Goal: Task Accomplishment & Management: Manage account settings

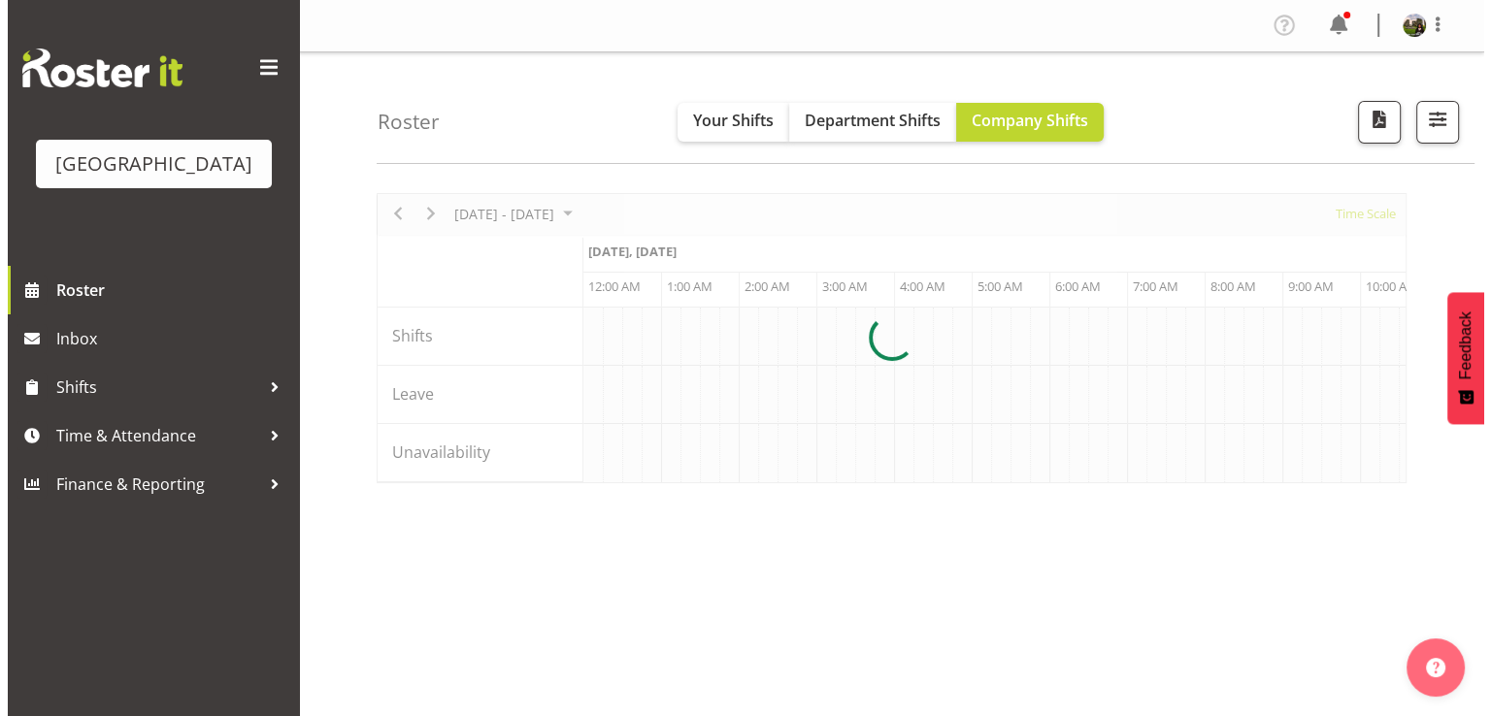
scroll to position [0, 3728]
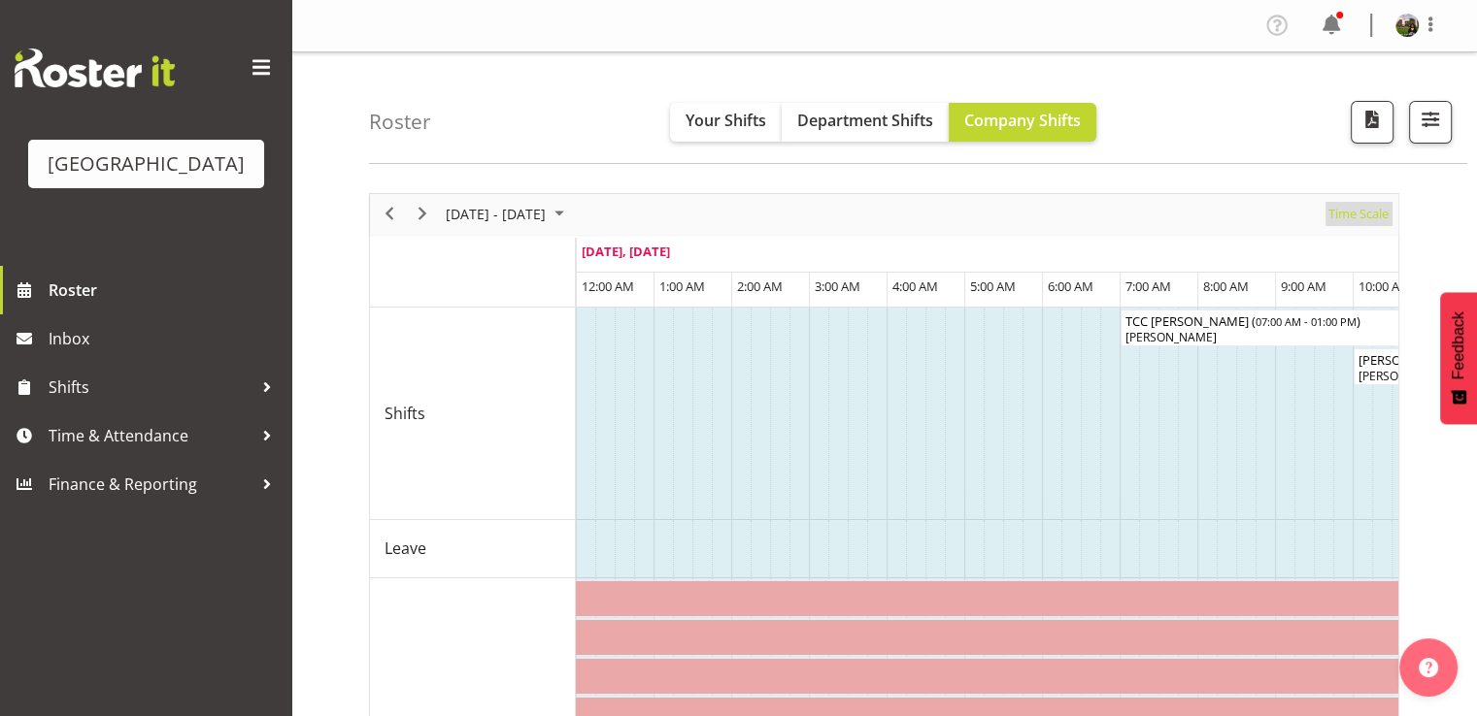
click at [1351, 216] on span "Time Scale" at bounding box center [1358, 214] width 64 height 24
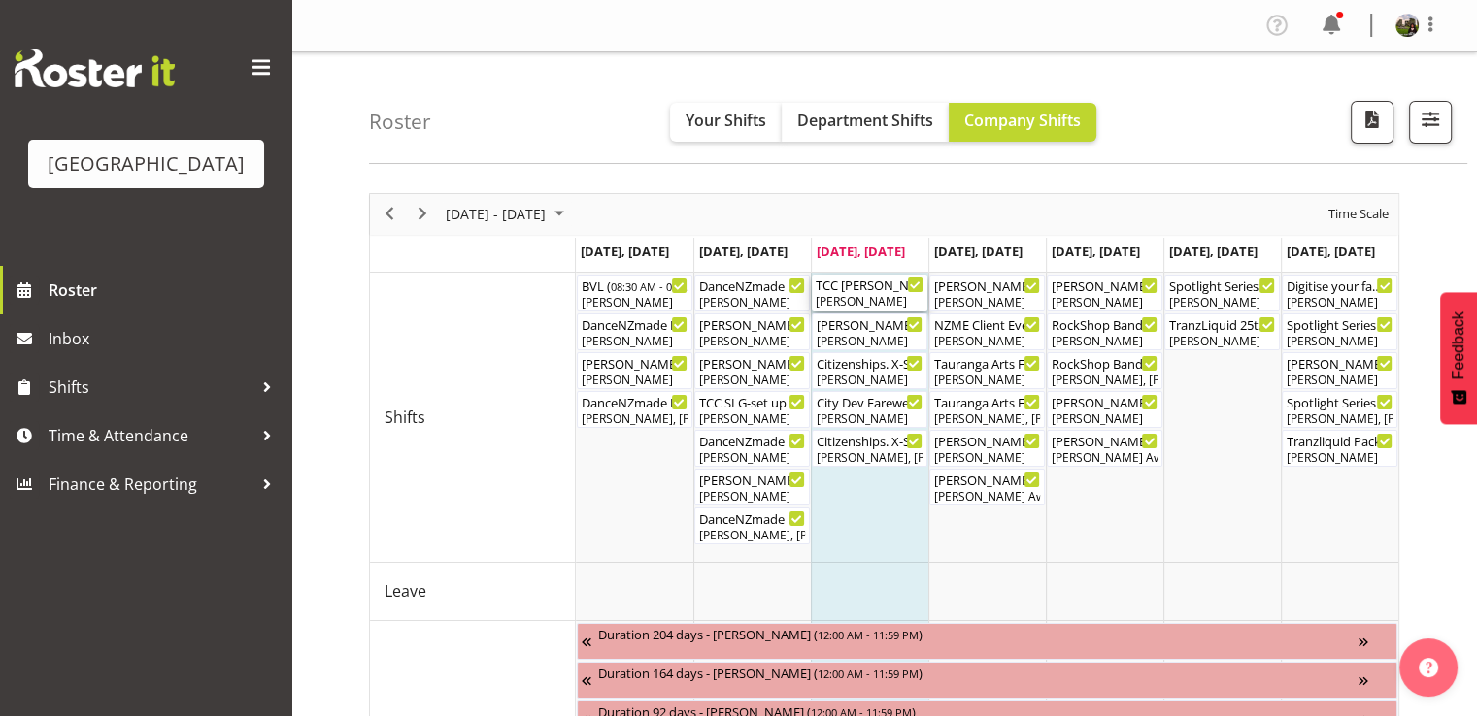
click at [847, 300] on div "Lisa Camplin" at bounding box center [869, 301] width 108 height 17
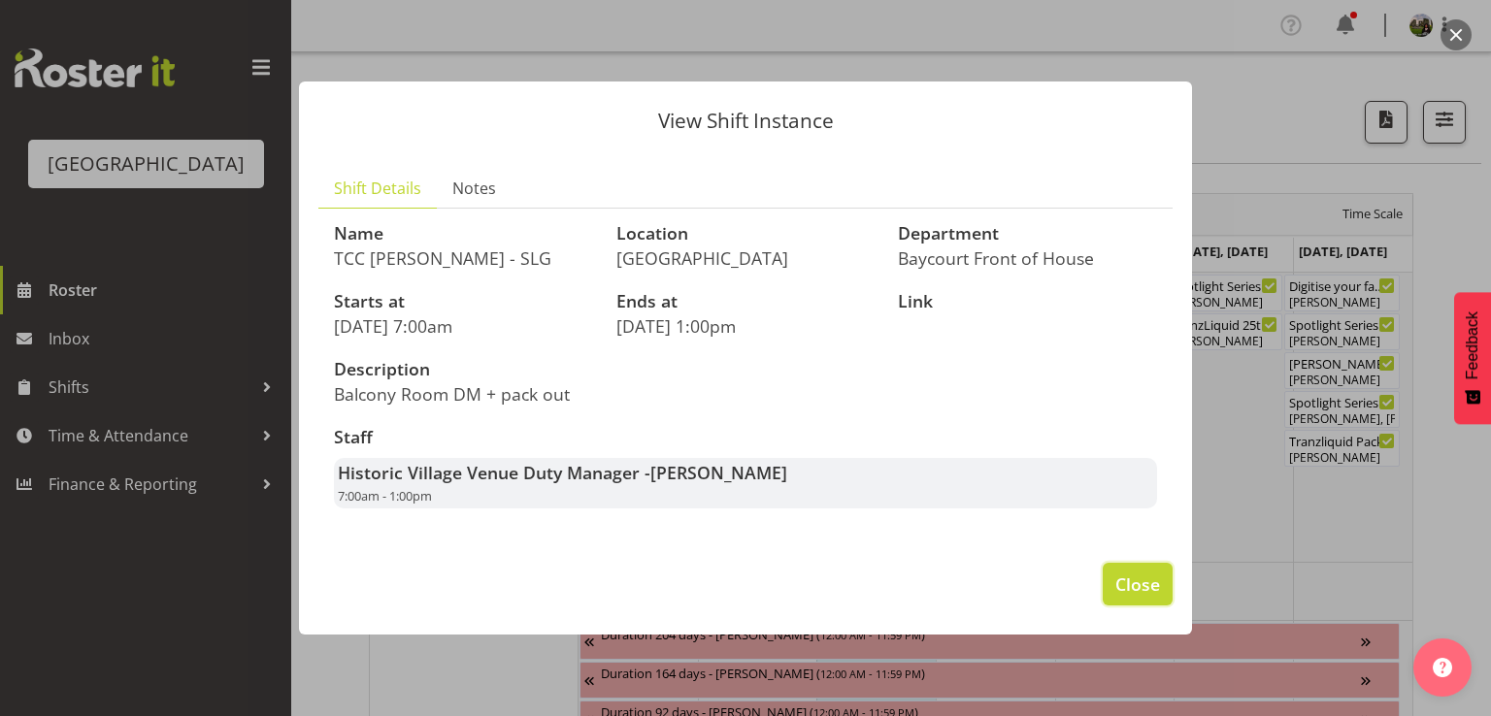
click at [1144, 582] on span "Close" at bounding box center [1137, 584] width 45 height 25
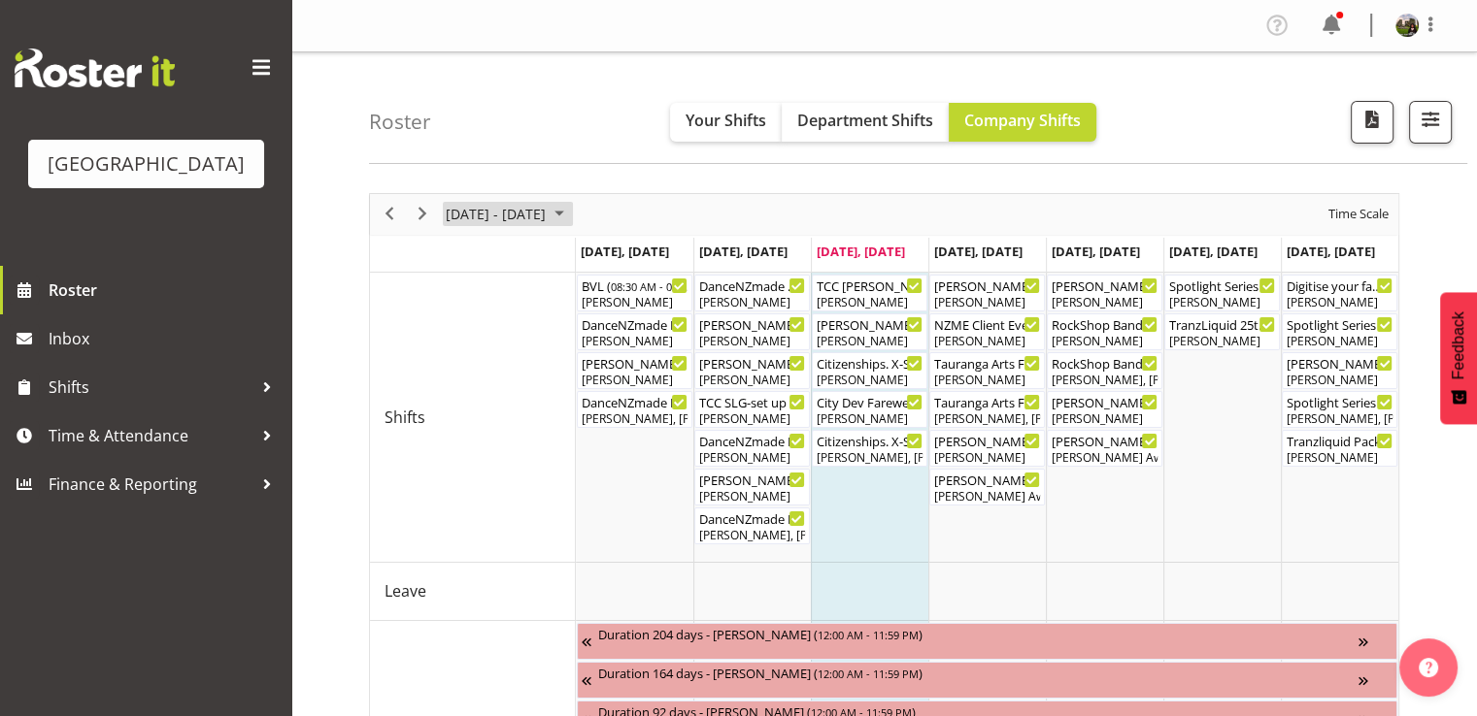
click at [571, 214] on span "August 2025" at bounding box center [559, 214] width 23 height 24
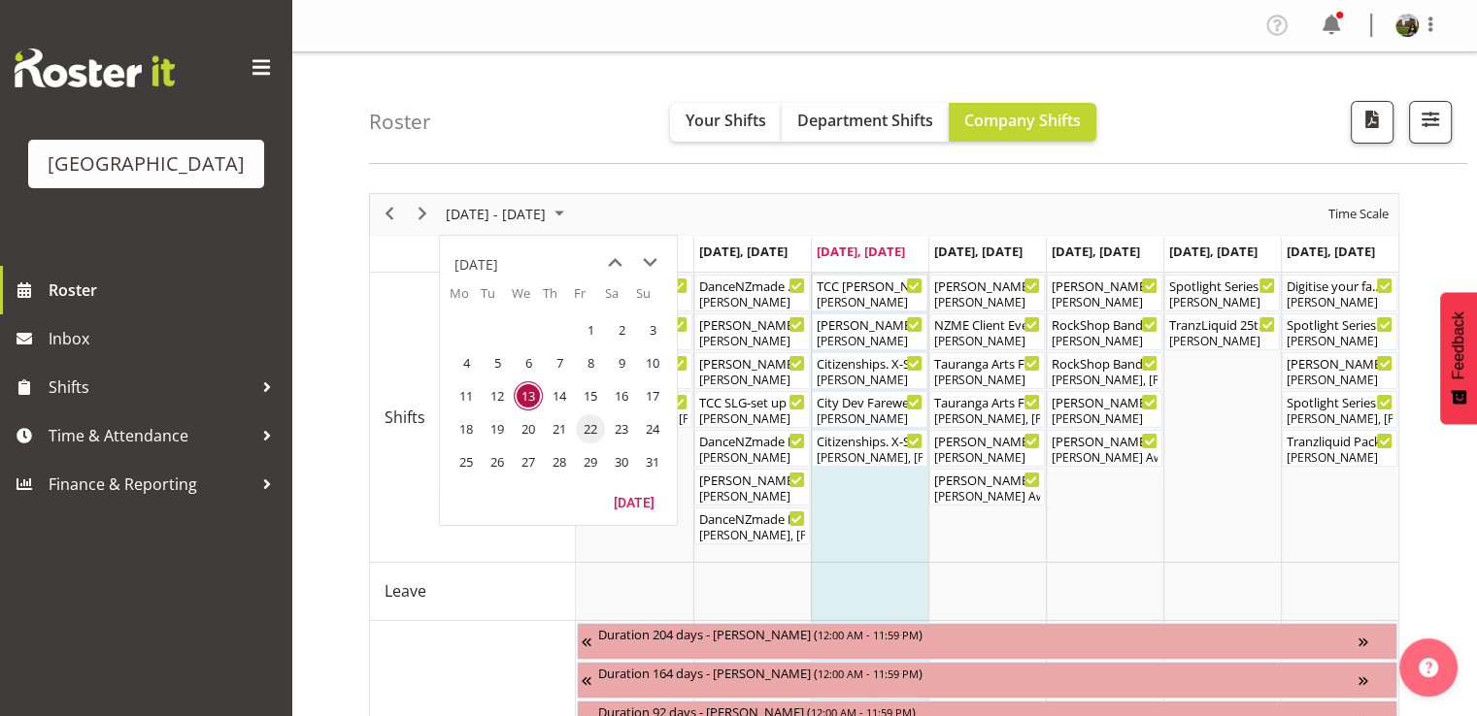
click at [584, 425] on span "22" at bounding box center [590, 429] width 29 height 29
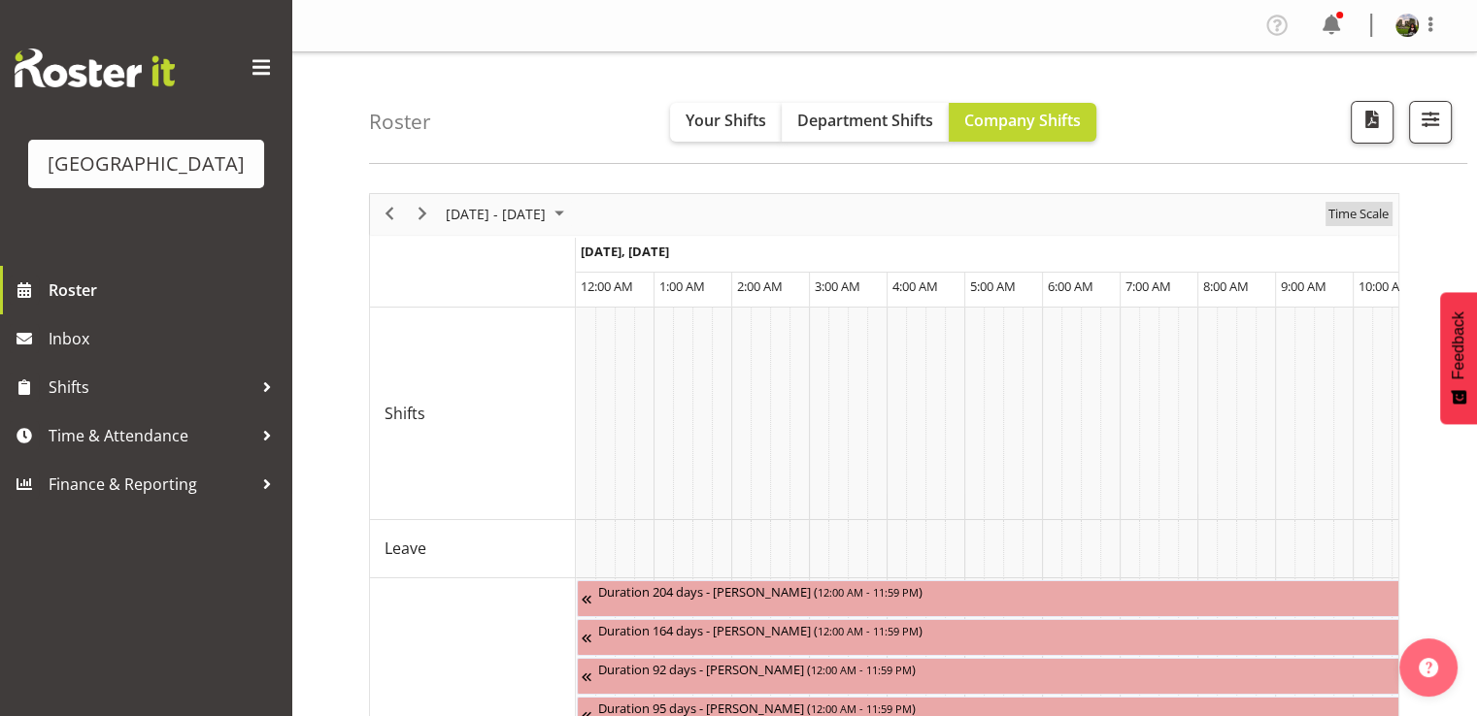
click at [1348, 213] on span "Time Scale" at bounding box center [1358, 214] width 64 height 24
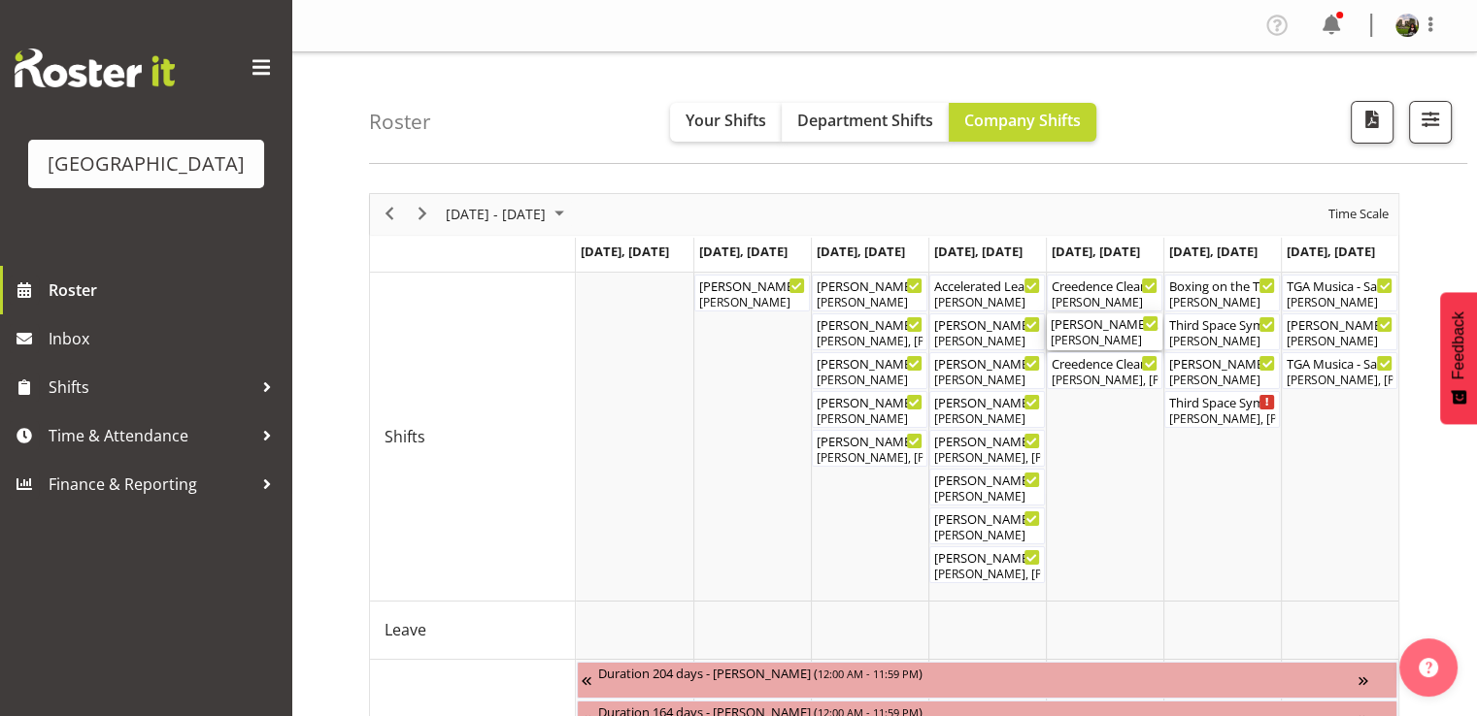
click at [1114, 331] on div "Michelle - Creedence Clearwater Collective 2025 - Box office ( 06:00 PM - 08:00…" at bounding box center [1104, 332] width 108 height 37
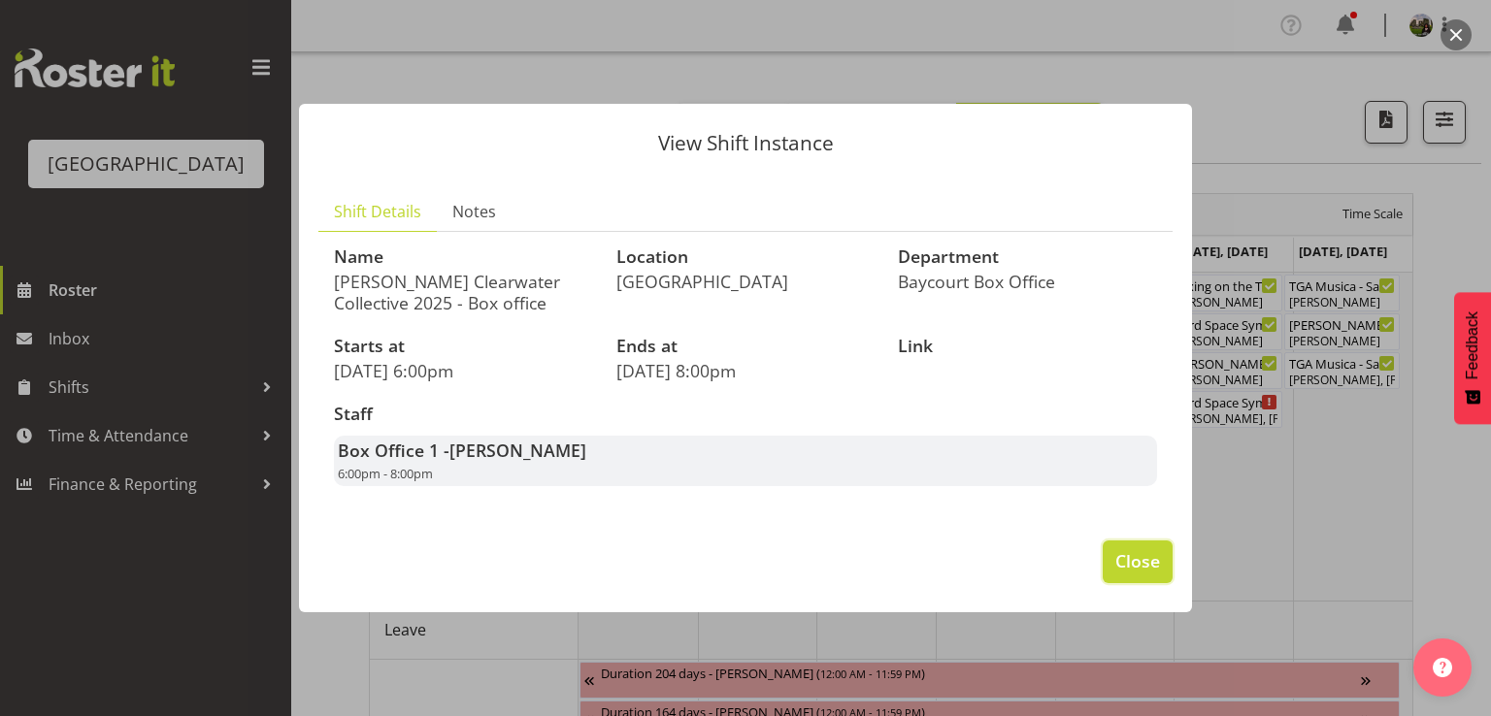
click at [1130, 556] on span "Close" at bounding box center [1137, 561] width 45 height 25
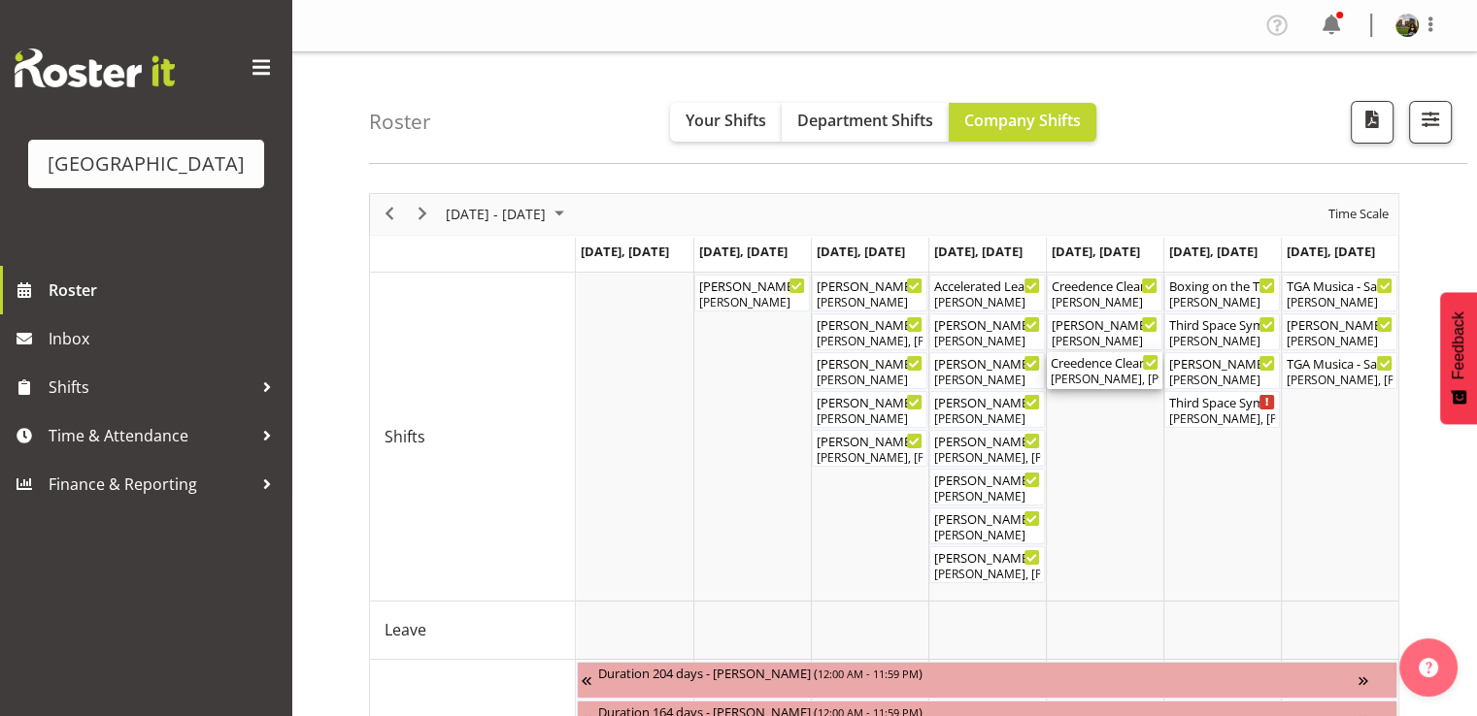
click at [1087, 371] on div "Chris Darlington, Aiddie Carnihan, Dillyn Shine, Ruby Grace, Michelle Englehard…" at bounding box center [1104, 379] width 108 height 17
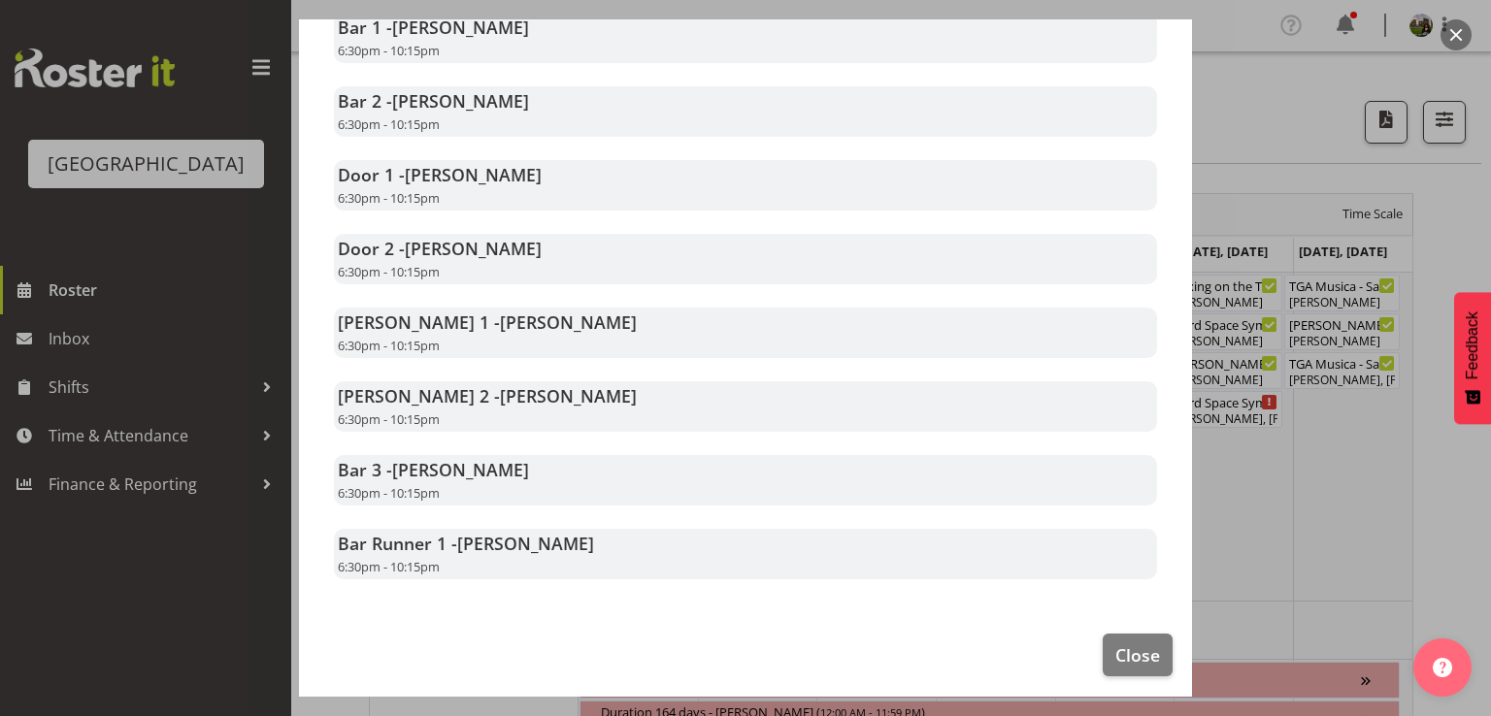
scroll to position [388, 0]
click at [1134, 646] on span "Close" at bounding box center [1137, 653] width 45 height 25
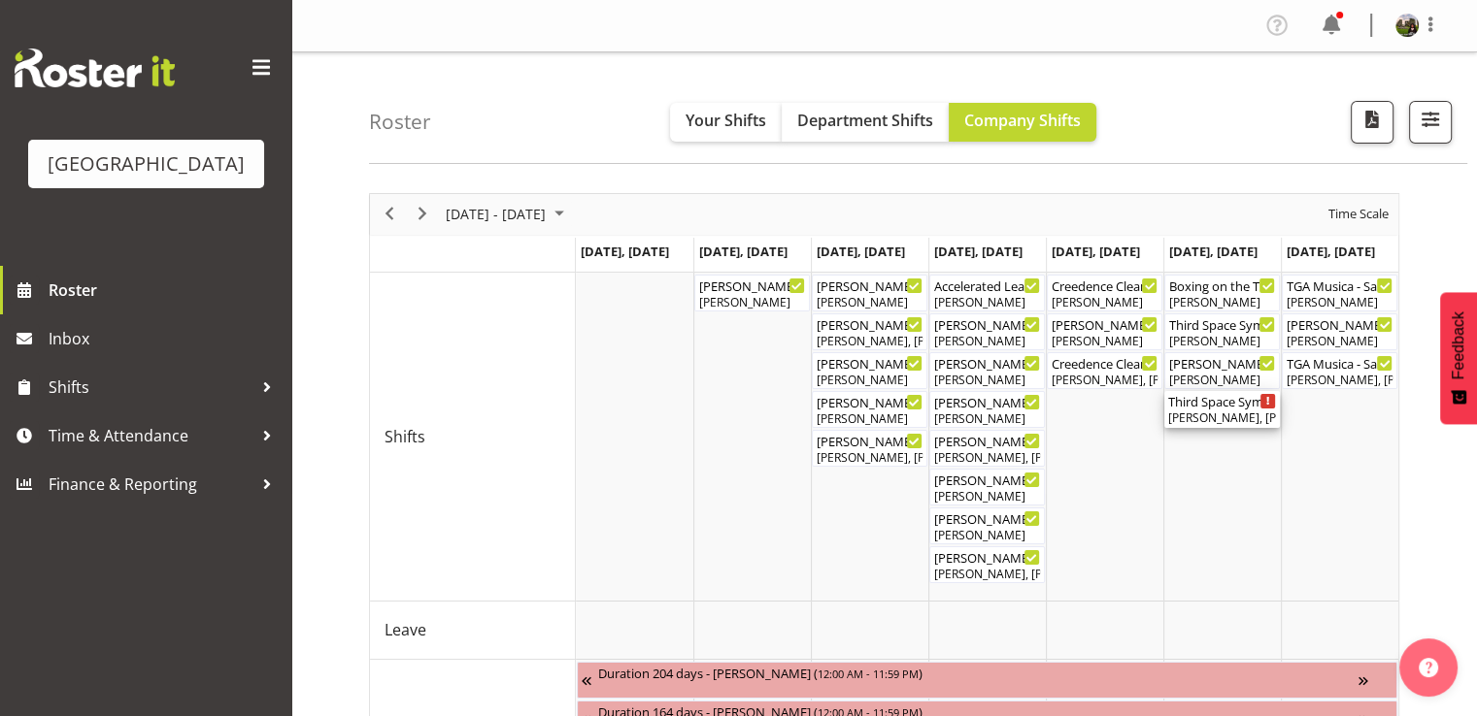
click at [1192, 409] on div "Third Space Symphony ( 06:30 PM - 10:30 PM ) Max Allan, Chris Darlington, Skye …" at bounding box center [1222, 409] width 108 height 37
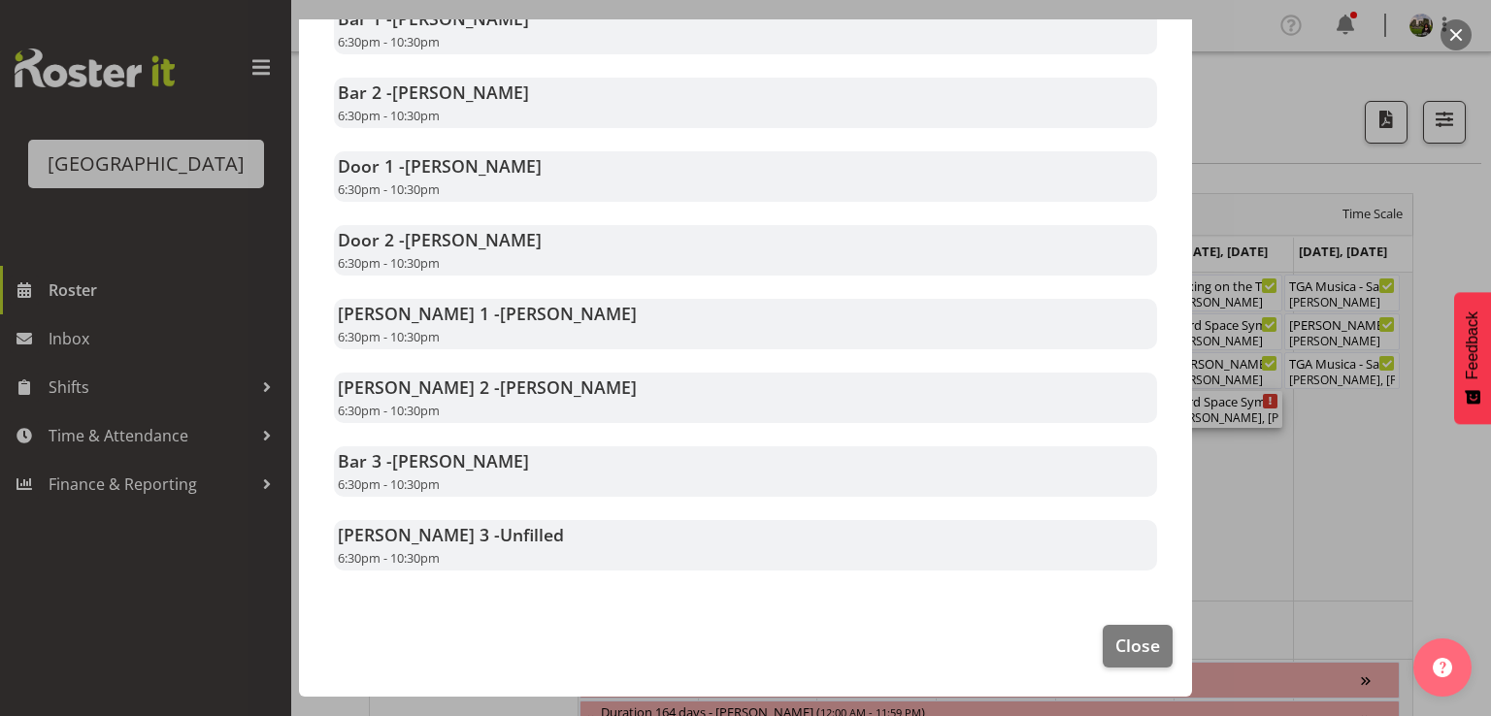
scroll to position [462, 0]
click at [1115, 650] on span "Close" at bounding box center [1137, 645] width 45 height 25
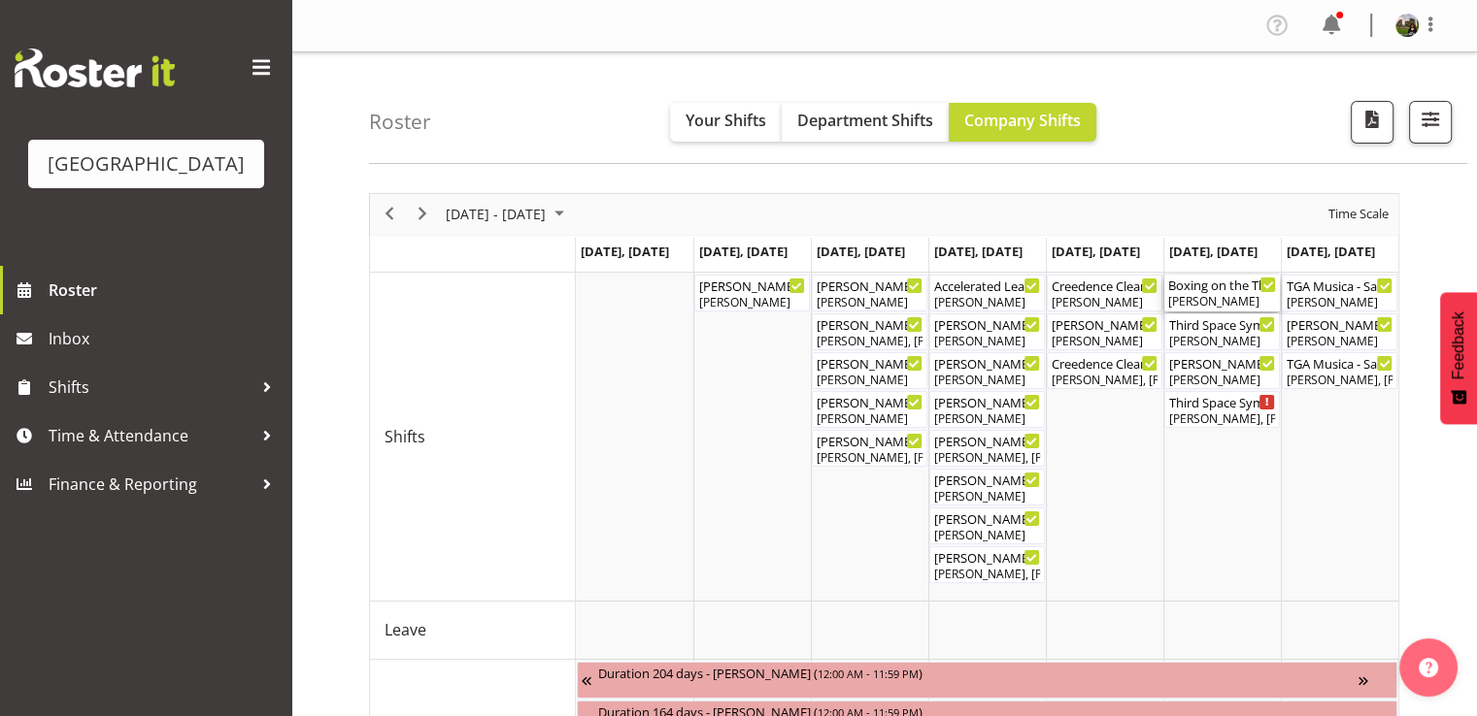
click at [1204, 288] on div "Boxing on the The Dock II Cargo Shed ( 10:00 AM - 11:59 PM )" at bounding box center [1222, 284] width 108 height 19
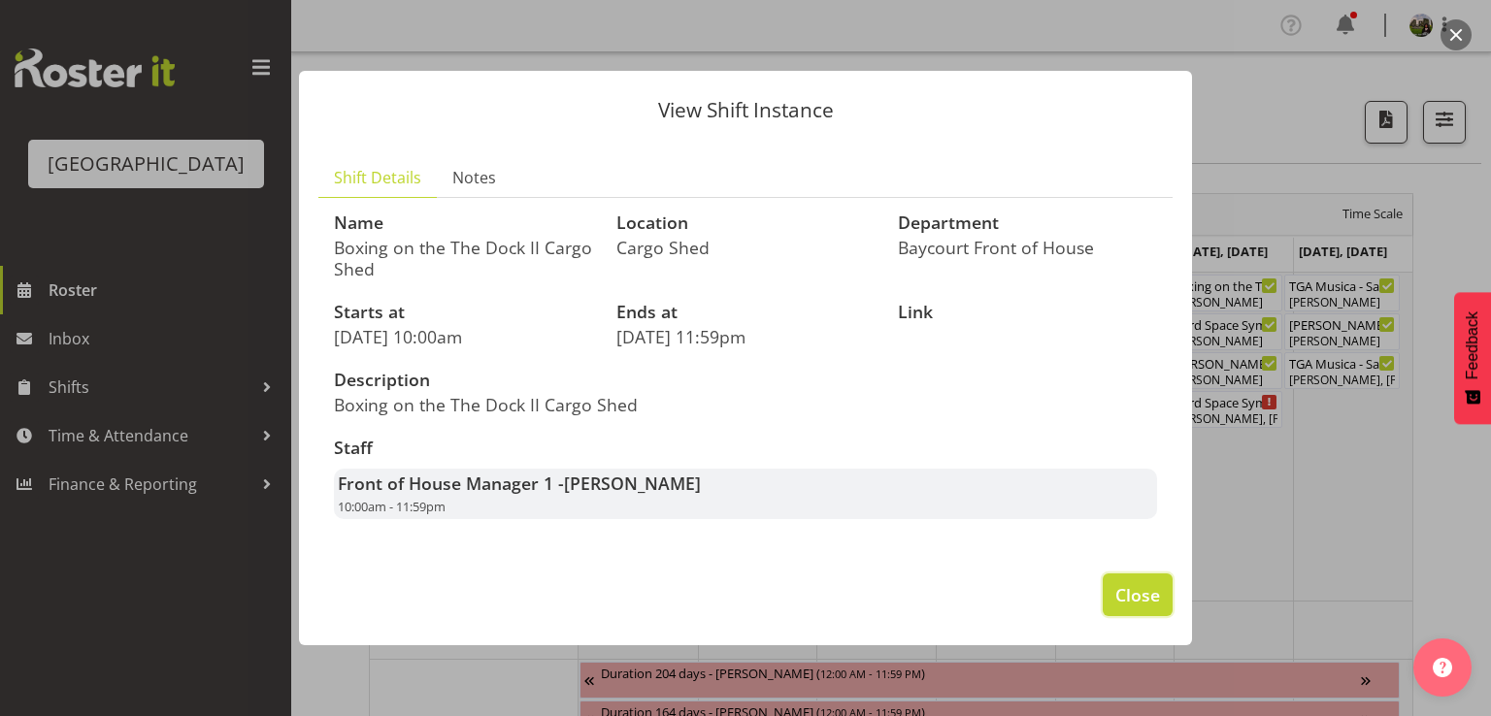
click at [1142, 596] on span "Close" at bounding box center [1137, 594] width 45 height 25
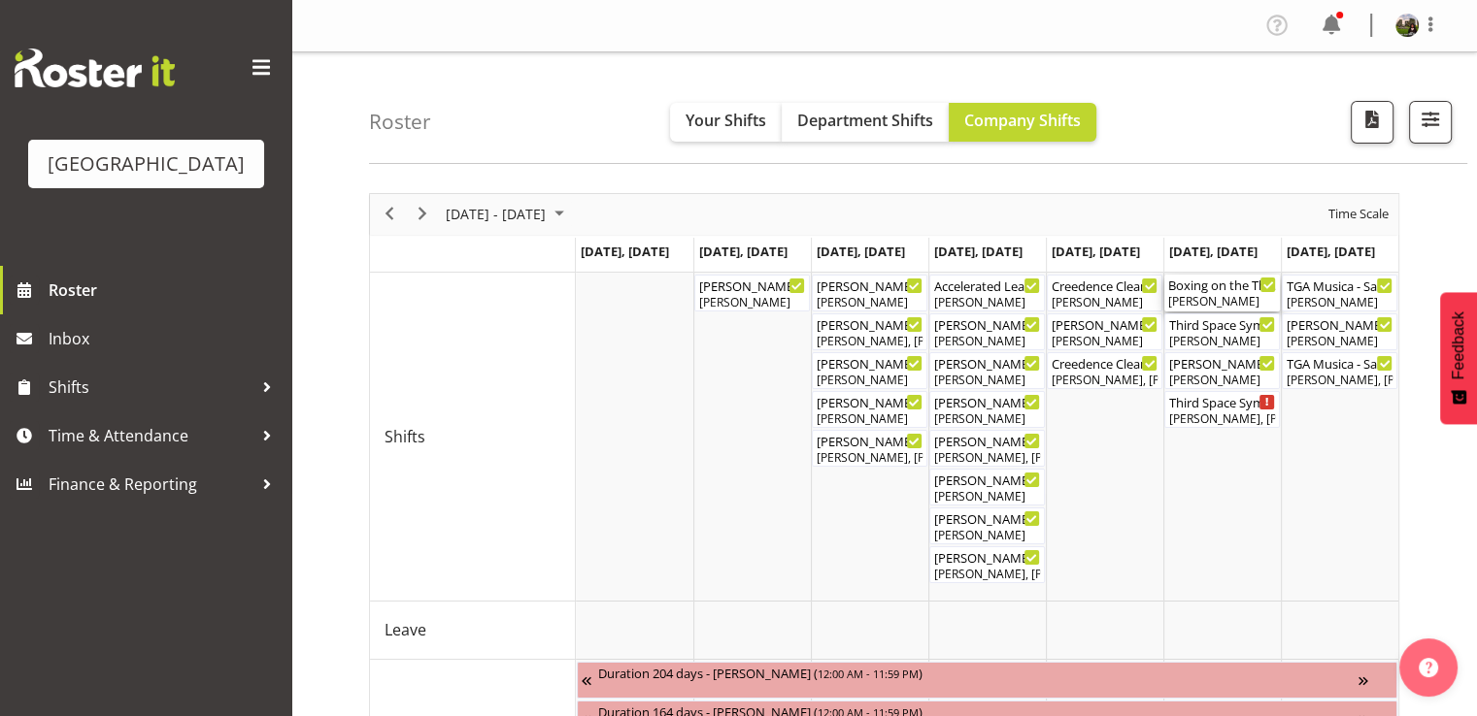
click at [1199, 293] on div "Davey Van Gooswilligen" at bounding box center [1222, 301] width 108 height 17
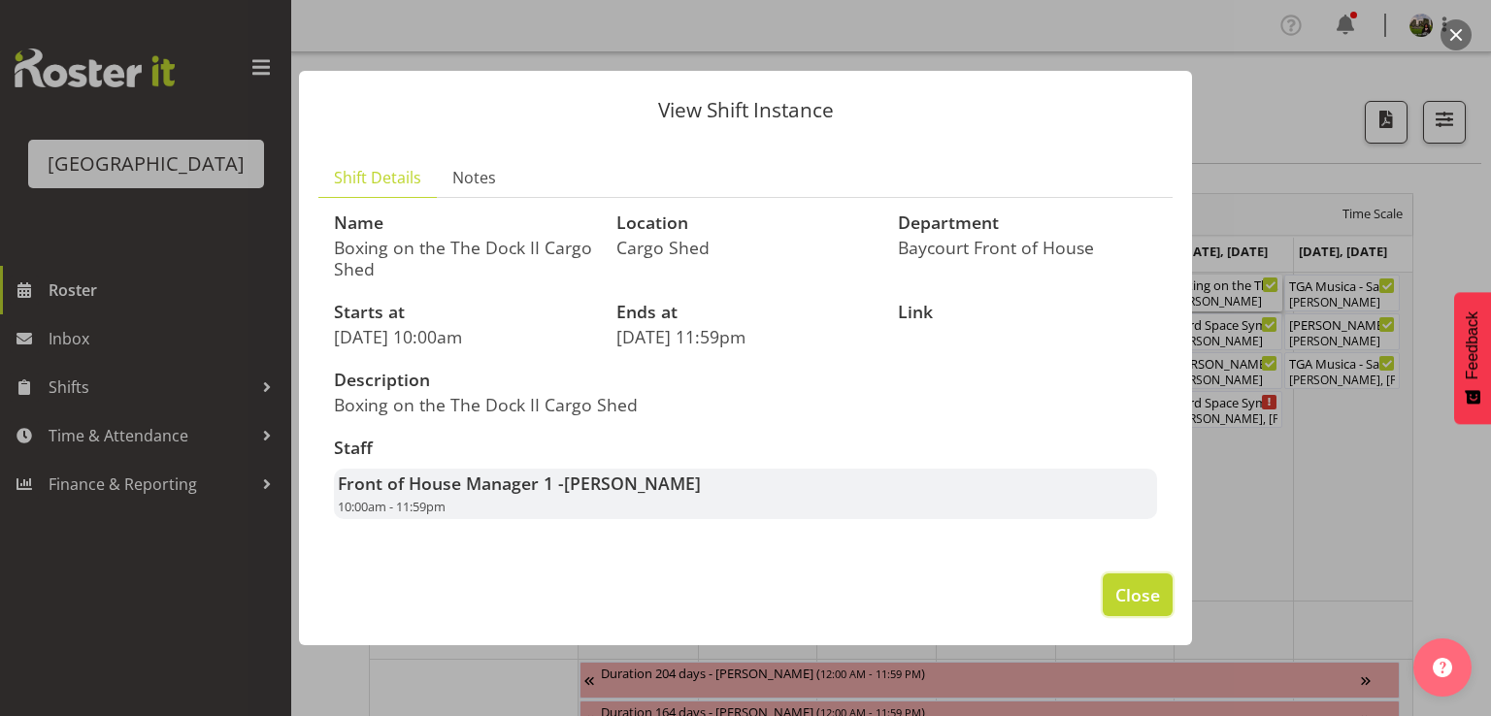
click at [1122, 598] on span "Close" at bounding box center [1137, 594] width 45 height 25
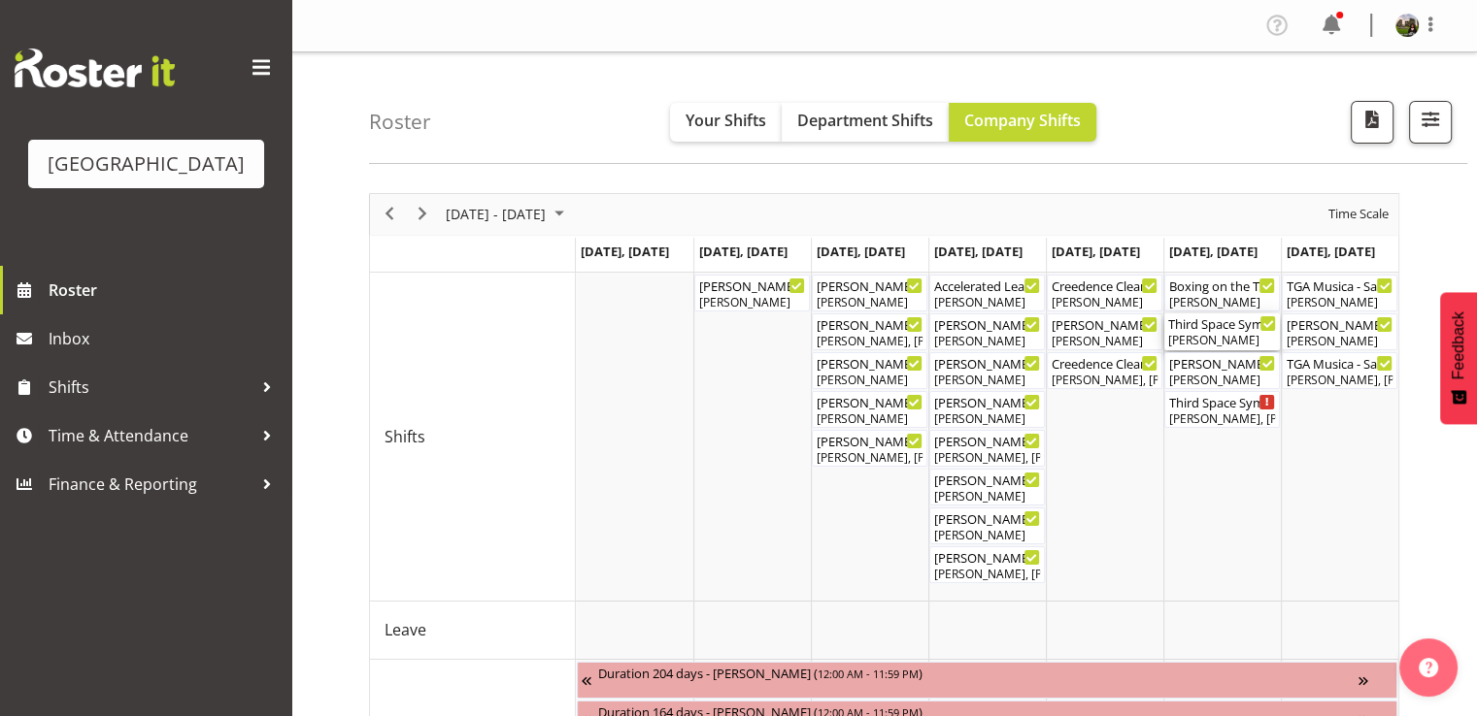
click at [1218, 334] on div "Lydia Noble" at bounding box center [1222, 340] width 108 height 17
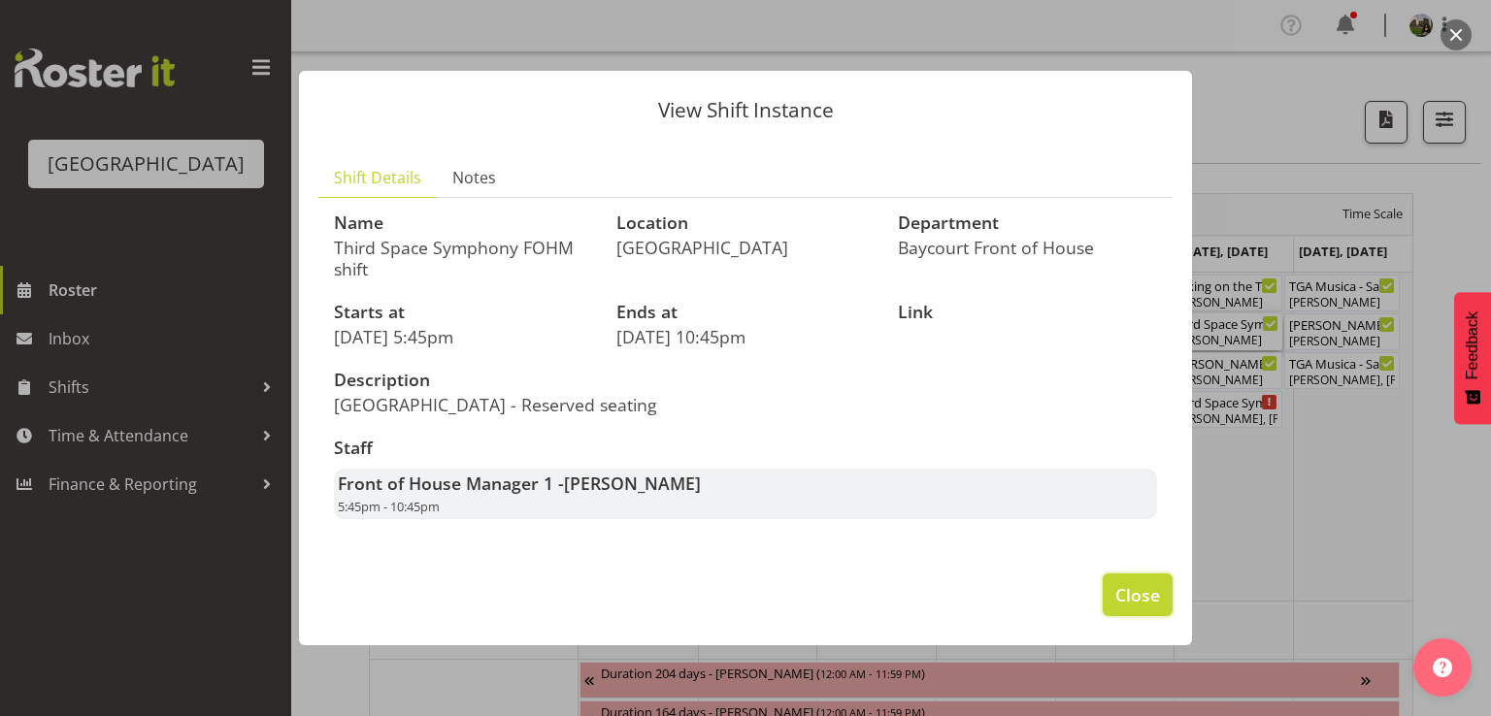
click at [1138, 600] on span "Close" at bounding box center [1137, 594] width 45 height 25
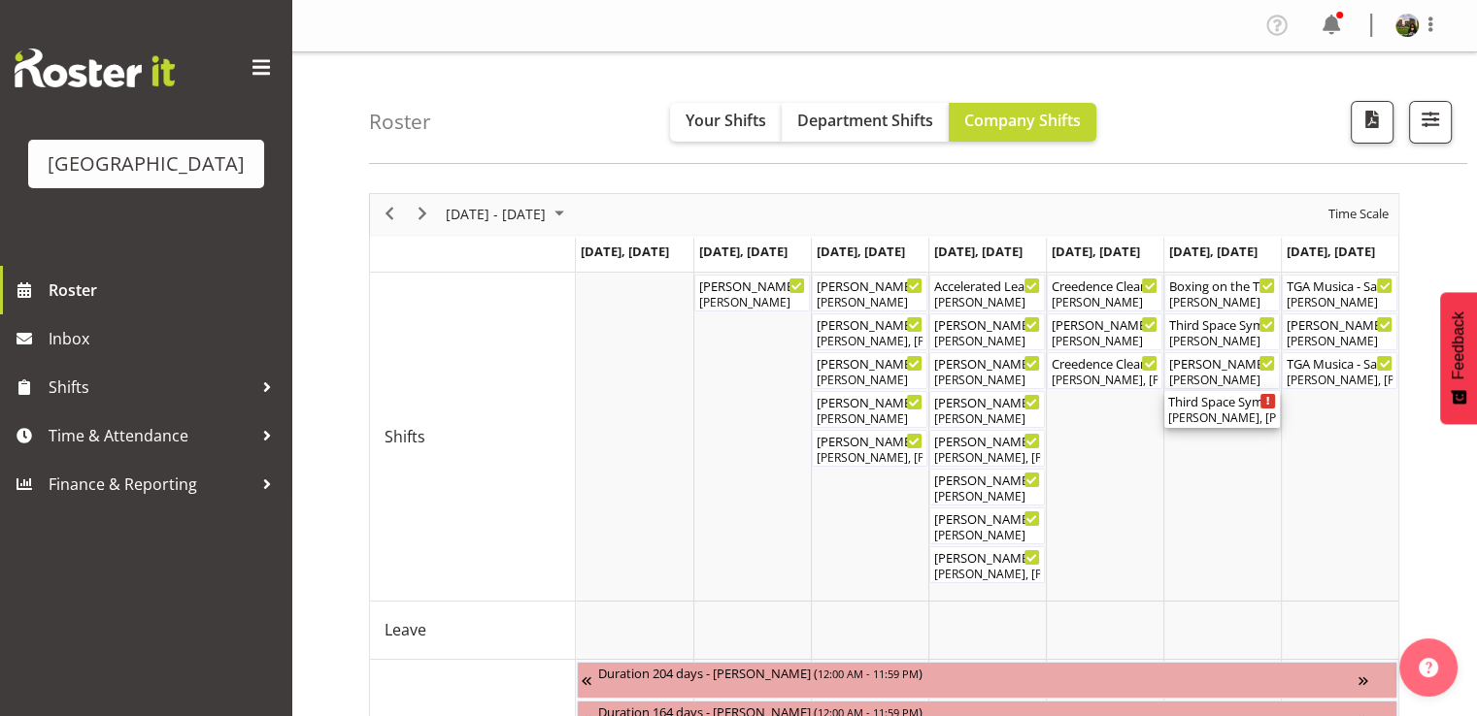
click at [1202, 409] on div "Third Space Symphony ( 06:30 PM - 10:30 PM ) Max Allan, Chris Darlington, Skye …" at bounding box center [1222, 409] width 108 height 37
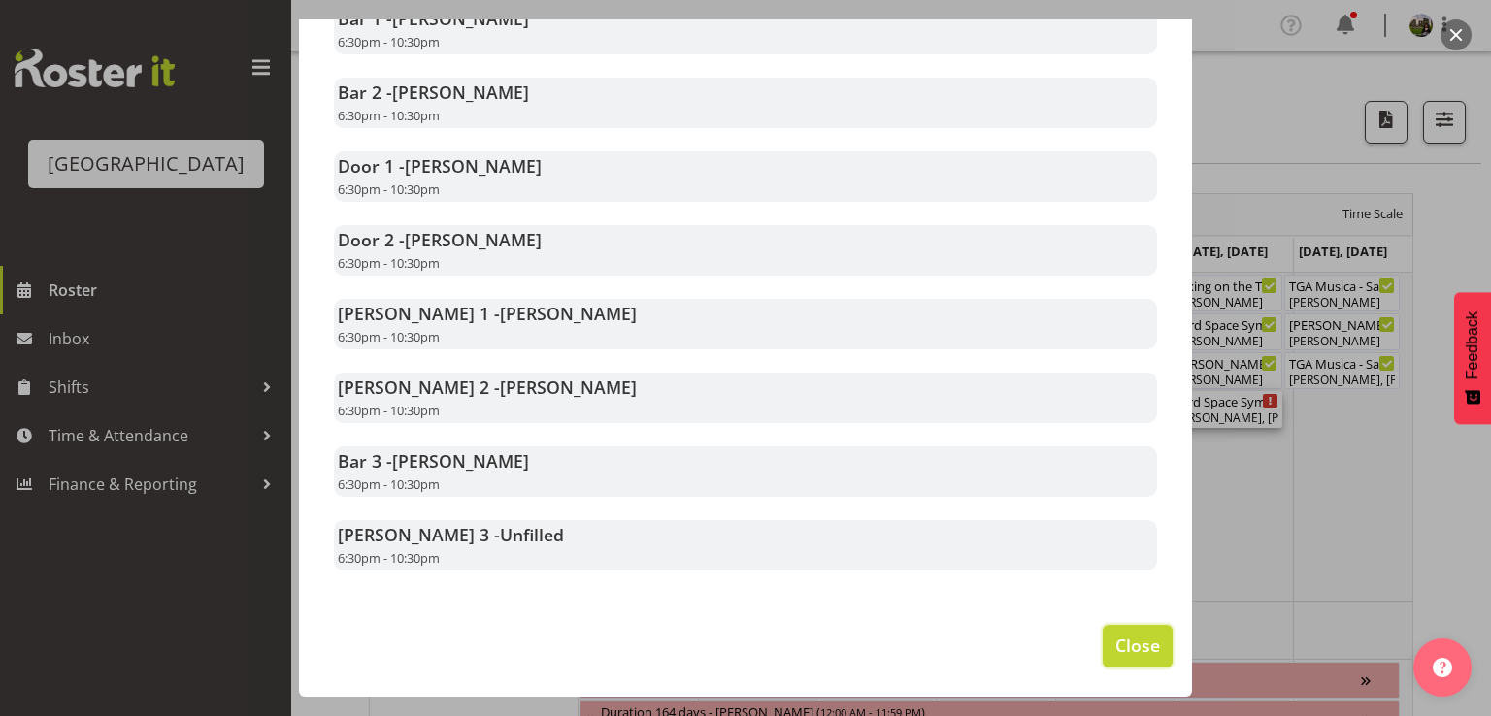
click at [1115, 651] on span "Close" at bounding box center [1137, 645] width 45 height 25
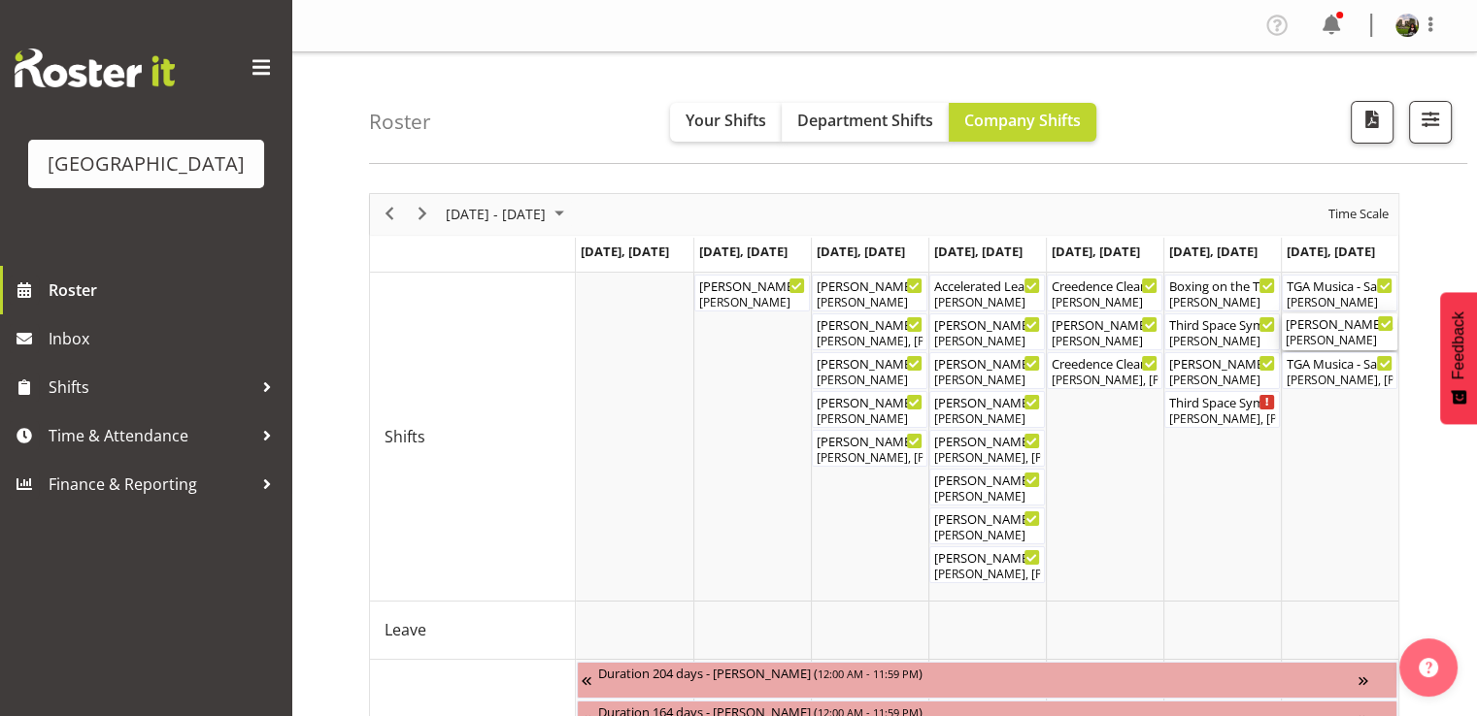
click at [1333, 346] on div "Robin Hendriks" at bounding box center [1339, 340] width 108 height 17
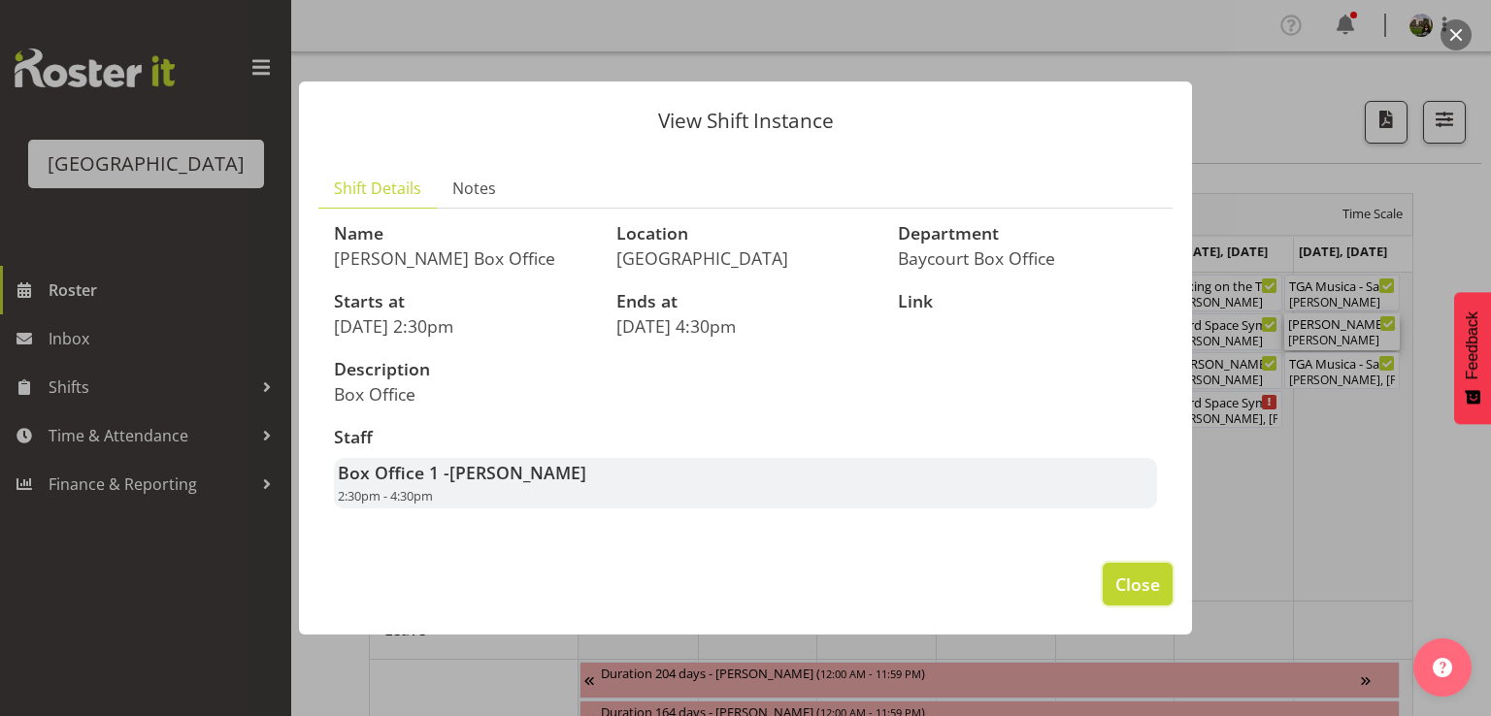
click at [1131, 583] on span "Close" at bounding box center [1137, 584] width 45 height 25
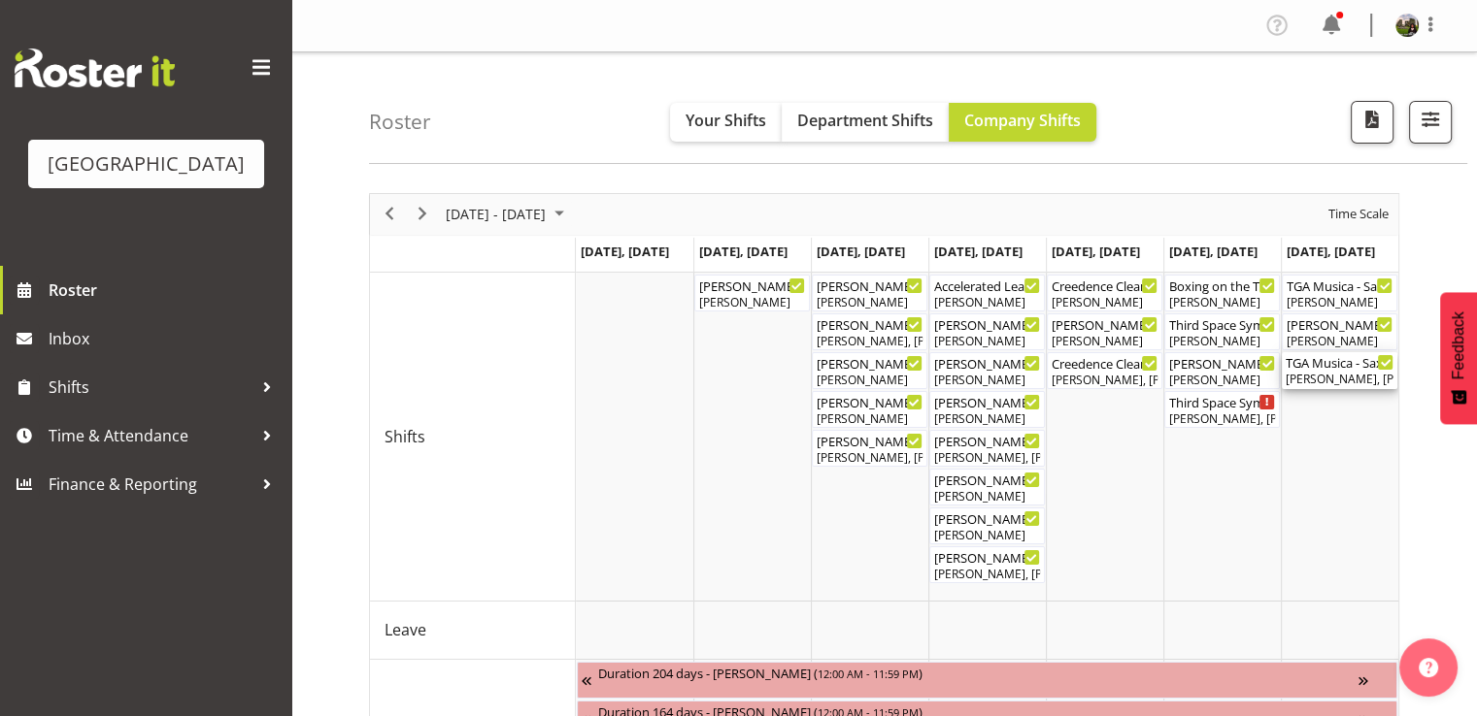
click at [1356, 378] on div "Emma Johns, Dominique Vogler, Chris Darlington, Sumner Raos" at bounding box center [1339, 379] width 108 height 17
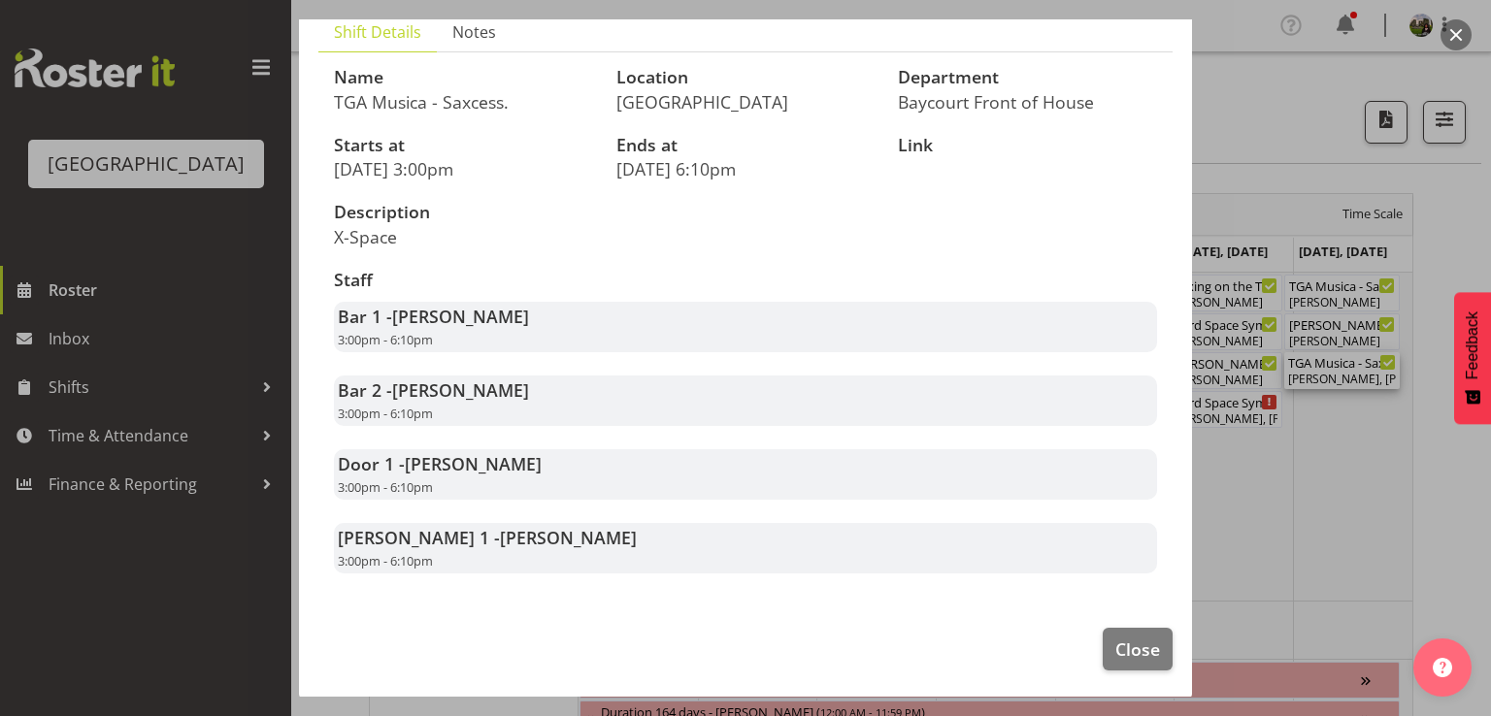
scroll to position [167, 0]
click at [1115, 646] on span "Close" at bounding box center [1137, 646] width 45 height 25
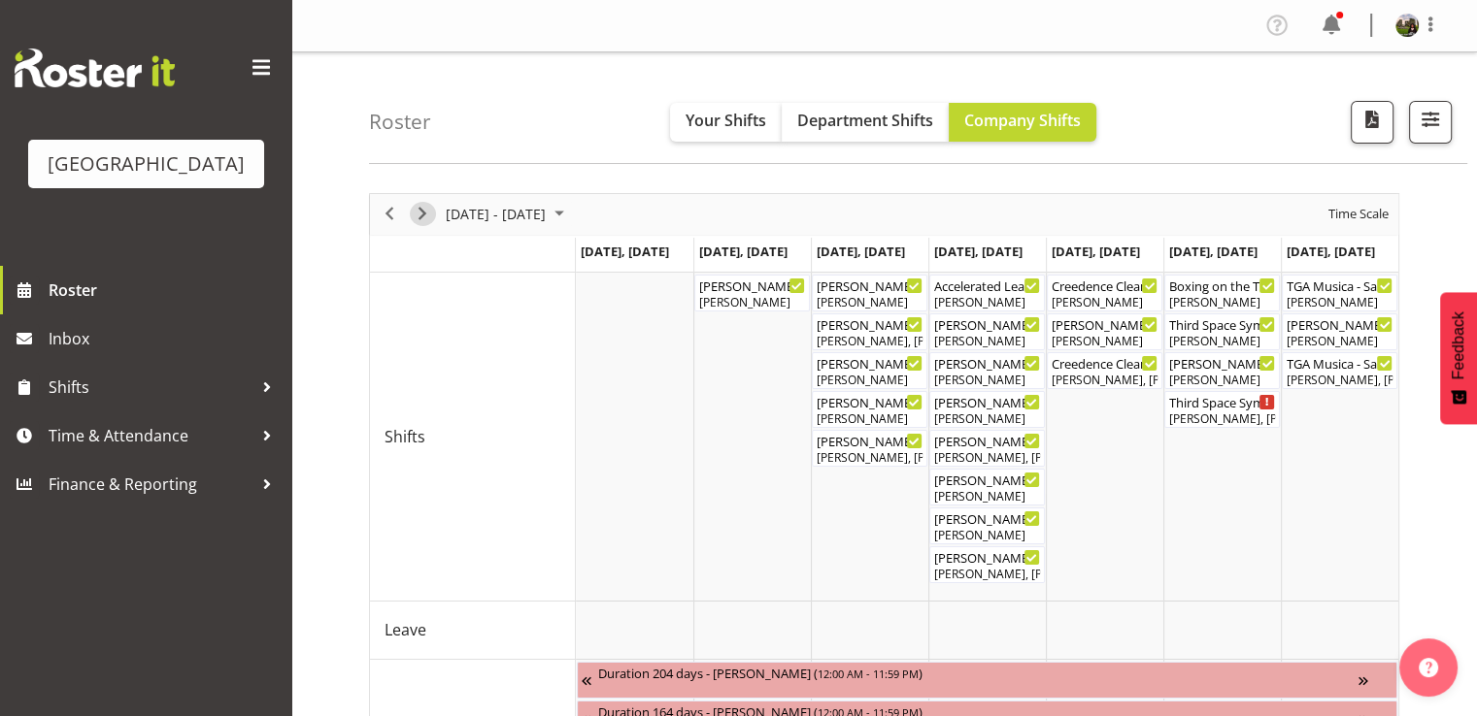
click at [418, 215] on span "Next" at bounding box center [422, 214] width 23 height 24
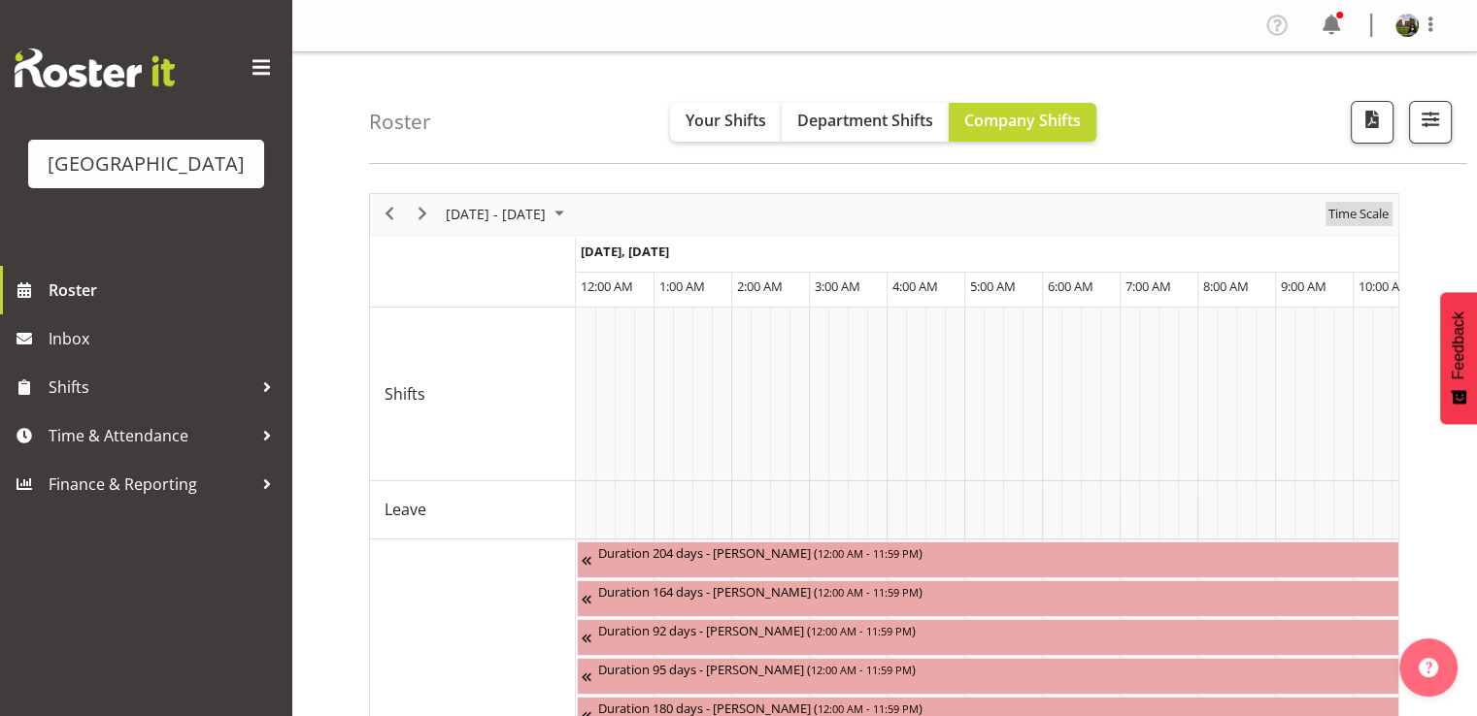
click at [1335, 206] on span "Time Scale" at bounding box center [1358, 214] width 64 height 24
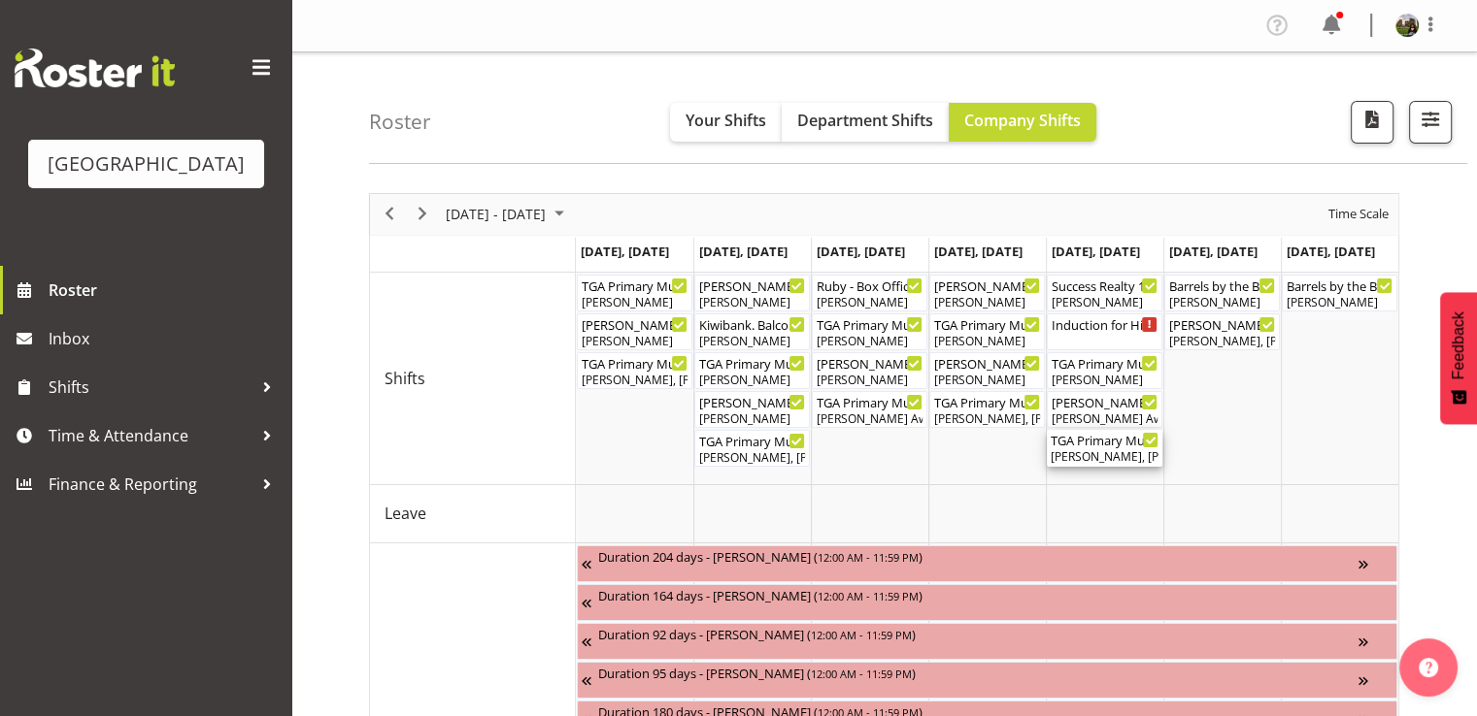
click at [1087, 448] on div "TGA Primary Music Fest. Songs from Sunny Days ( 06:00 PM - 09:30 PM )" at bounding box center [1104, 439] width 108 height 19
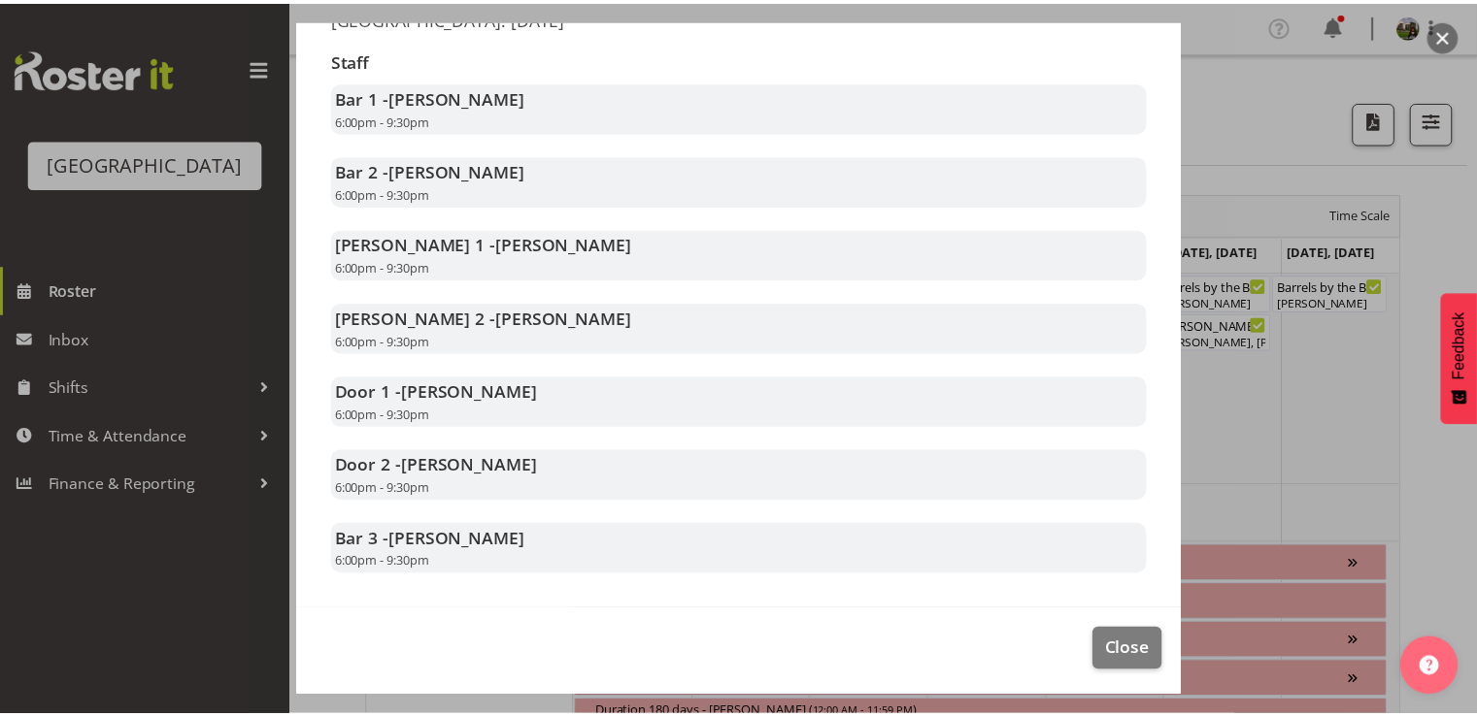
scroll to position [388, 0]
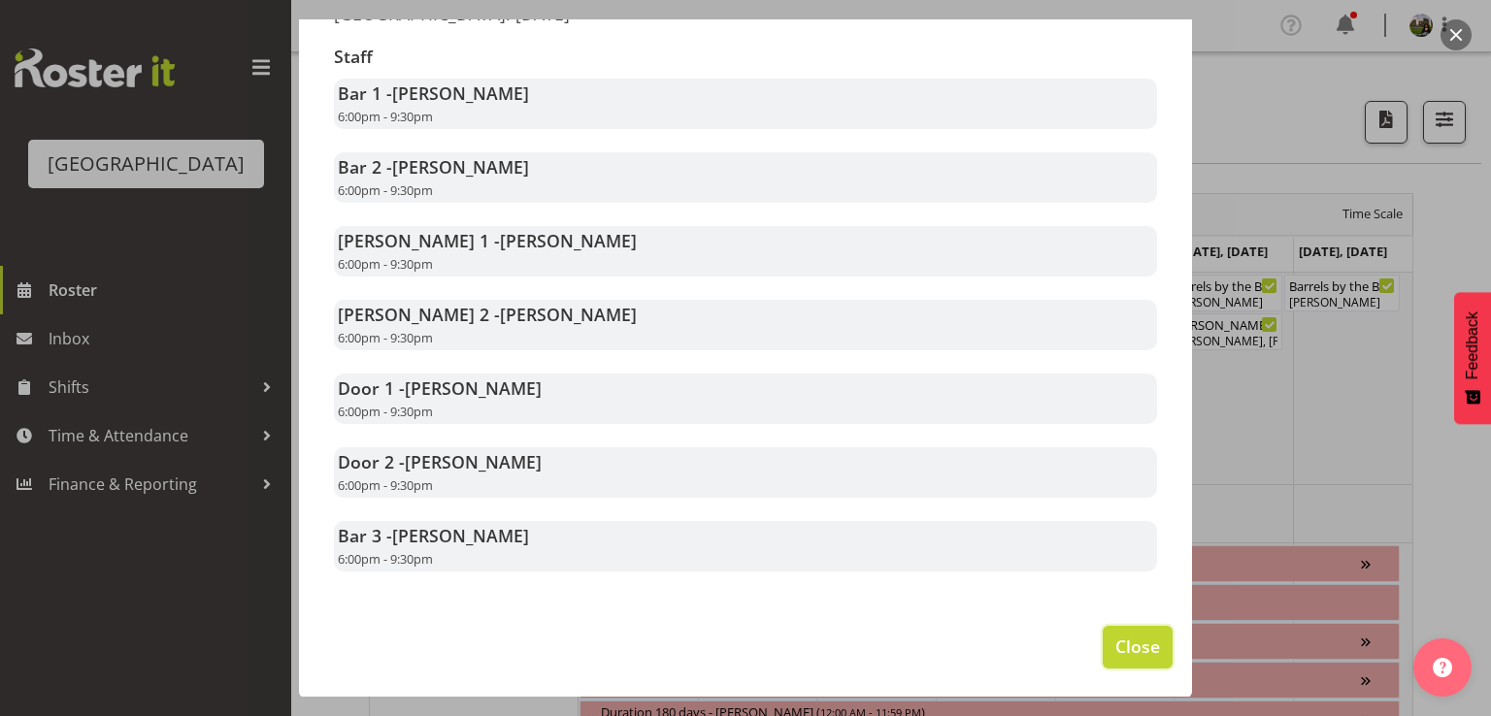
click at [1117, 643] on span "Close" at bounding box center [1137, 646] width 45 height 25
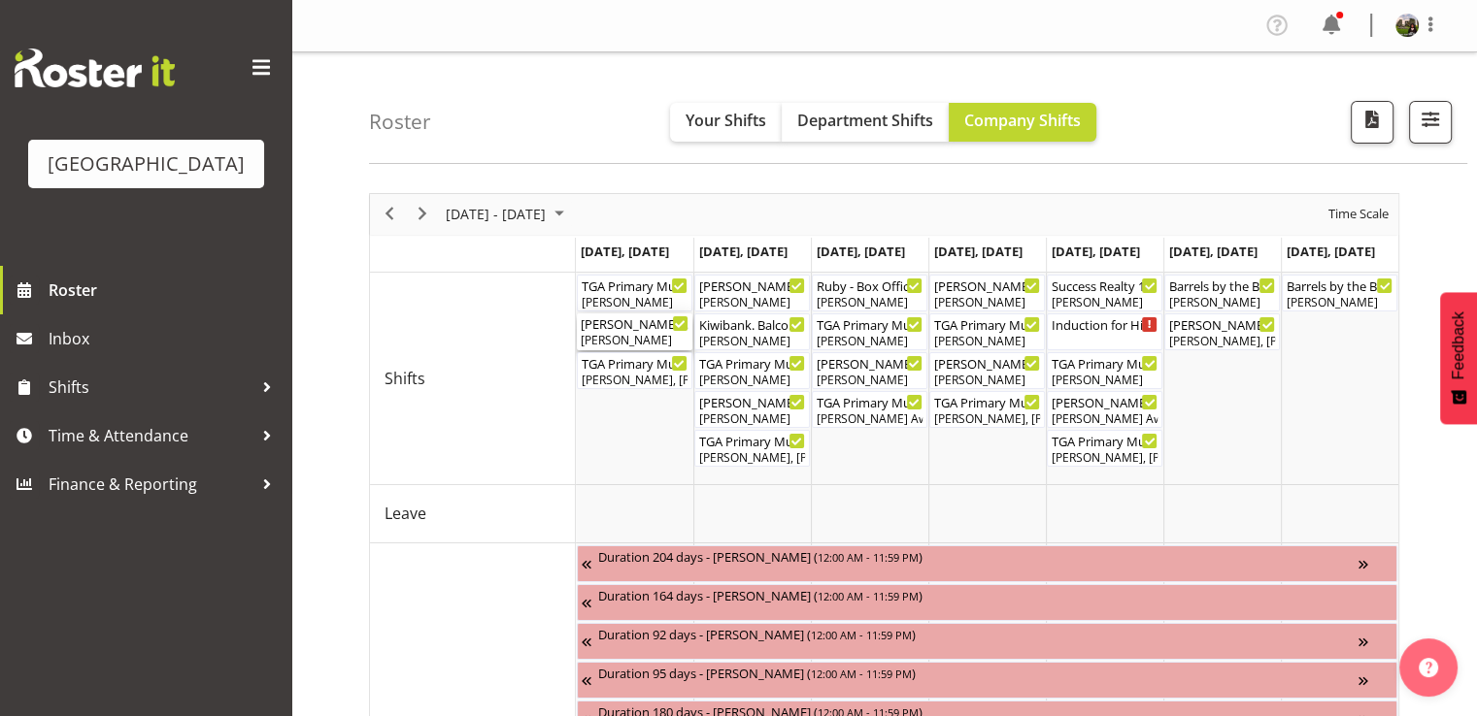
click at [644, 342] on div "Wendy Auld" at bounding box center [635, 340] width 108 height 17
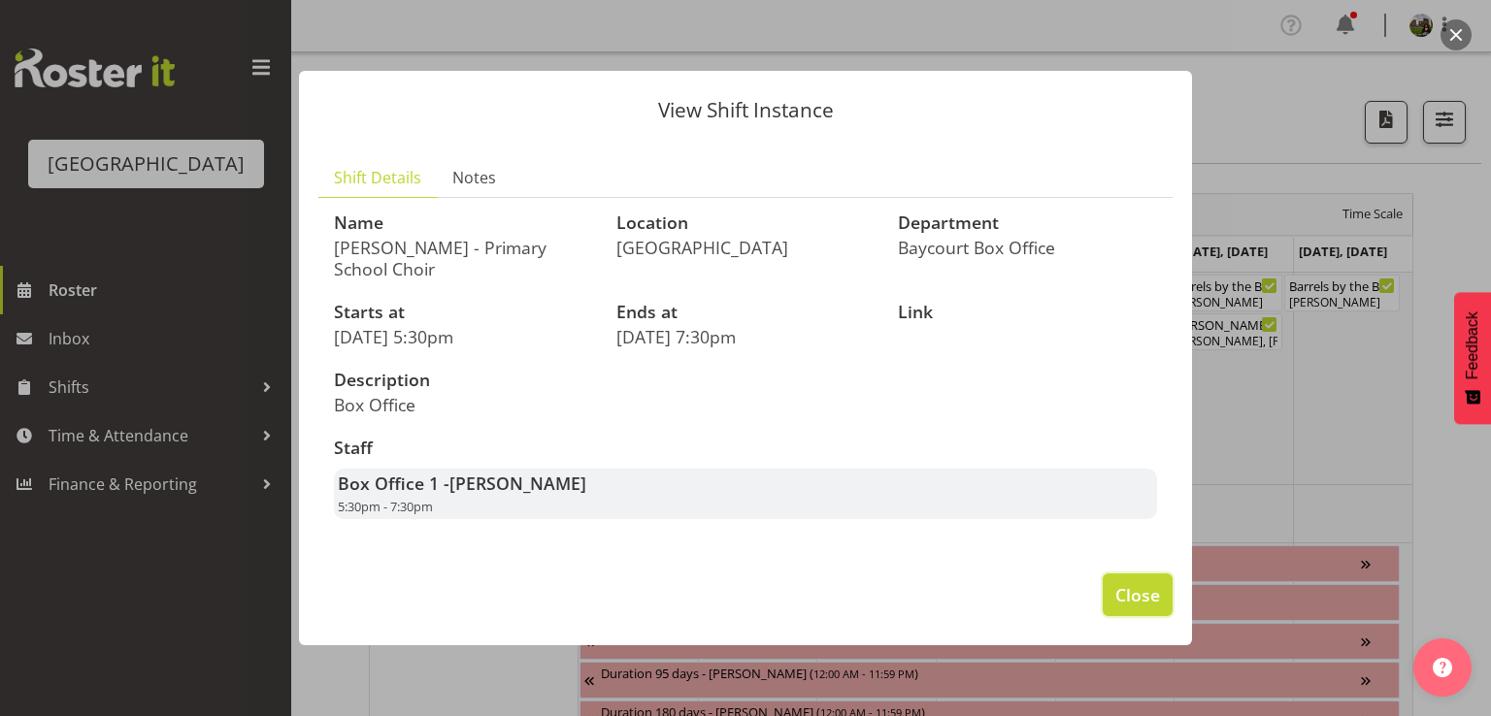
click at [1128, 591] on span "Close" at bounding box center [1137, 594] width 45 height 25
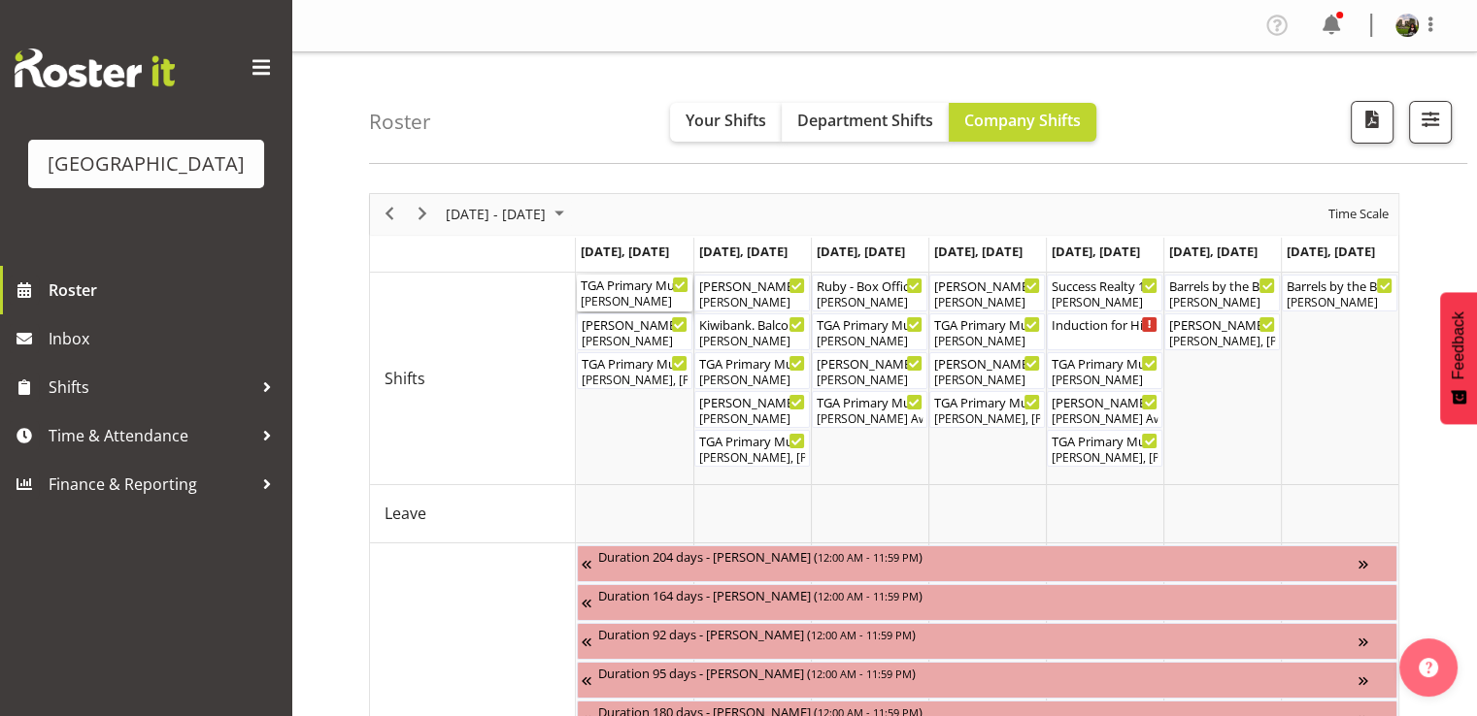
click at [637, 293] on div "Robin Hendriks" at bounding box center [635, 301] width 108 height 17
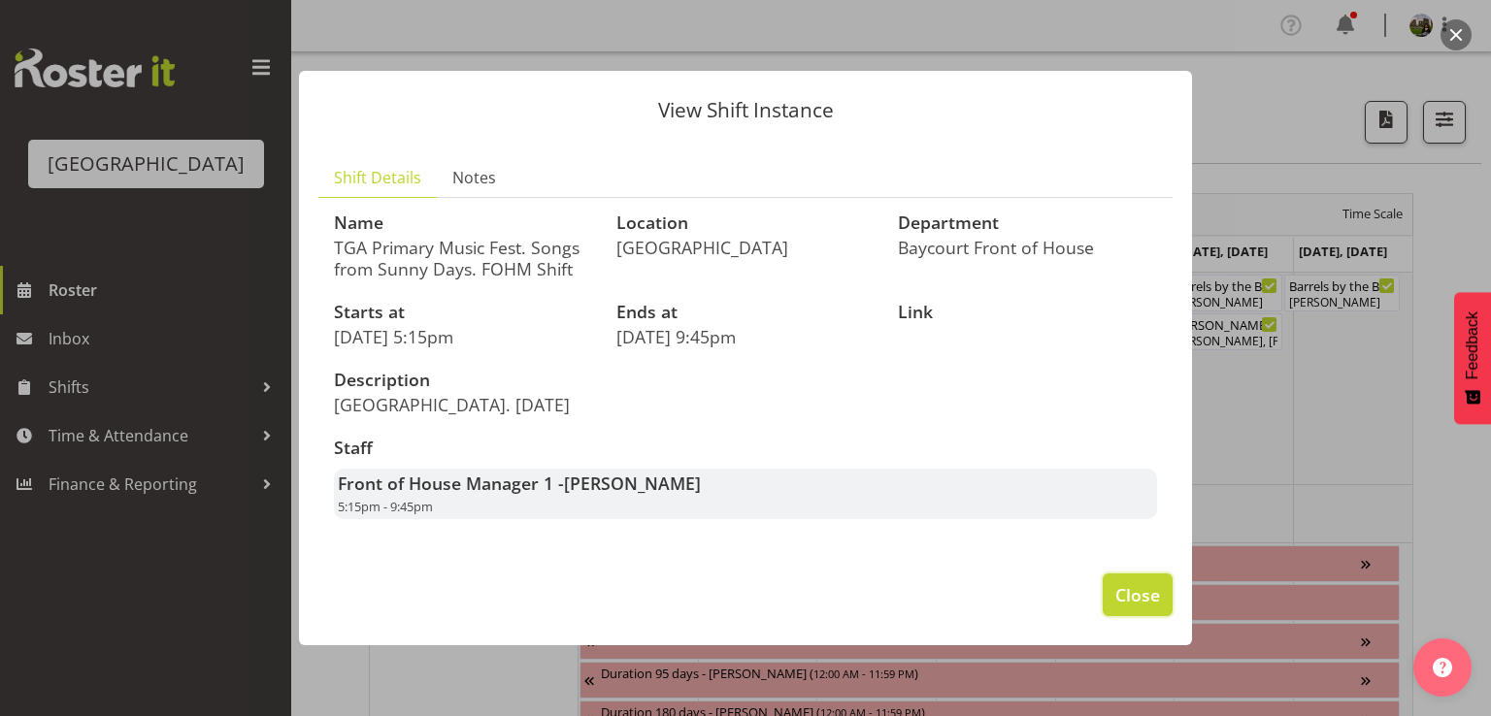
click at [1135, 594] on span "Close" at bounding box center [1137, 594] width 45 height 25
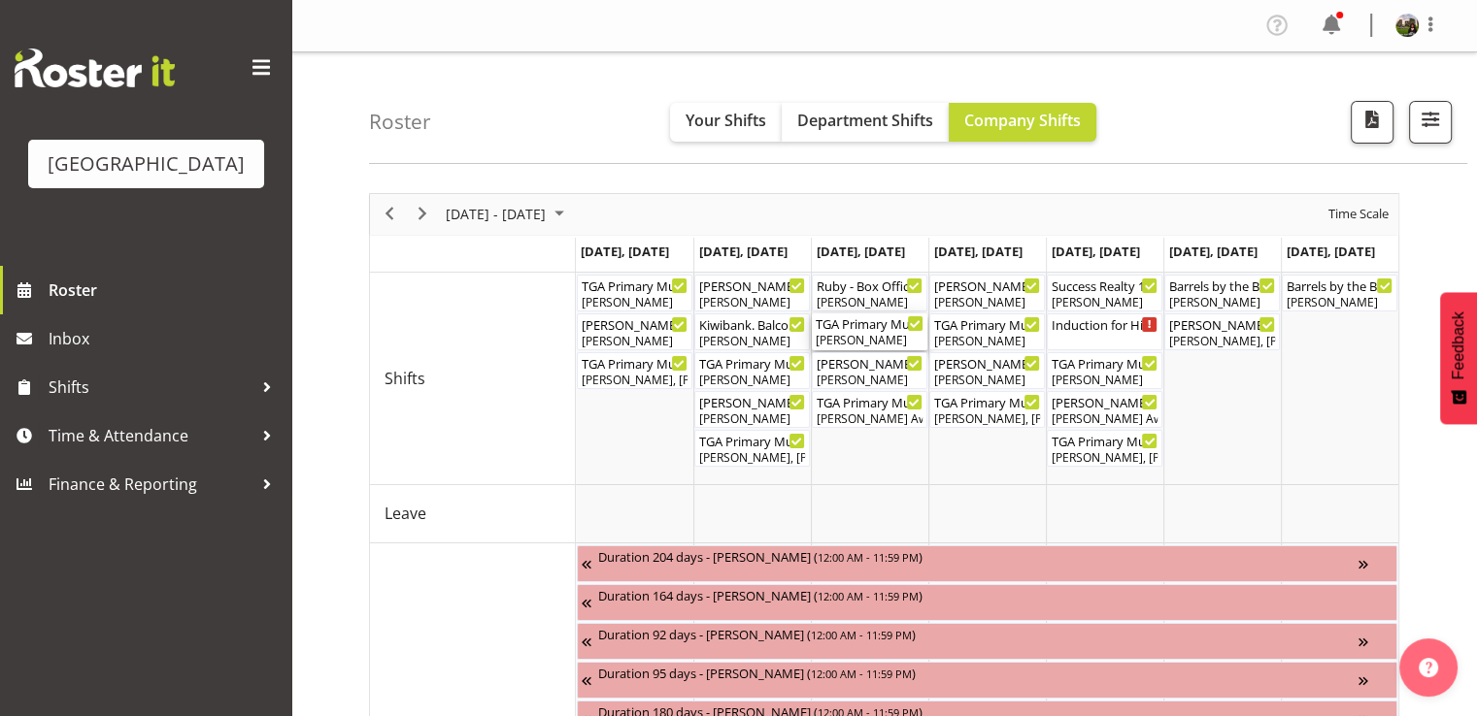
click at [865, 343] on div "Davey Van Gooswilligen" at bounding box center [869, 340] width 108 height 17
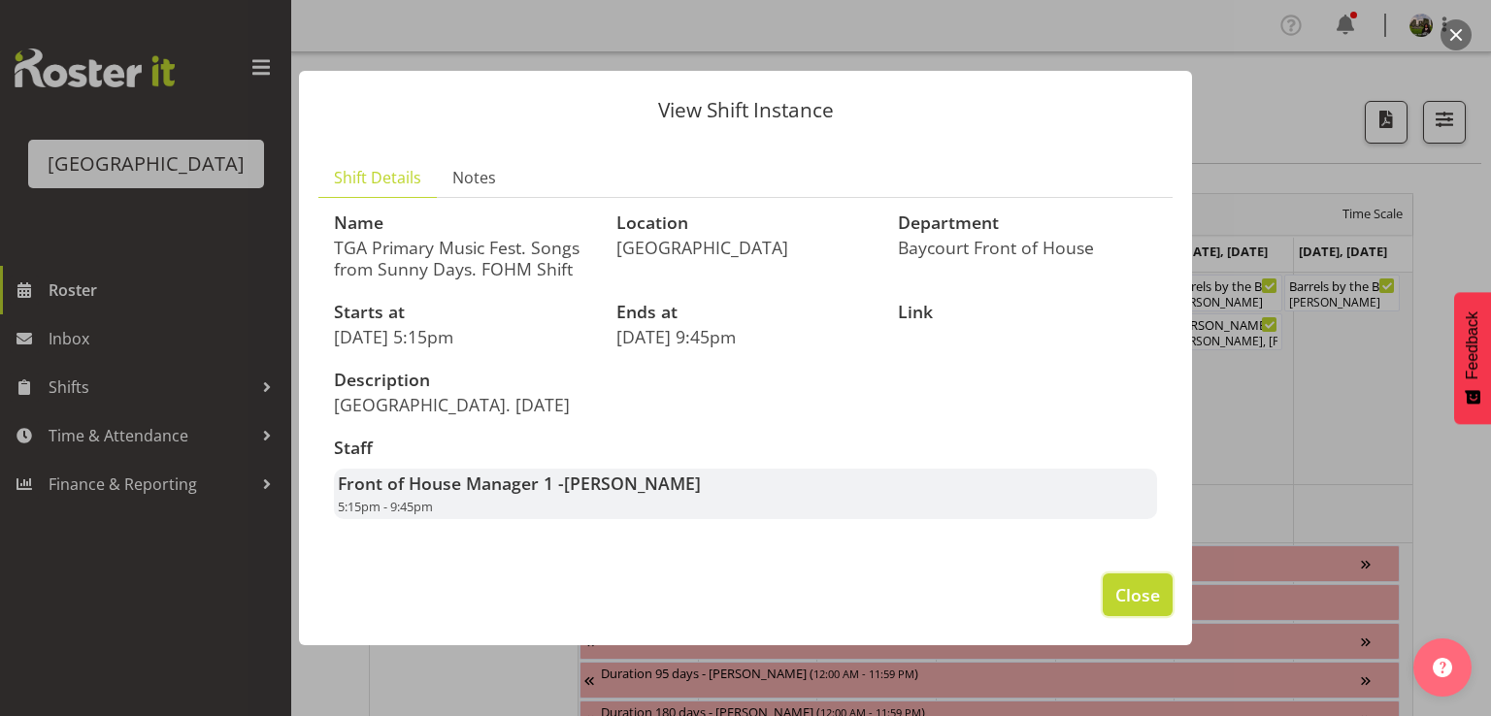
click at [1144, 591] on span "Close" at bounding box center [1137, 594] width 45 height 25
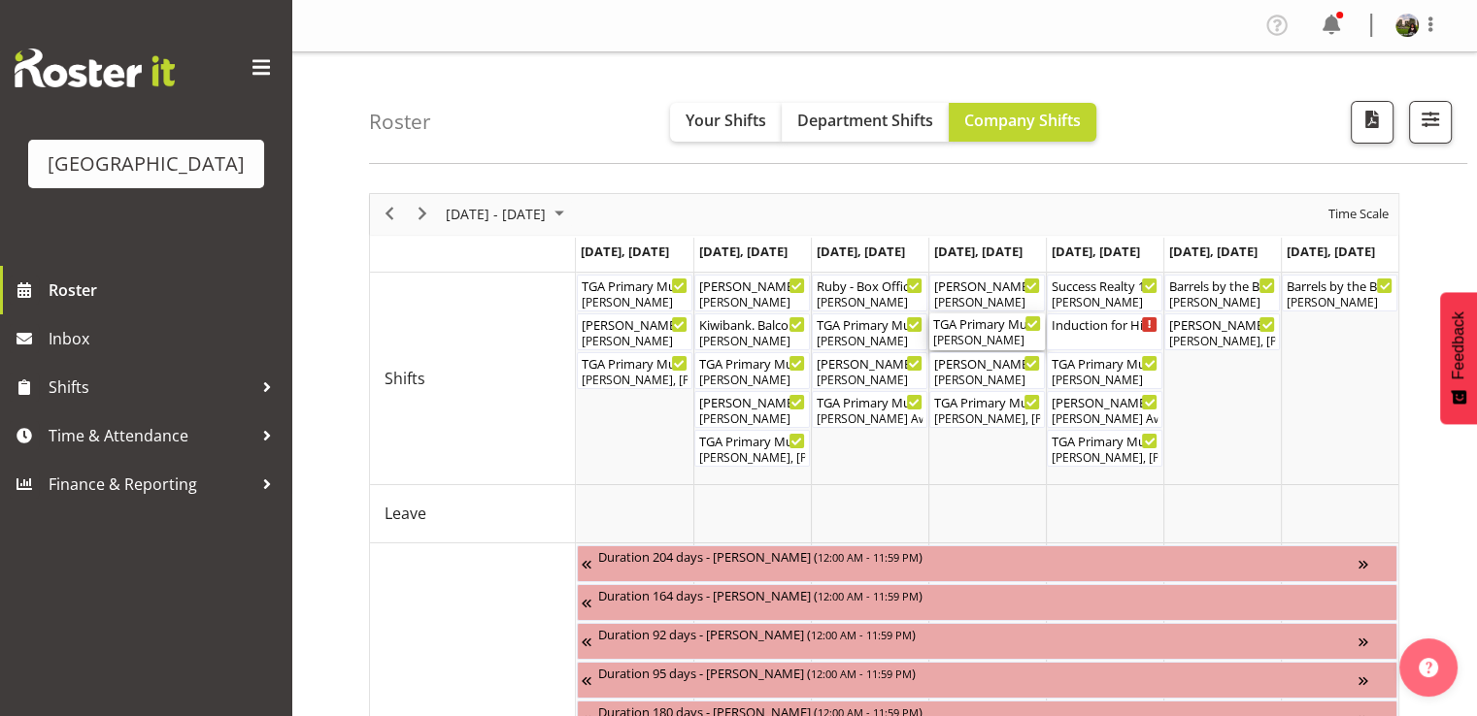
click at [979, 329] on div "TGA Primary Music Fest. Songs from Sunny Days. FOHM Shift ( 05:15 PM - 09:45 PM…" at bounding box center [987, 323] width 108 height 19
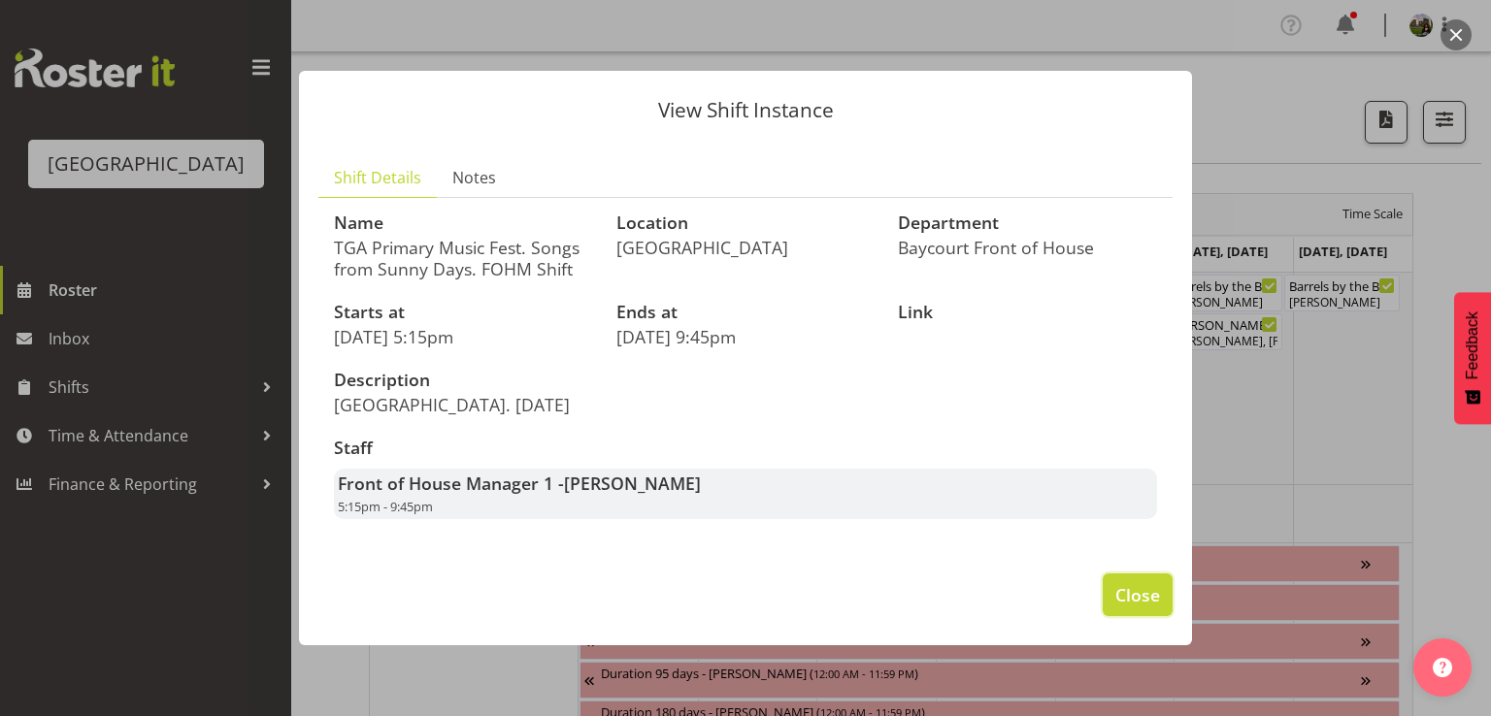
click at [1138, 594] on span "Close" at bounding box center [1137, 594] width 45 height 25
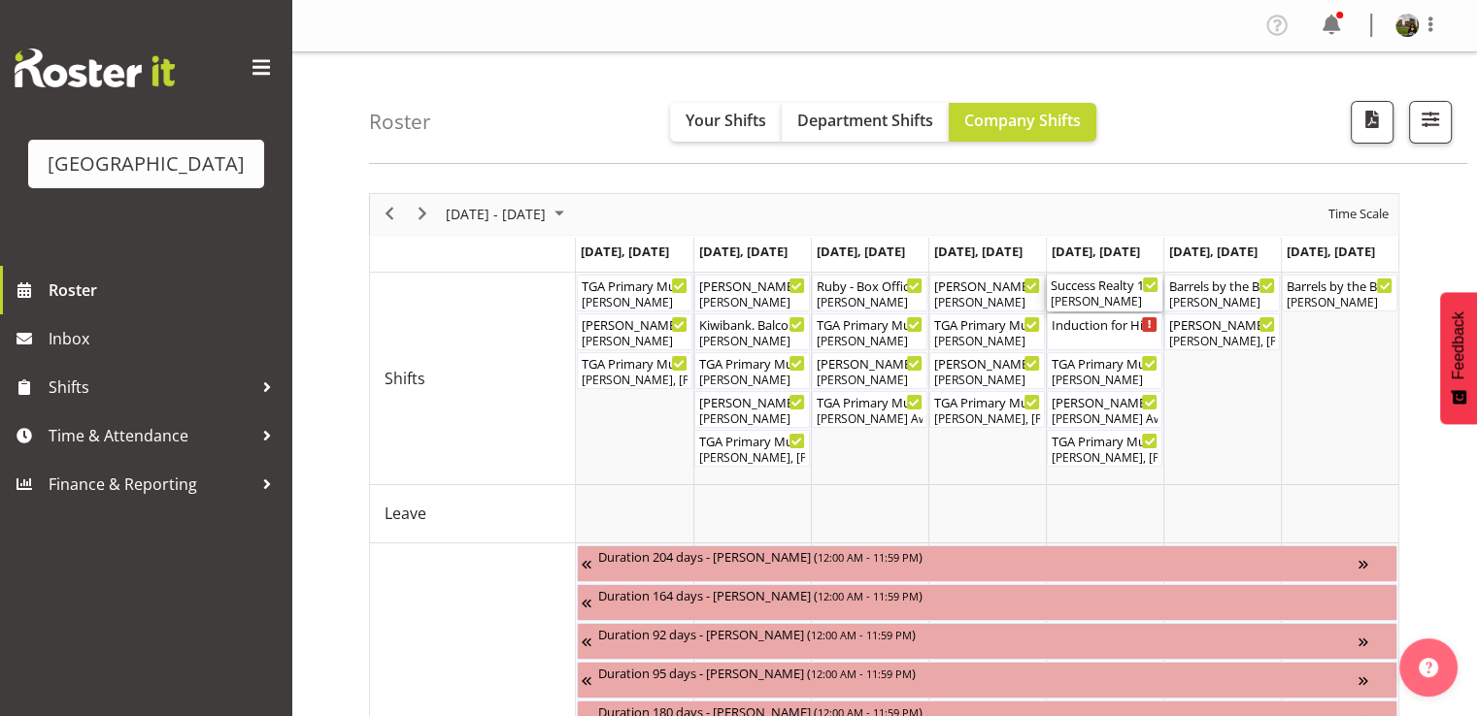
click at [1088, 294] on div "Aaron Smart" at bounding box center [1104, 301] width 108 height 17
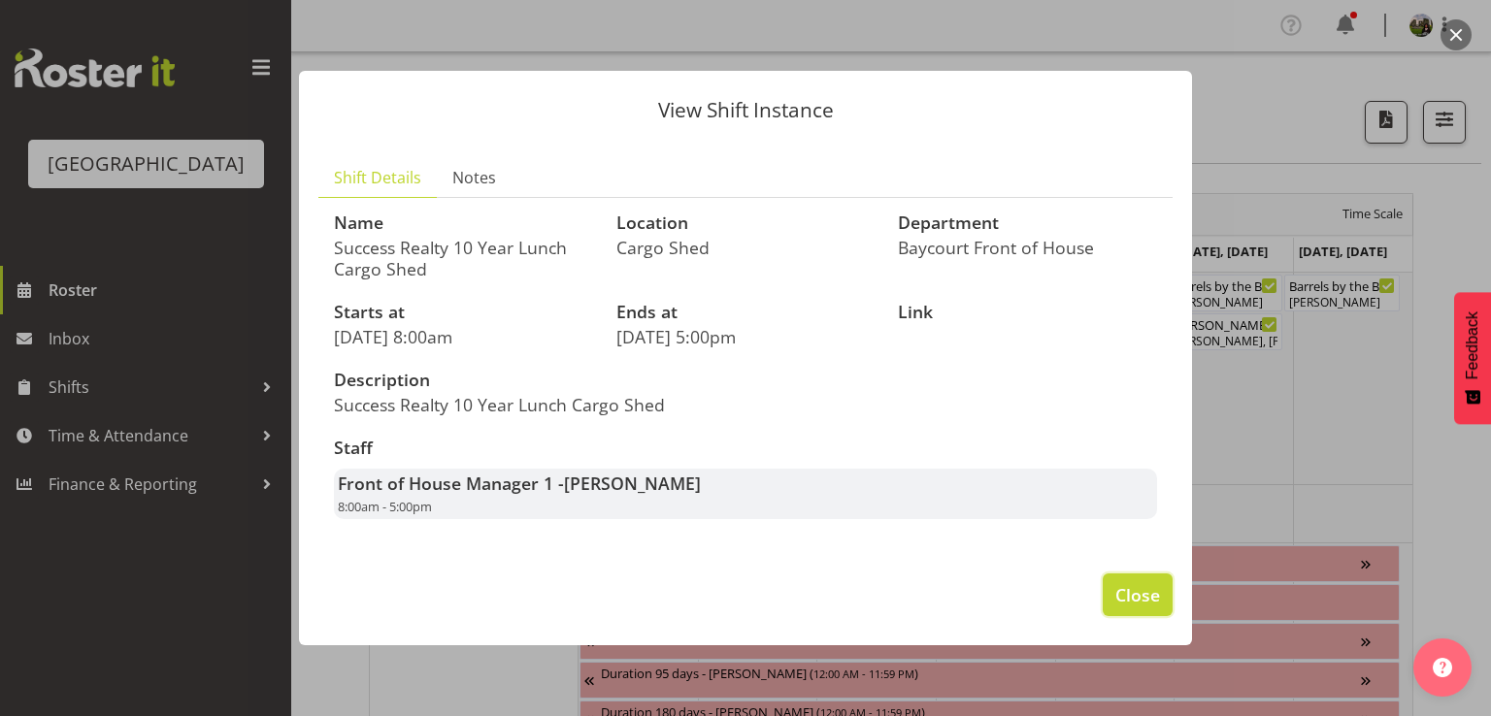
click at [1122, 590] on span "Close" at bounding box center [1137, 594] width 45 height 25
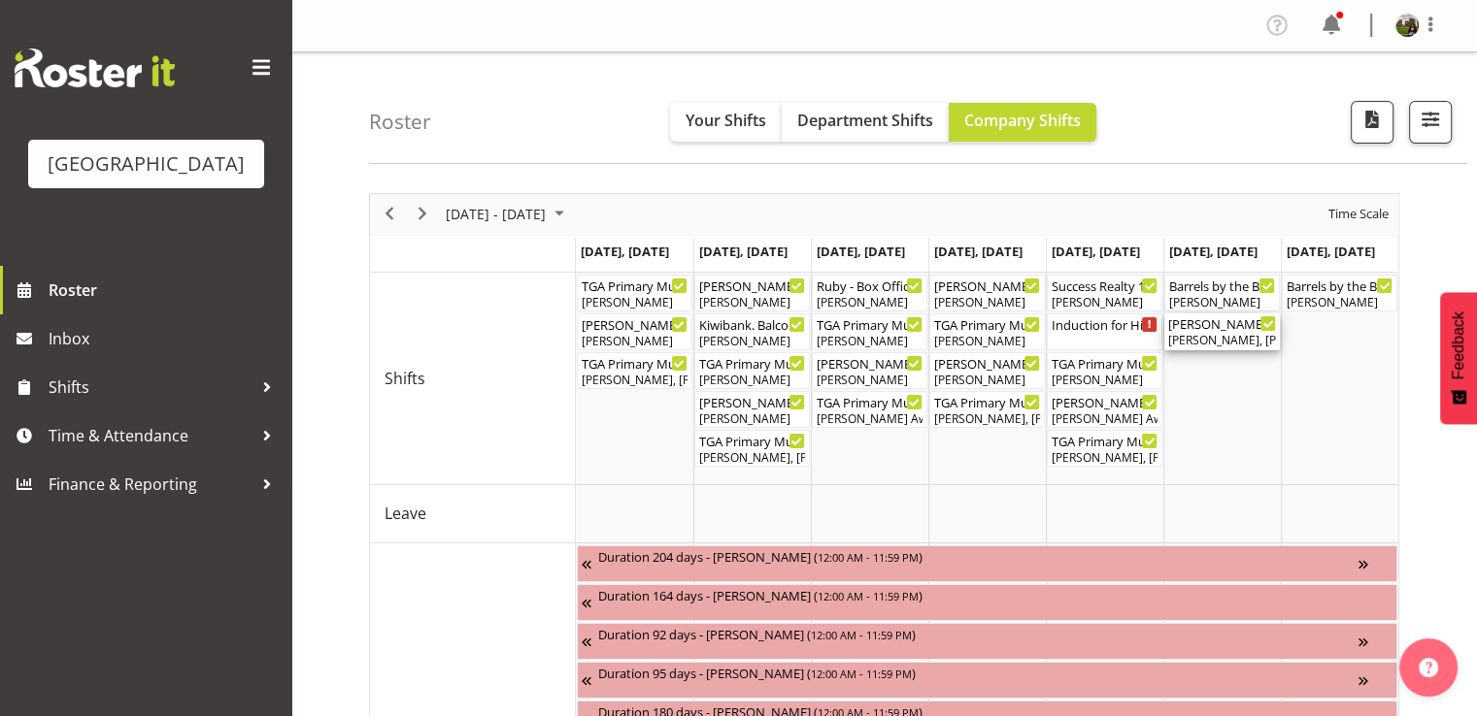
click at [1206, 336] on div "Aiddie Carnihan, Lisa Camplin" at bounding box center [1222, 340] width 108 height 17
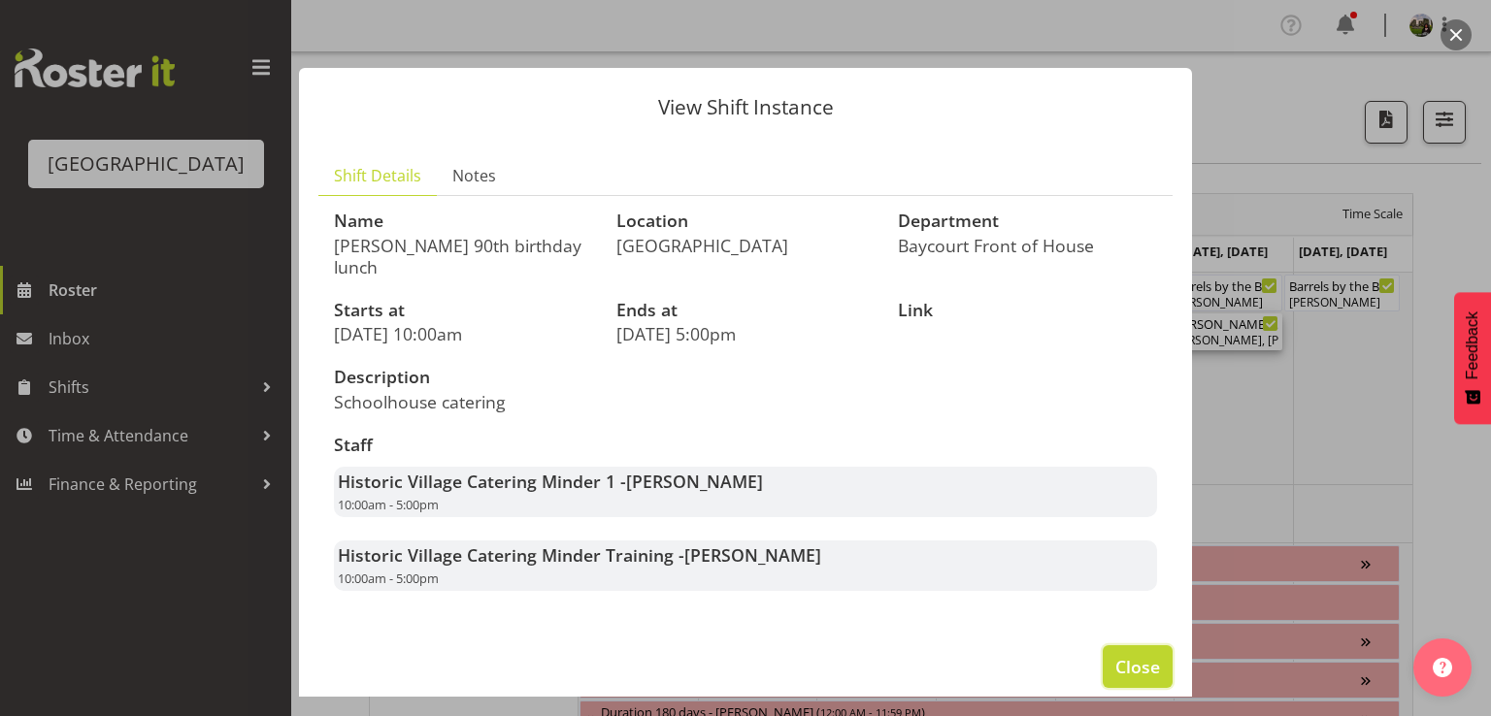
click at [1130, 654] on span "Close" at bounding box center [1137, 666] width 45 height 25
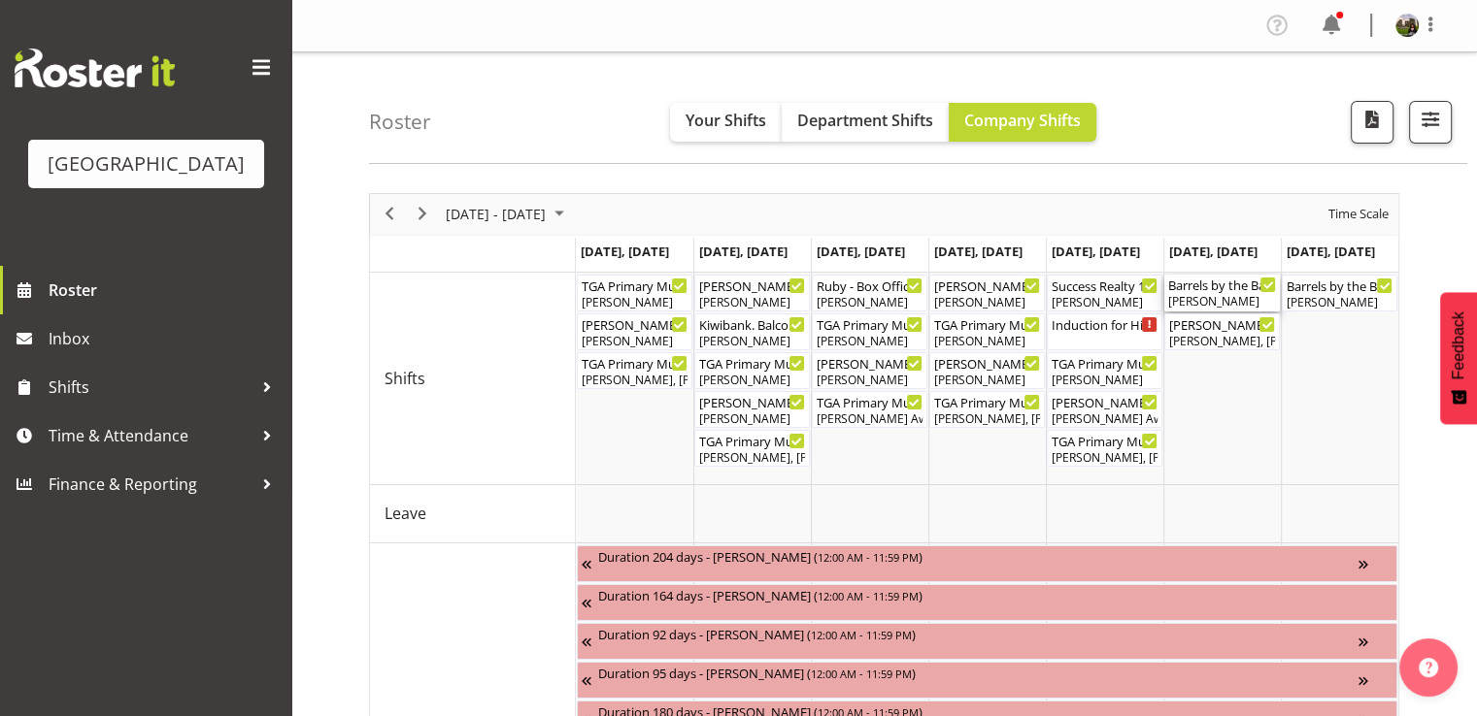
click at [1199, 296] on div "Lydia Noble" at bounding box center [1222, 301] width 108 height 17
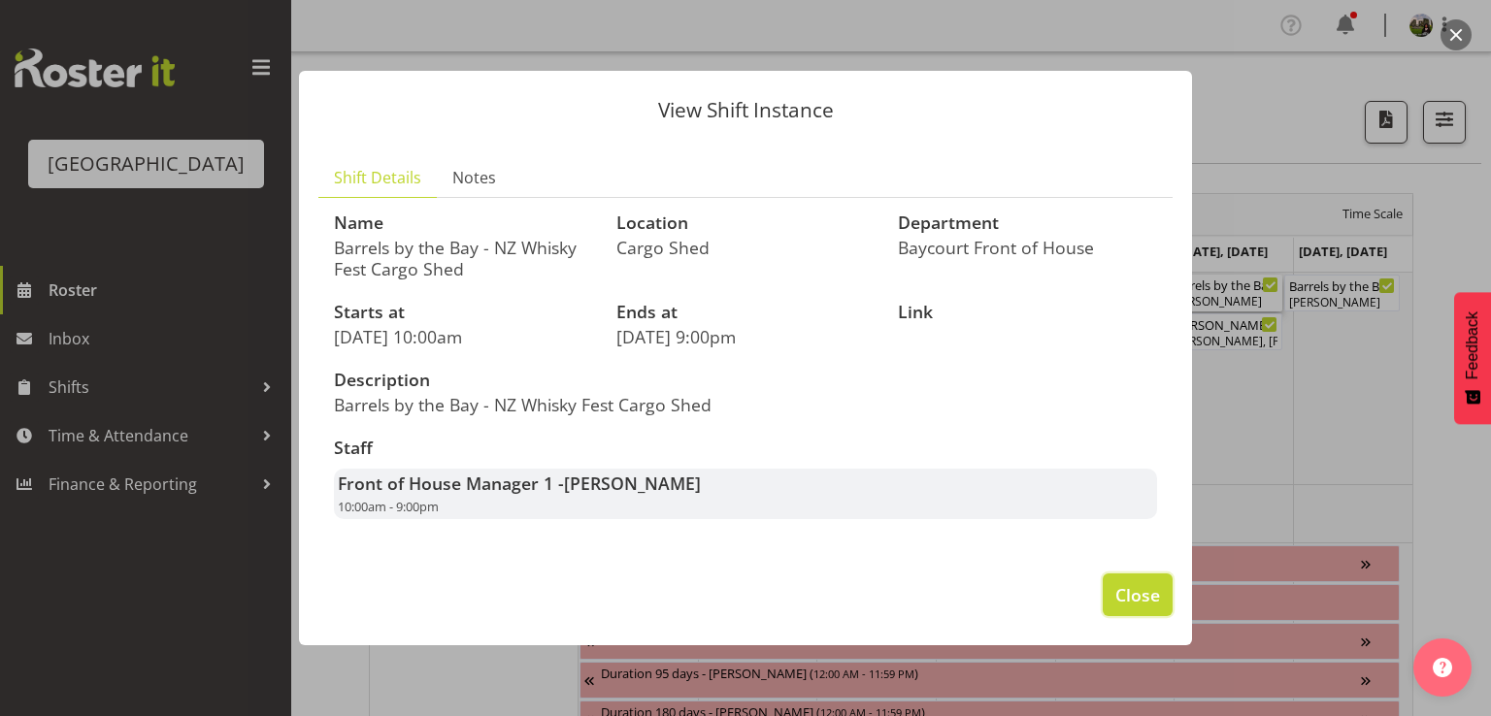
click at [1133, 594] on span "Close" at bounding box center [1137, 594] width 45 height 25
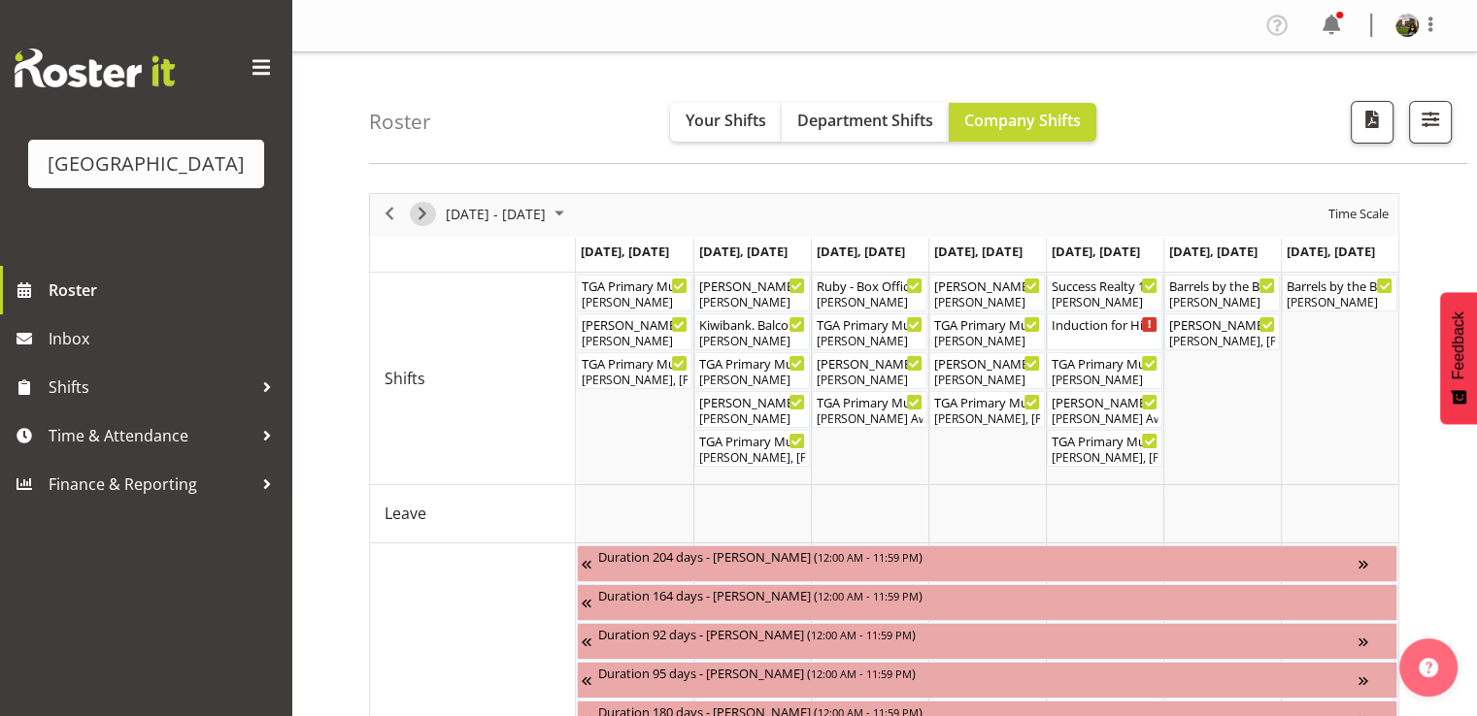
click at [425, 206] on span "Next" at bounding box center [422, 214] width 23 height 24
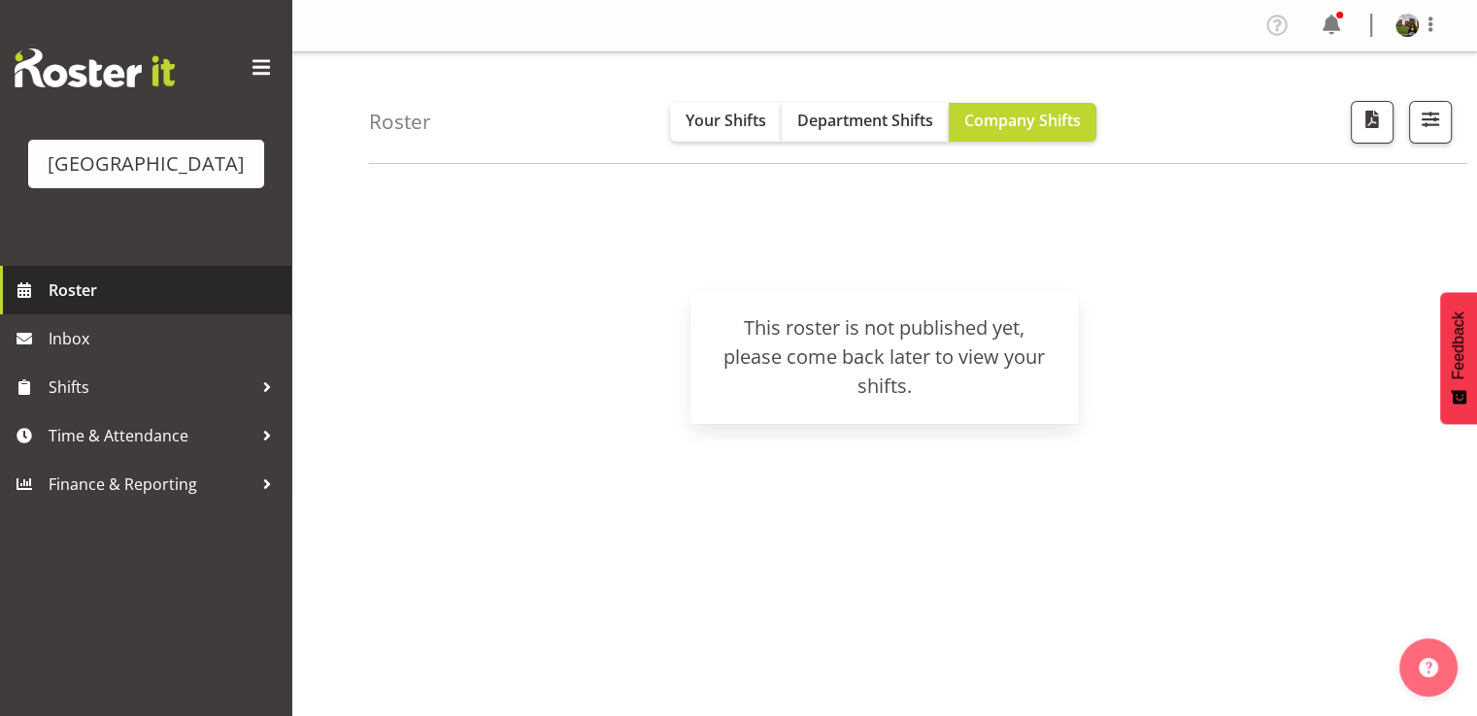
click at [64, 305] on span "Roster" at bounding box center [165, 290] width 233 height 29
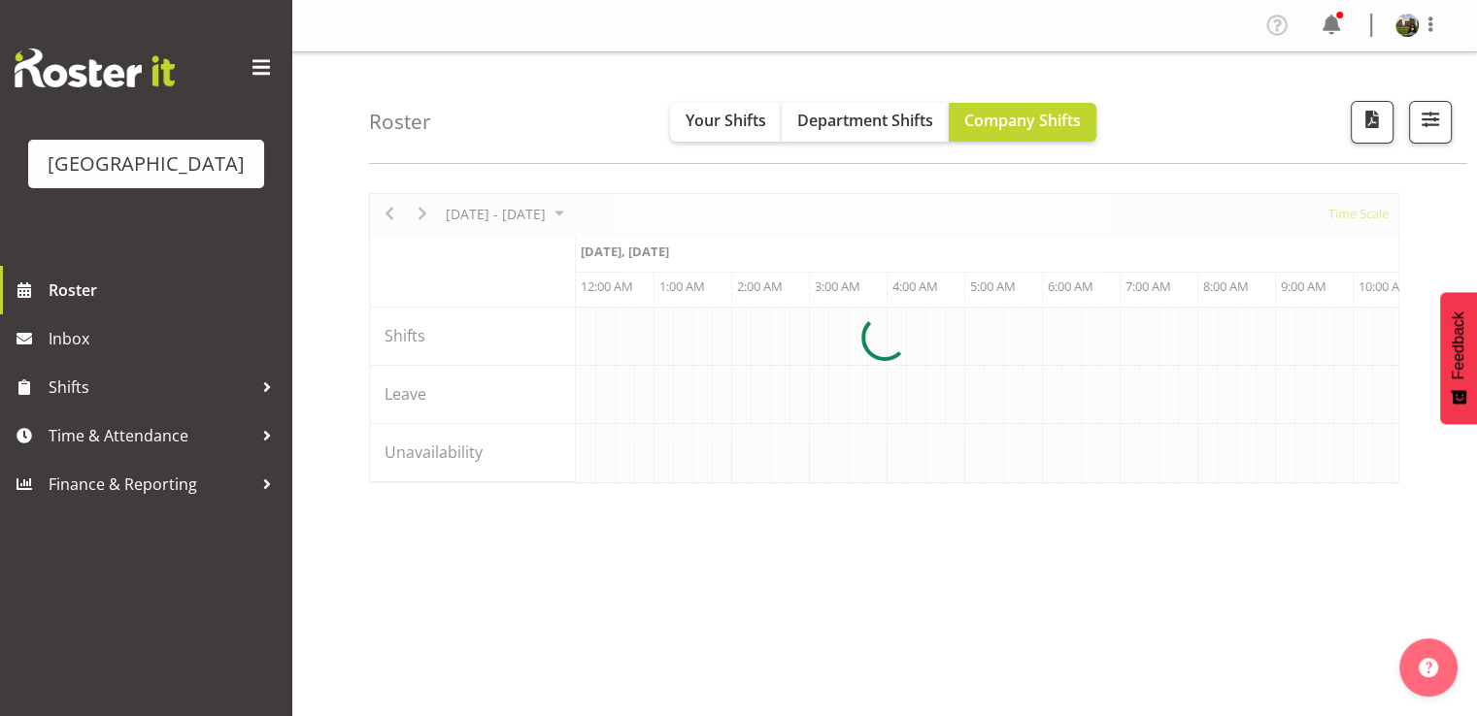
scroll to position [0, 3728]
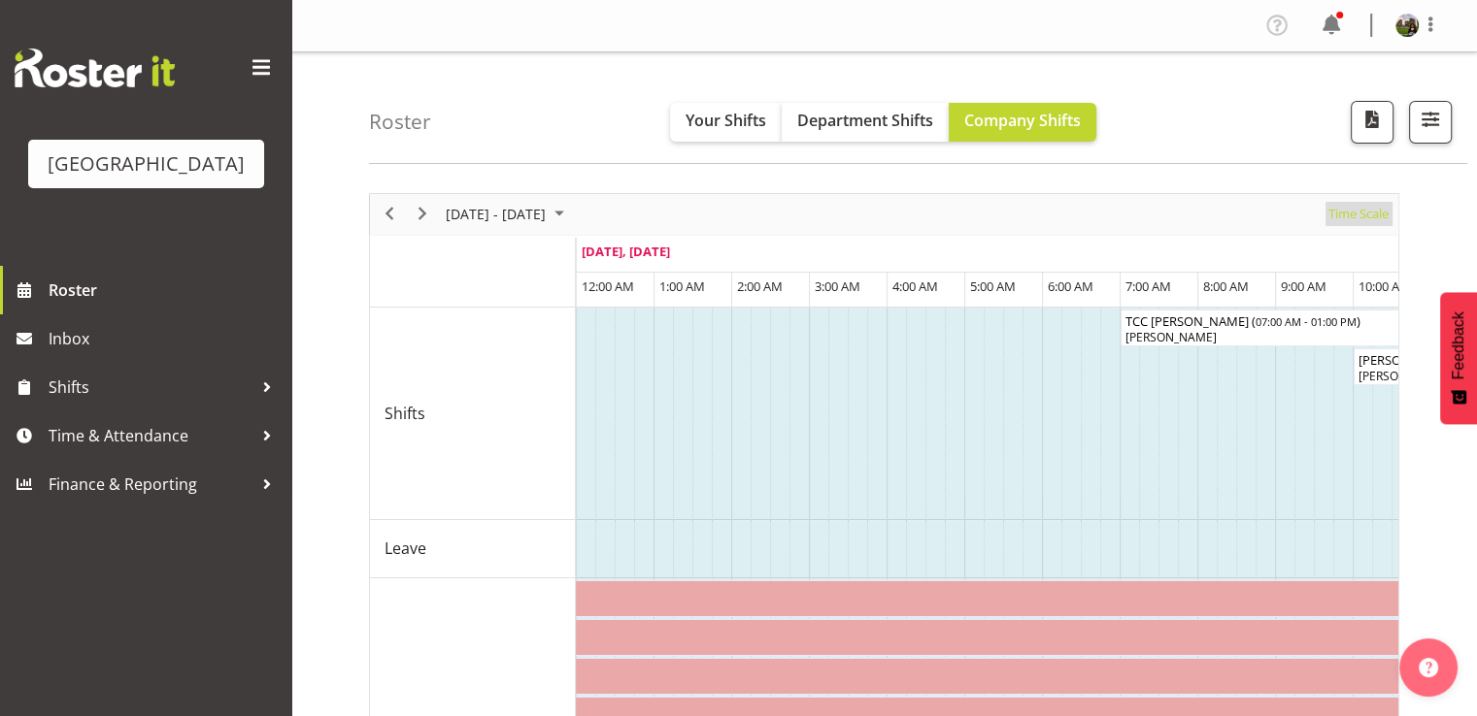
click at [1355, 219] on span "Time Scale" at bounding box center [1358, 214] width 64 height 24
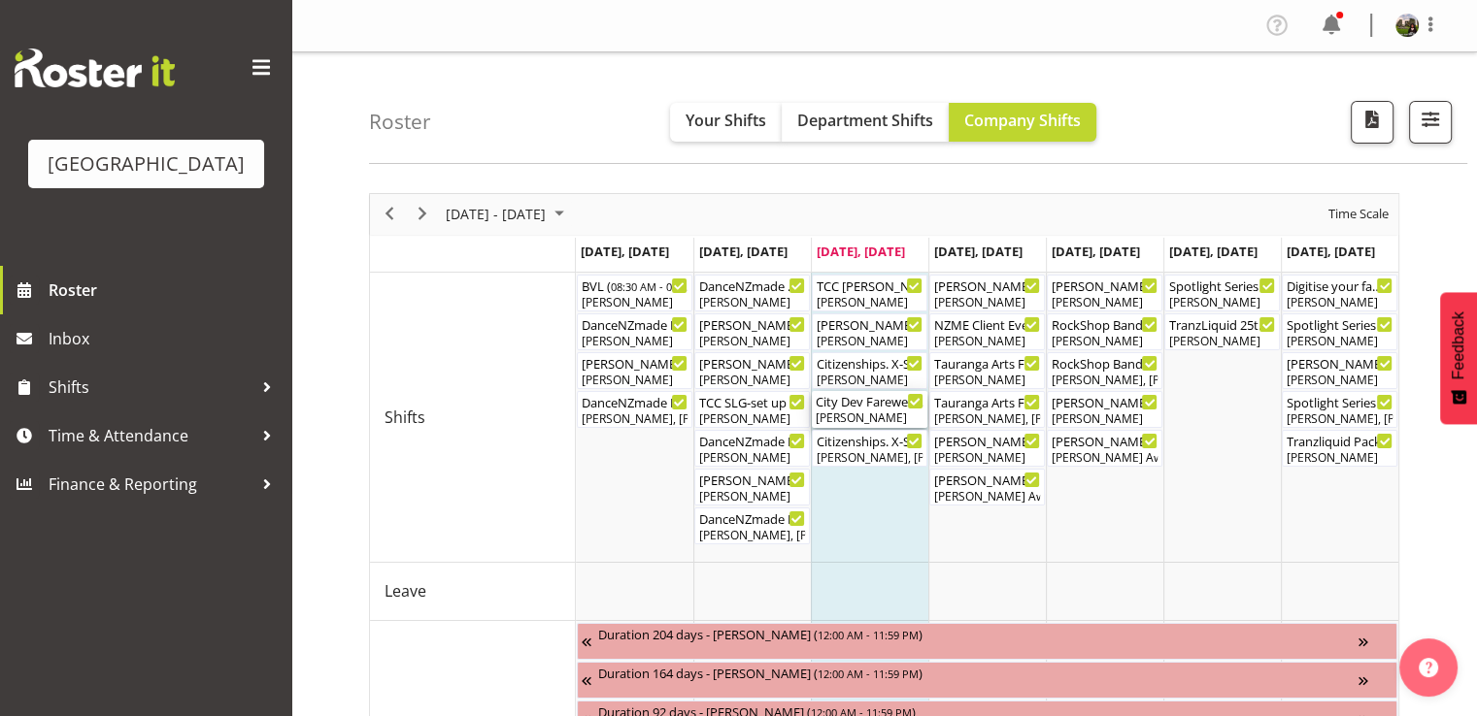
click at [854, 416] on div "Aaron Smart" at bounding box center [869, 418] width 108 height 17
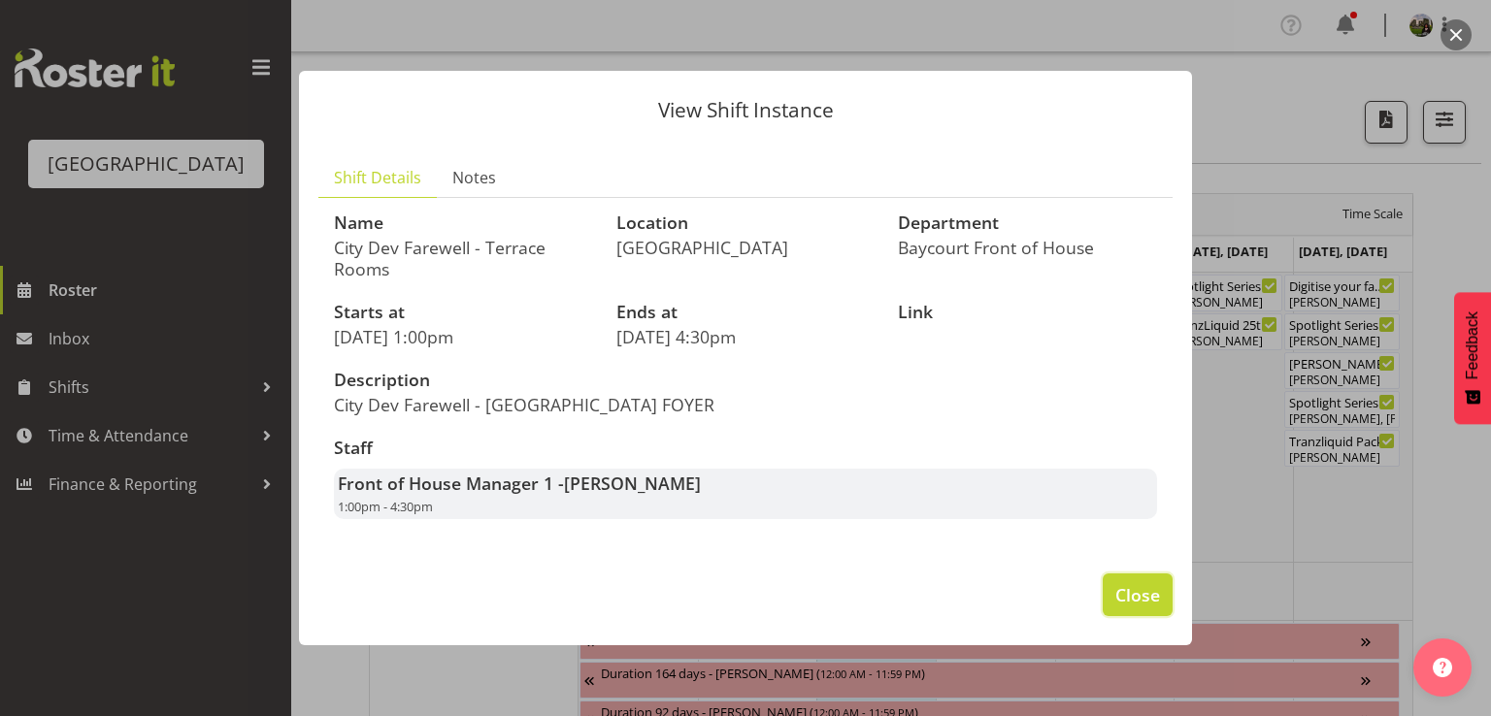
click at [1133, 595] on span "Close" at bounding box center [1137, 594] width 45 height 25
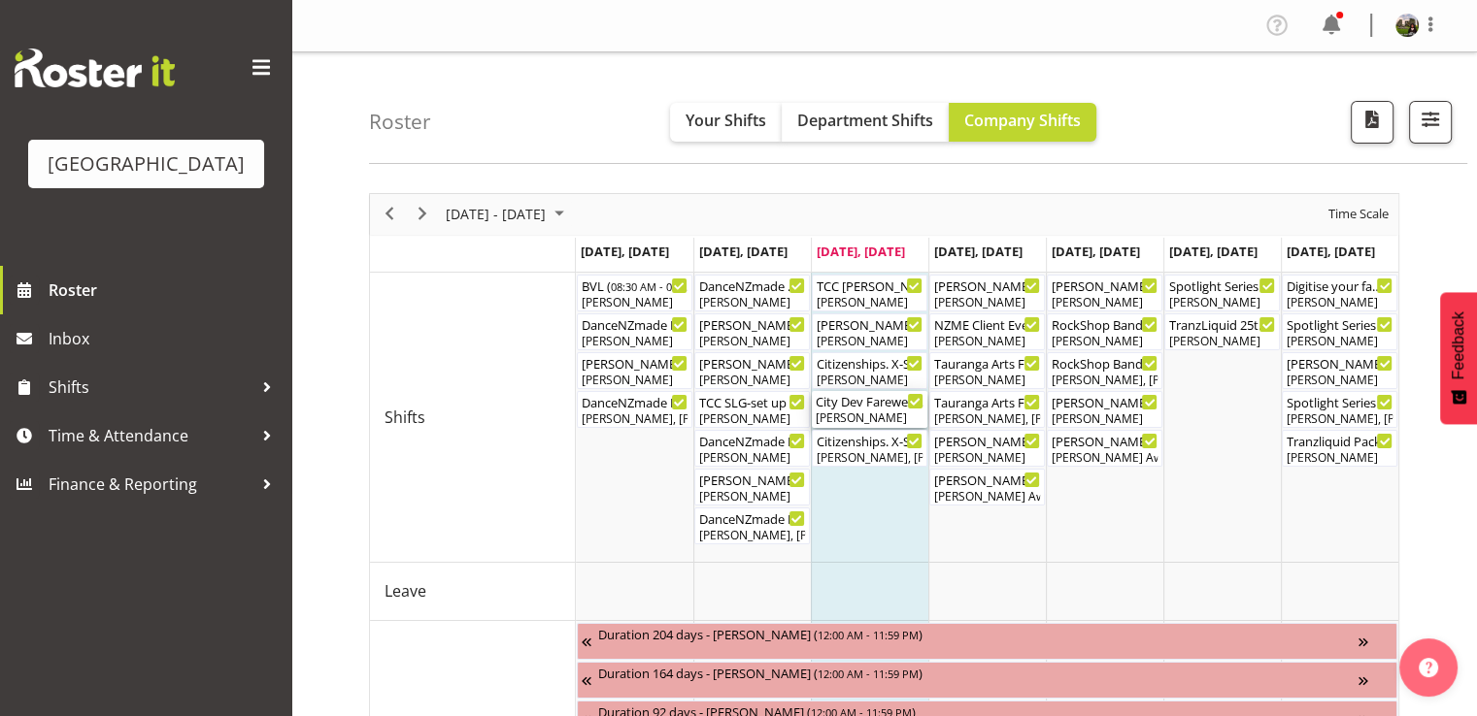
click at [849, 416] on div "Aaron Smart" at bounding box center [869, 418] width 108 height 17
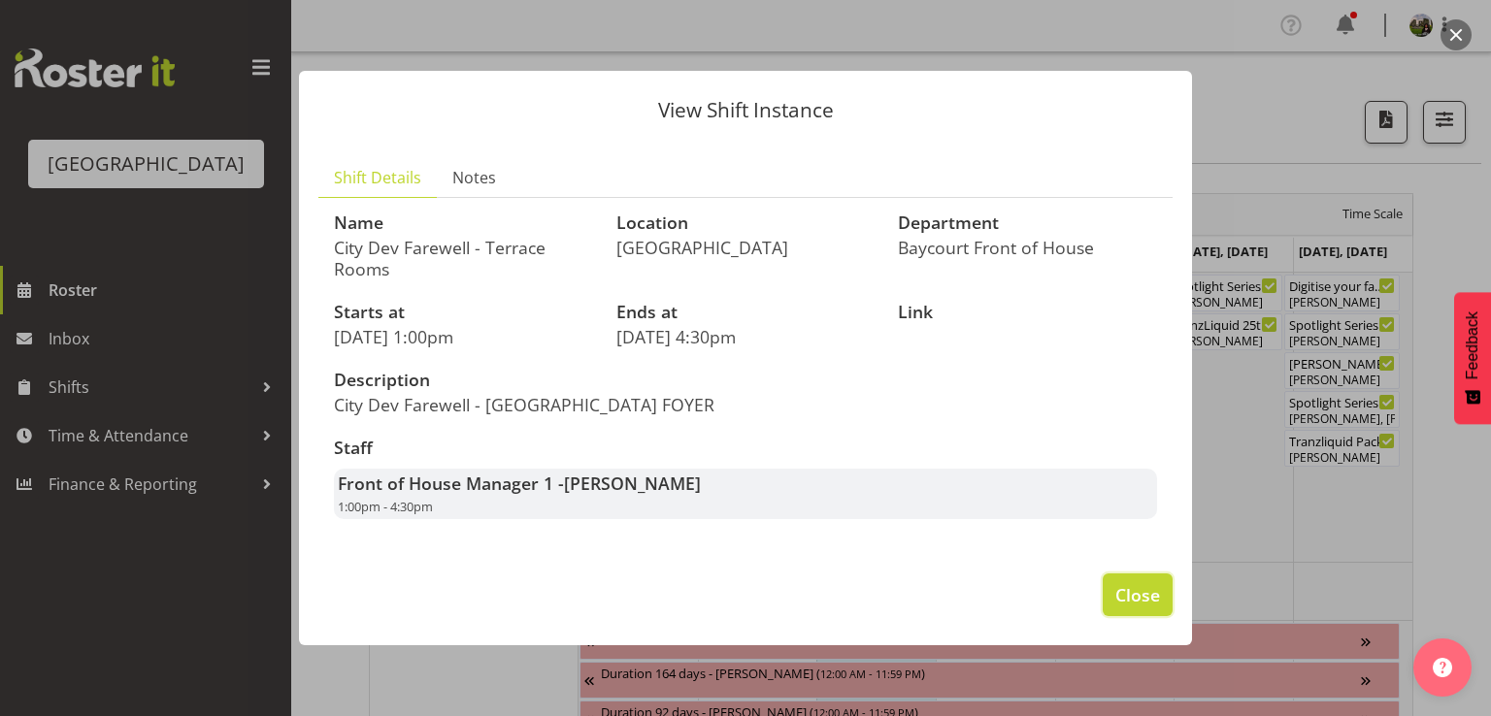
click at [1126, 590] on span "Close" at bounding box center [1137, 594] width 45 height 25
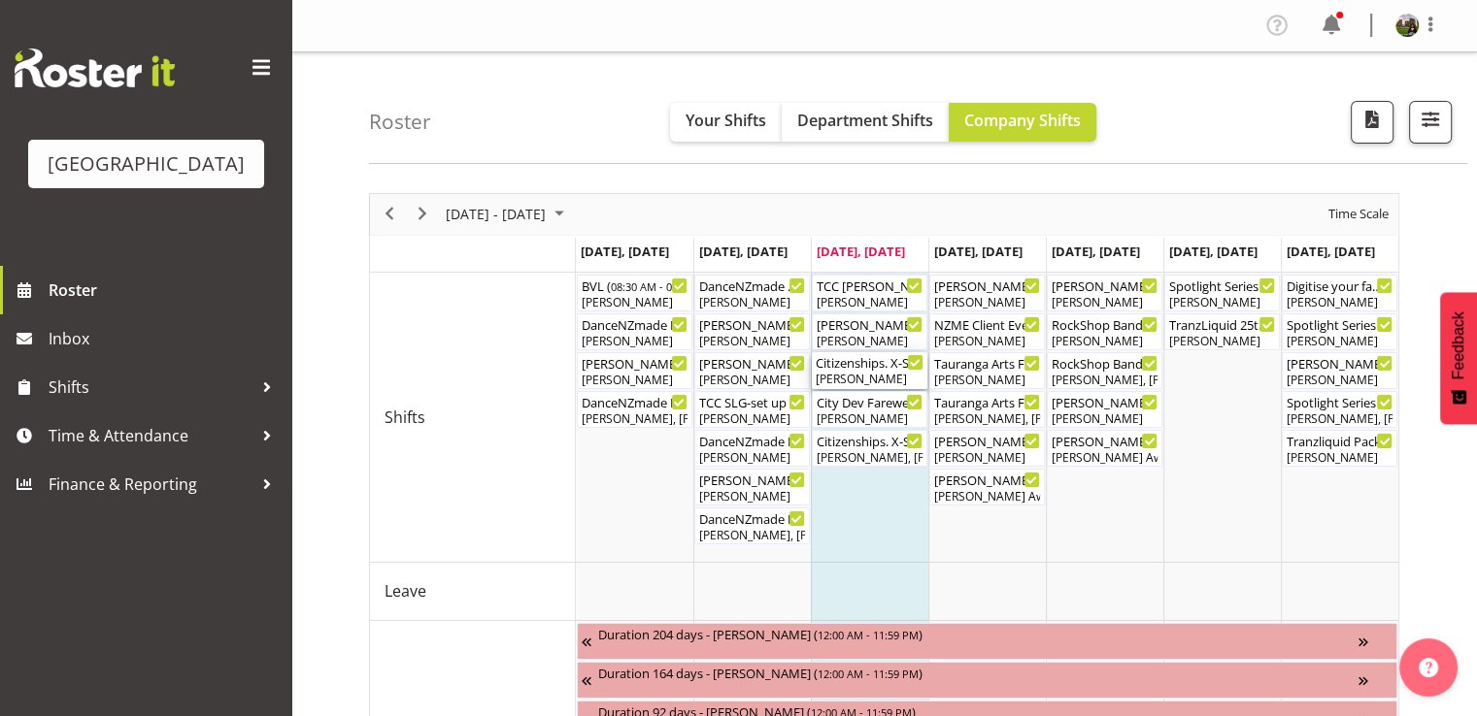
click at [854, 370] on div "Citizenships. X-Space. FOHM ( 01:00 PM - 06:00 PM )" at bounding box center [869, 361] width 108 height 19
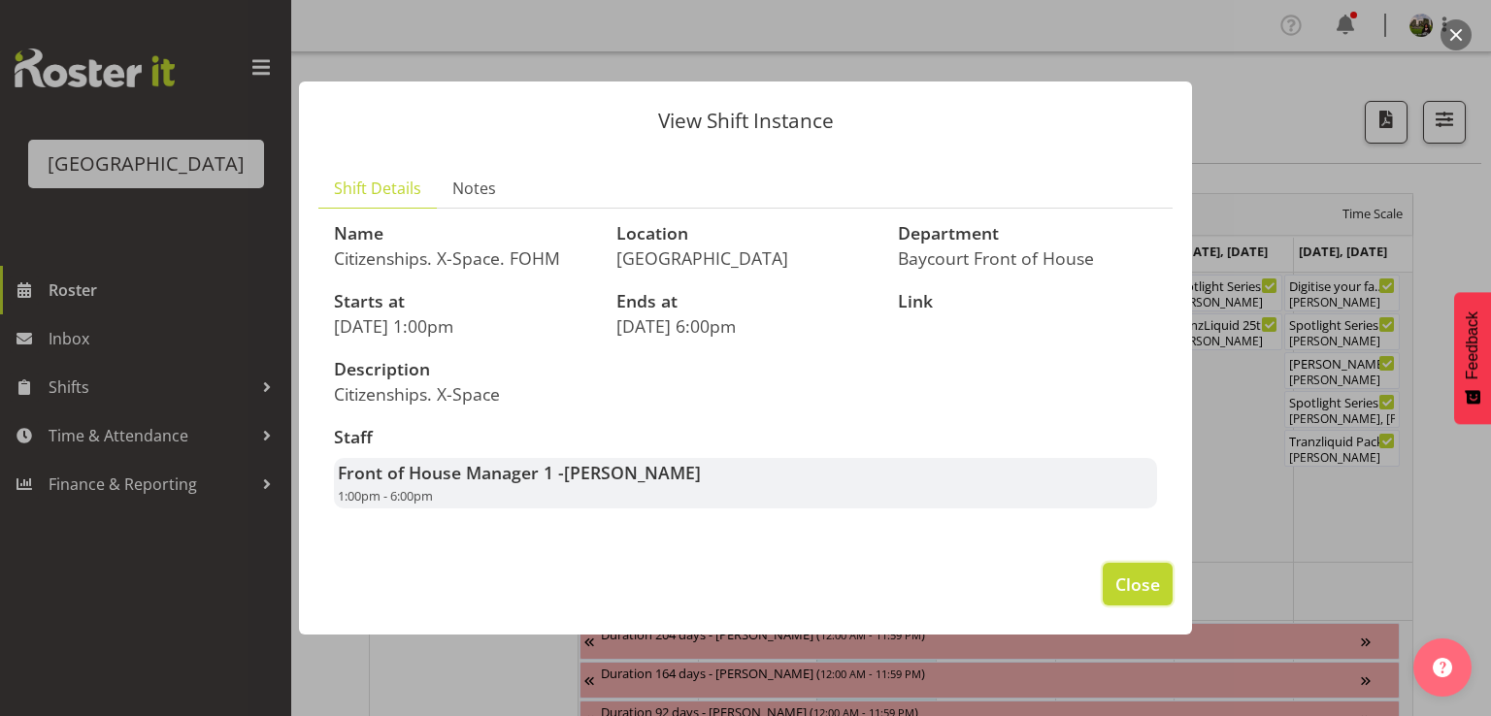
click at [1128, 596] on span "Close" at bounding box center [1137, 584] width 45 height 25
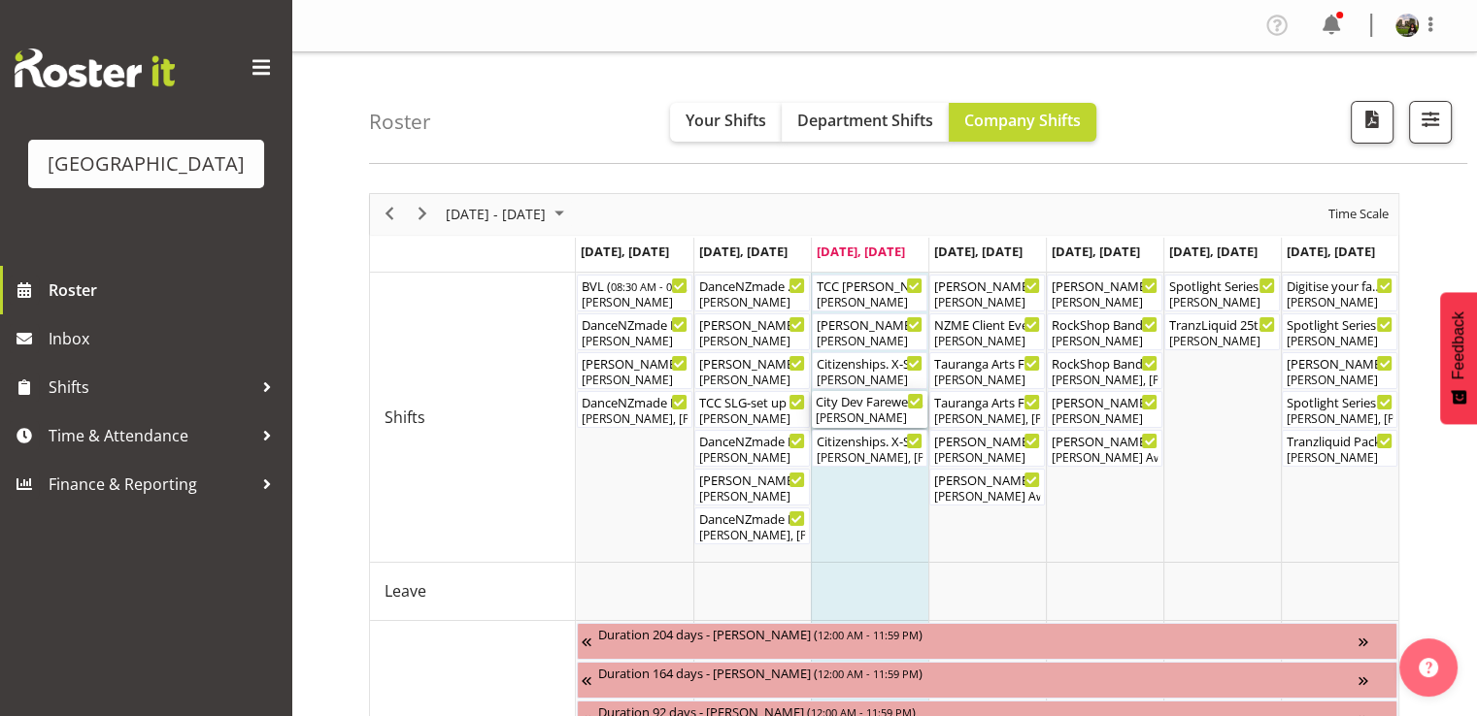
click at [878, 415] on div "Aaron Smart" at bounding box center [869, 418] width 108 height 17
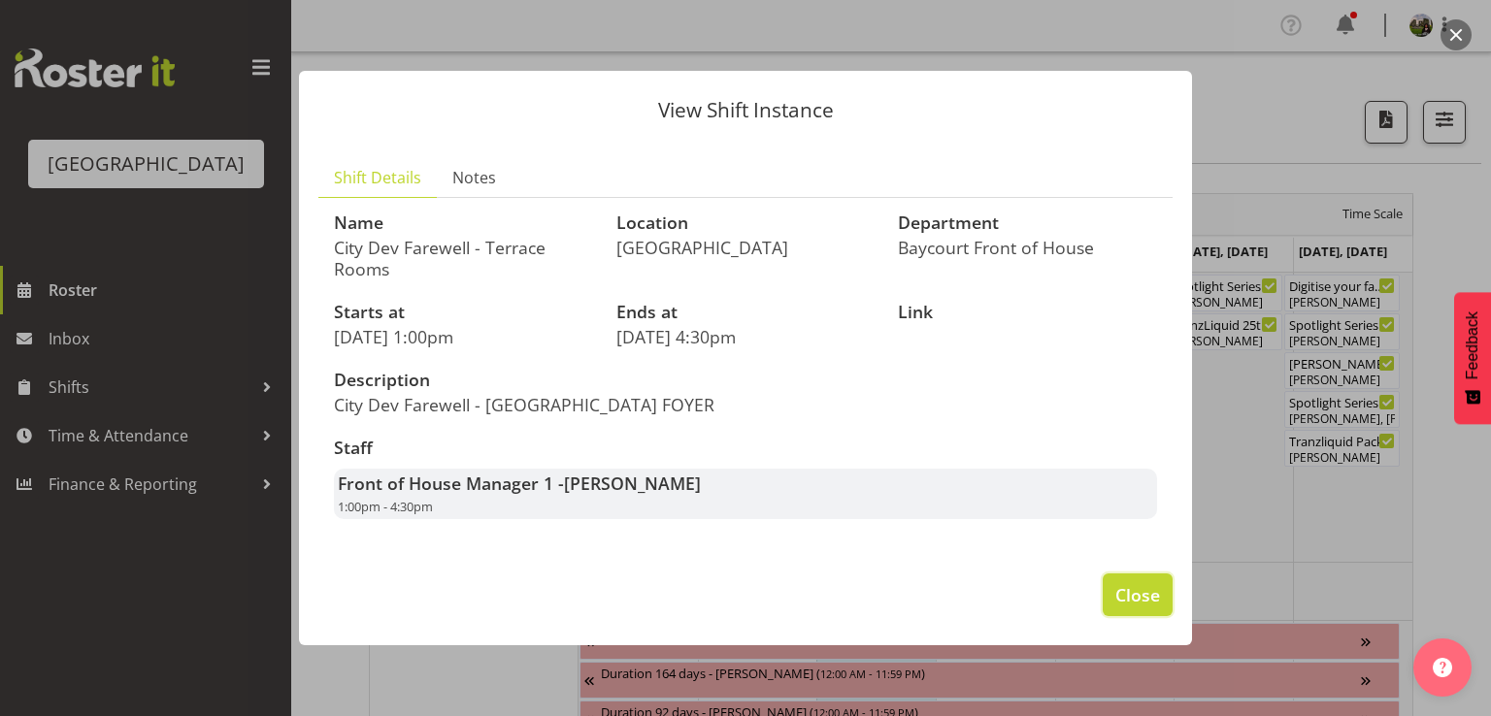
click at [1138, 584] on span "Close" at bounding box center [1137, 594] width 45 height 25
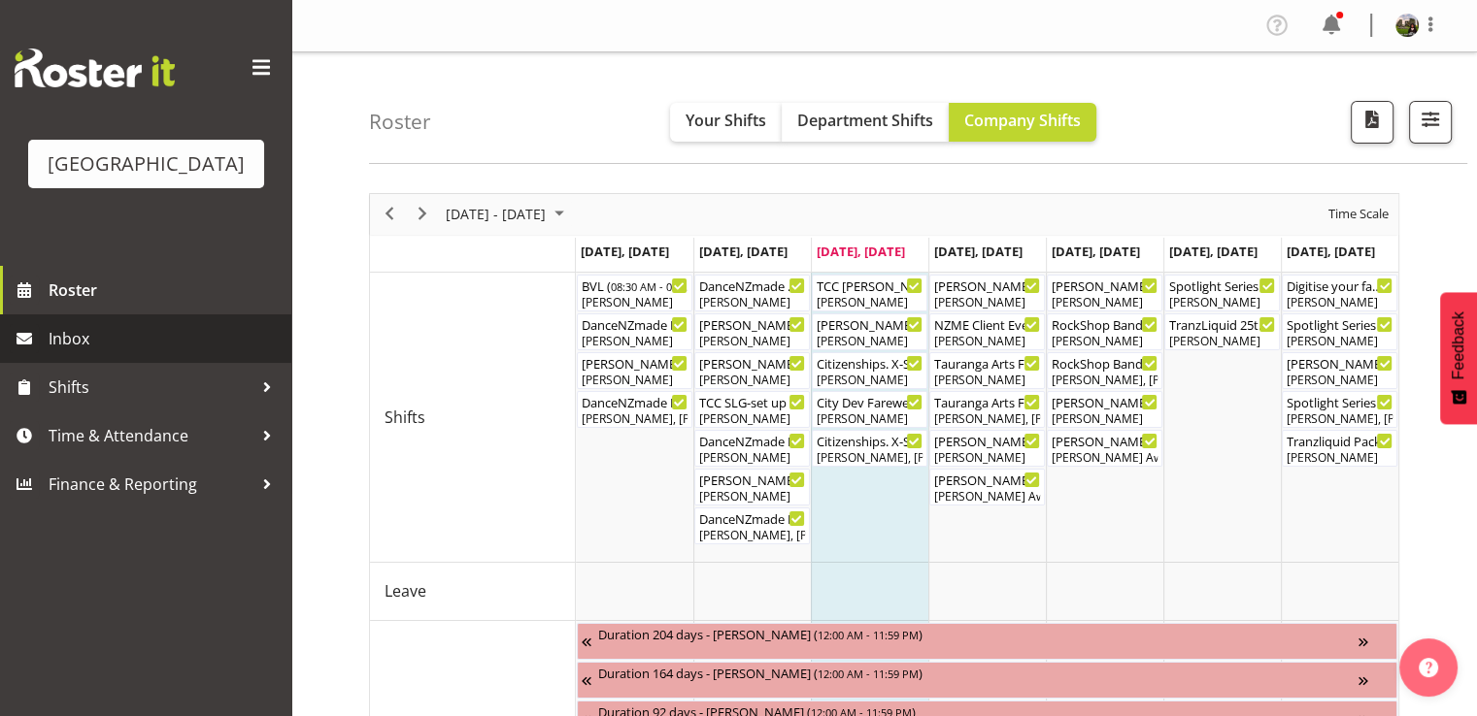
click at [72, 353] on span "Inbox" at bounding box center [165, 338] width 233 height 29
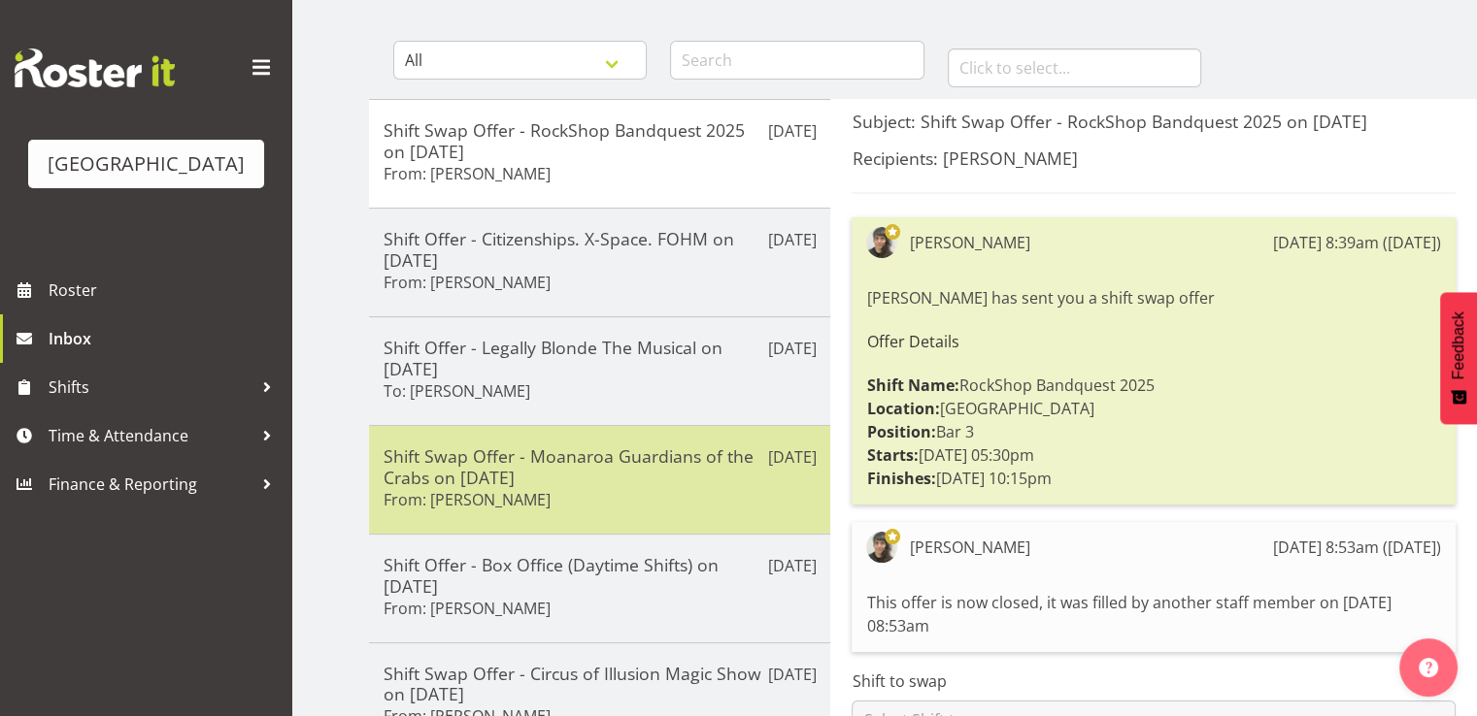
scroll to position [194, 0]
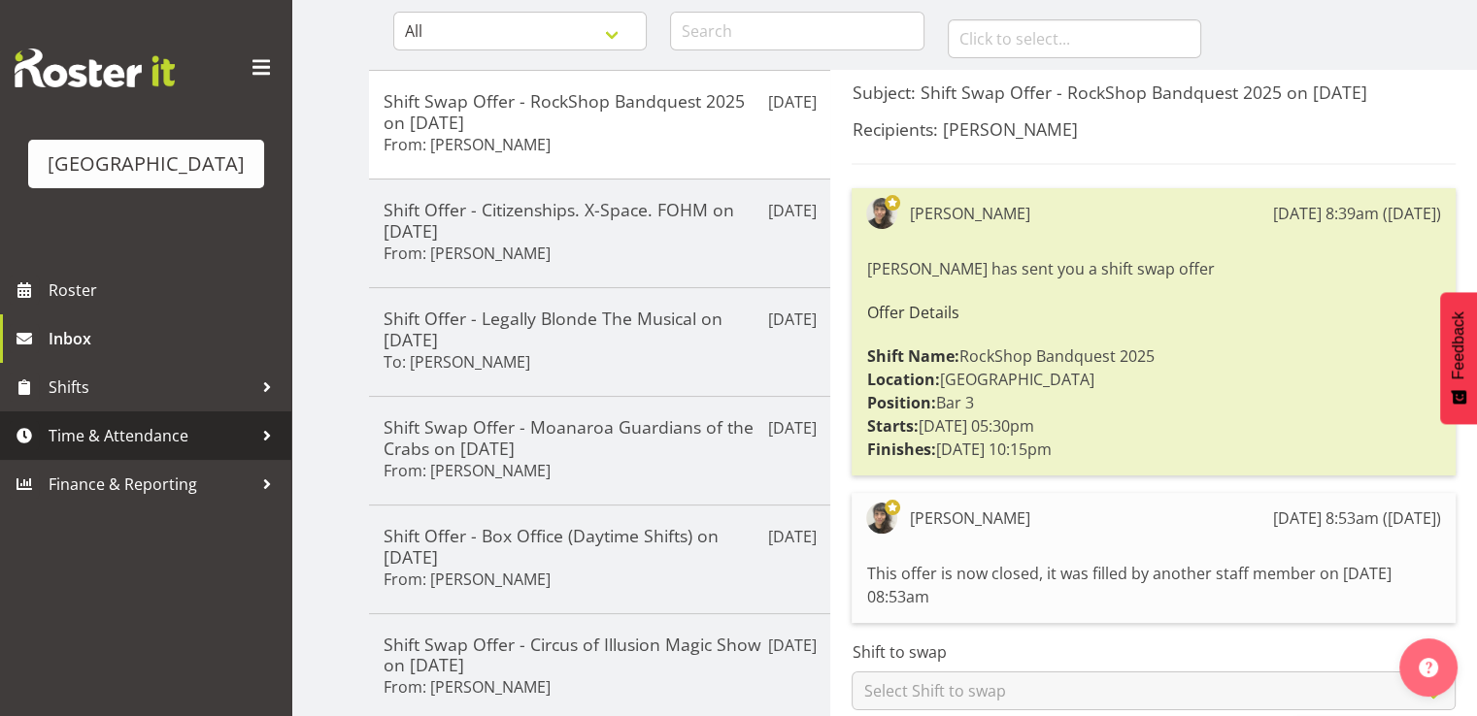
click at [81, 450] on span "Time & Attendance" at bounding box center [151, 435] width 204 height 29
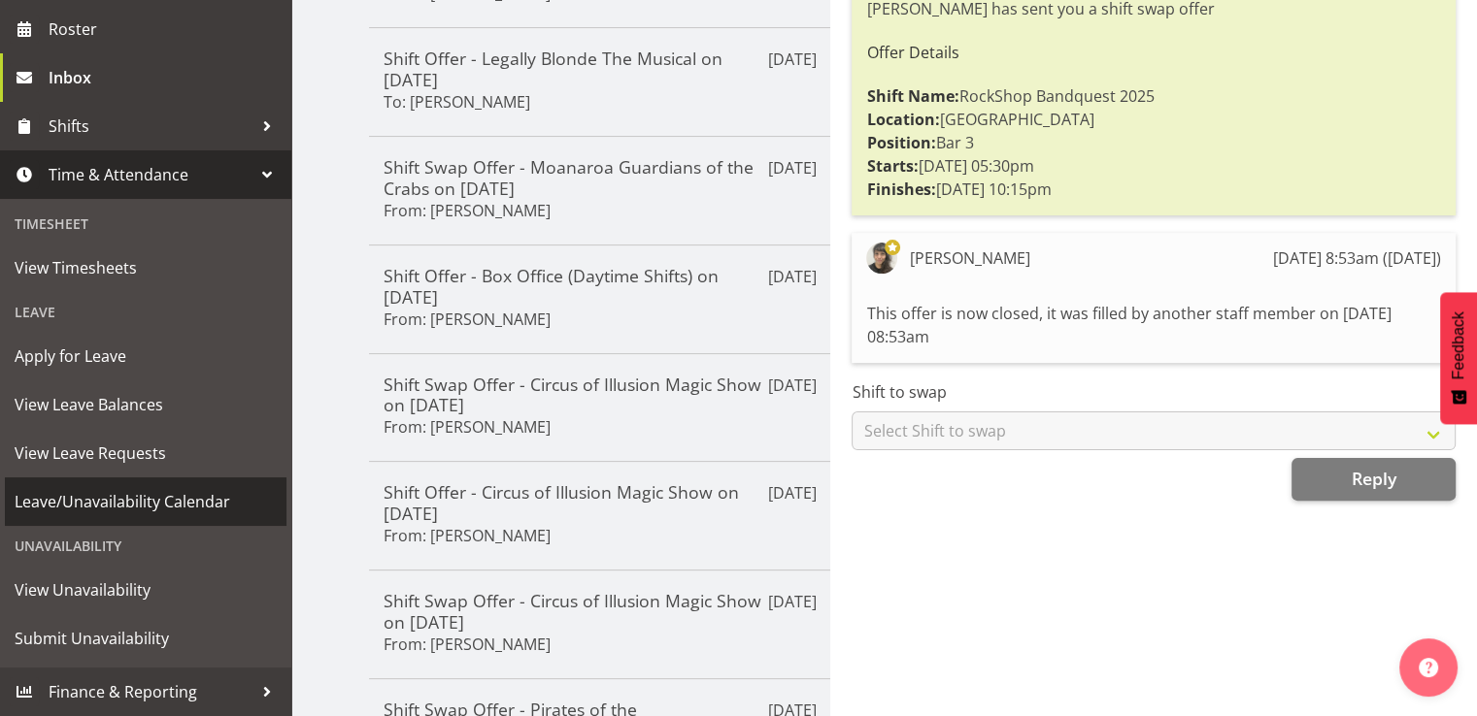
scroll to position [485, 0]
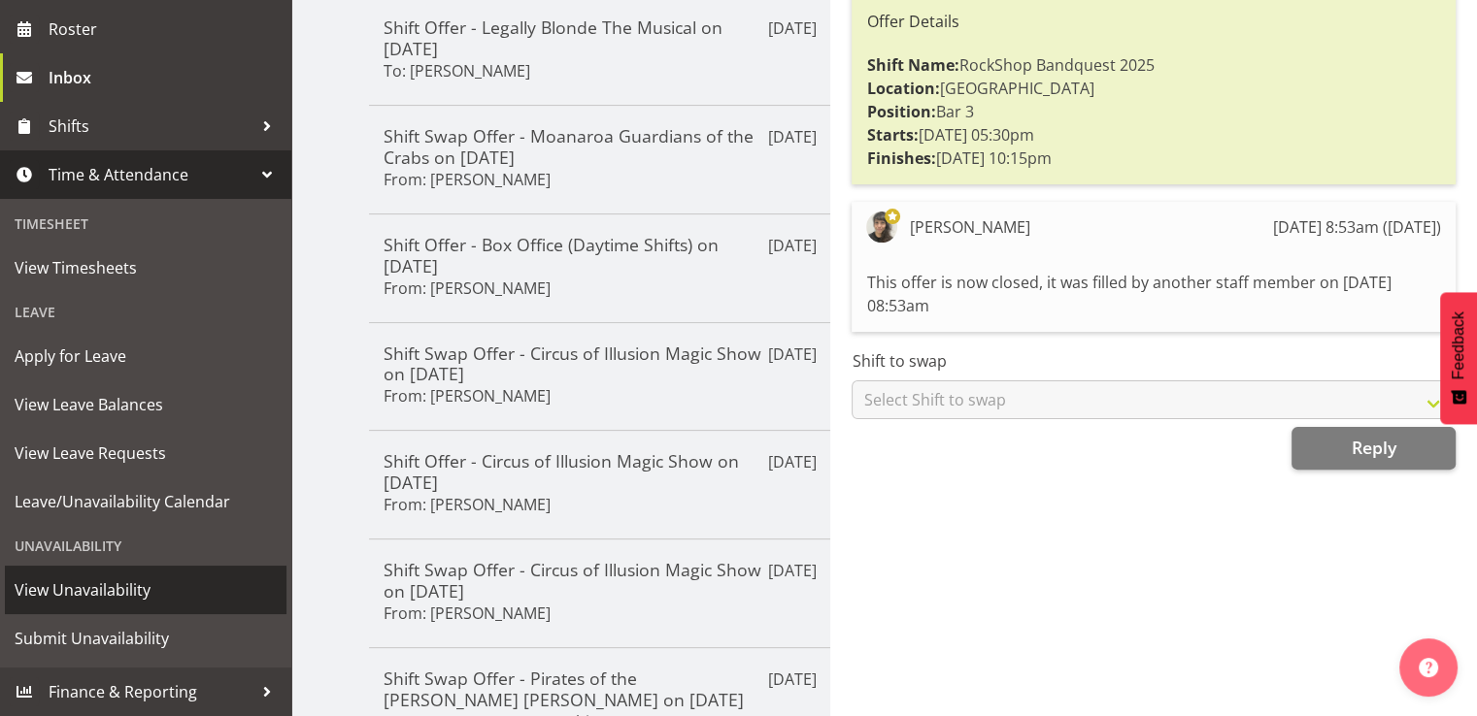
click at [113, 591] on span "View Unavailability" at bounding box center [146, 590] width 262 height 29
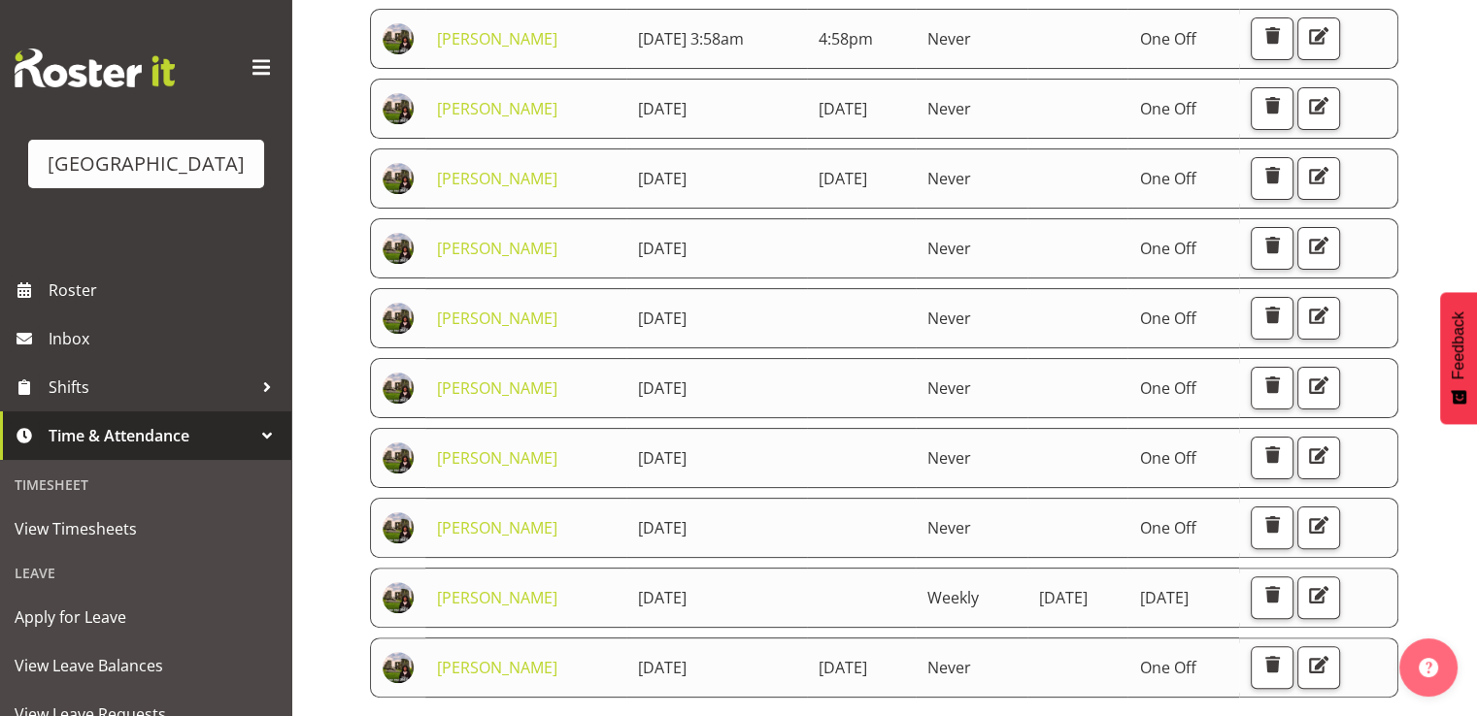
scroll to position [388, 0]
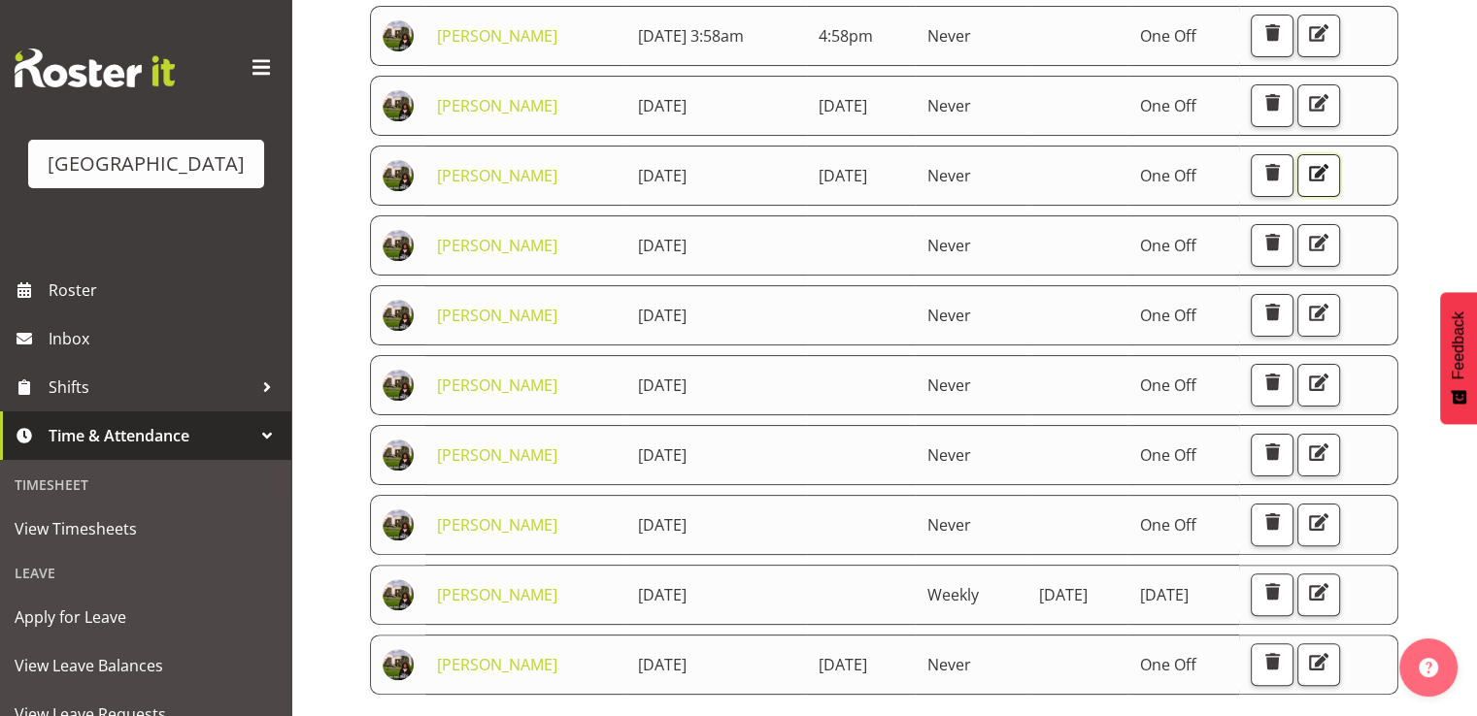
click at [1317, 185] on span "button" at bounding box center [1318, 172] width 25 height 25
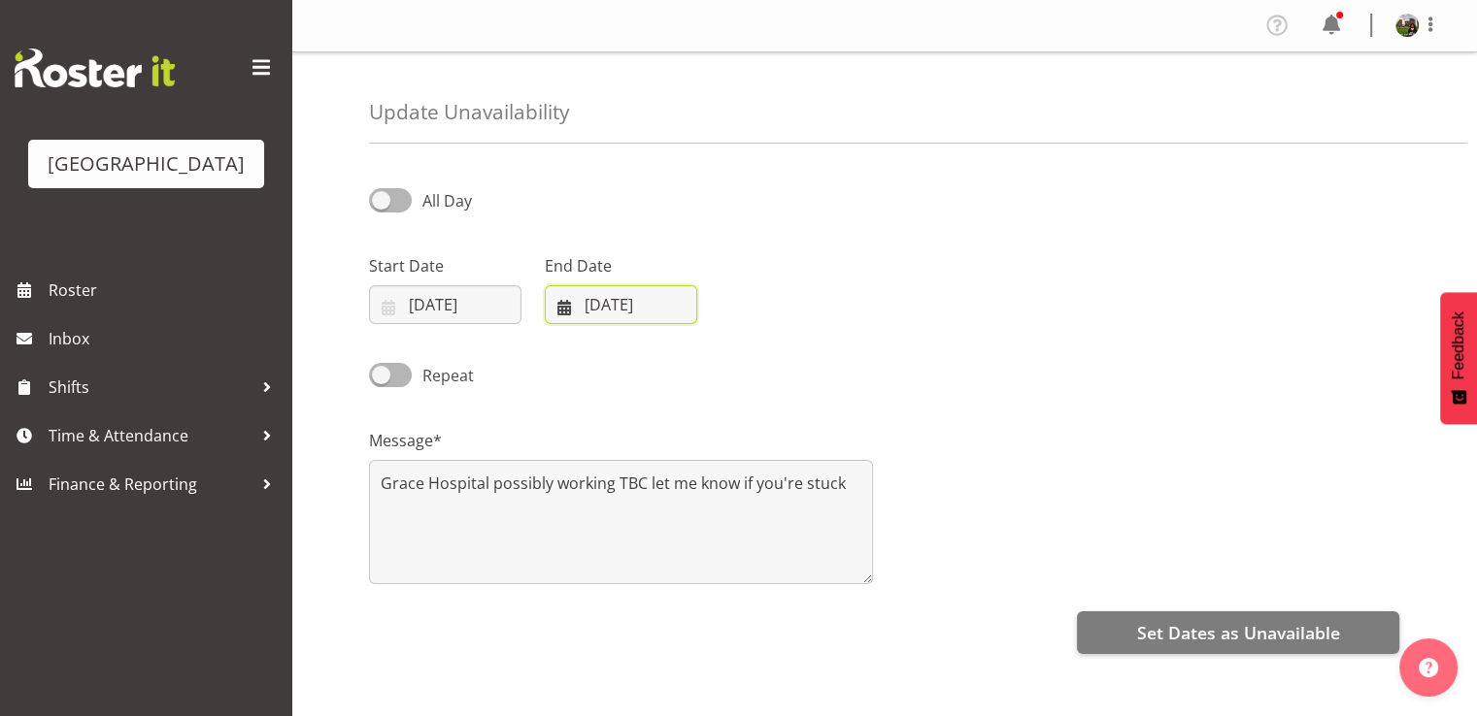
click at [563, 304] on input "[DATE]" at bounding box center [621, 304] width 152 height 39
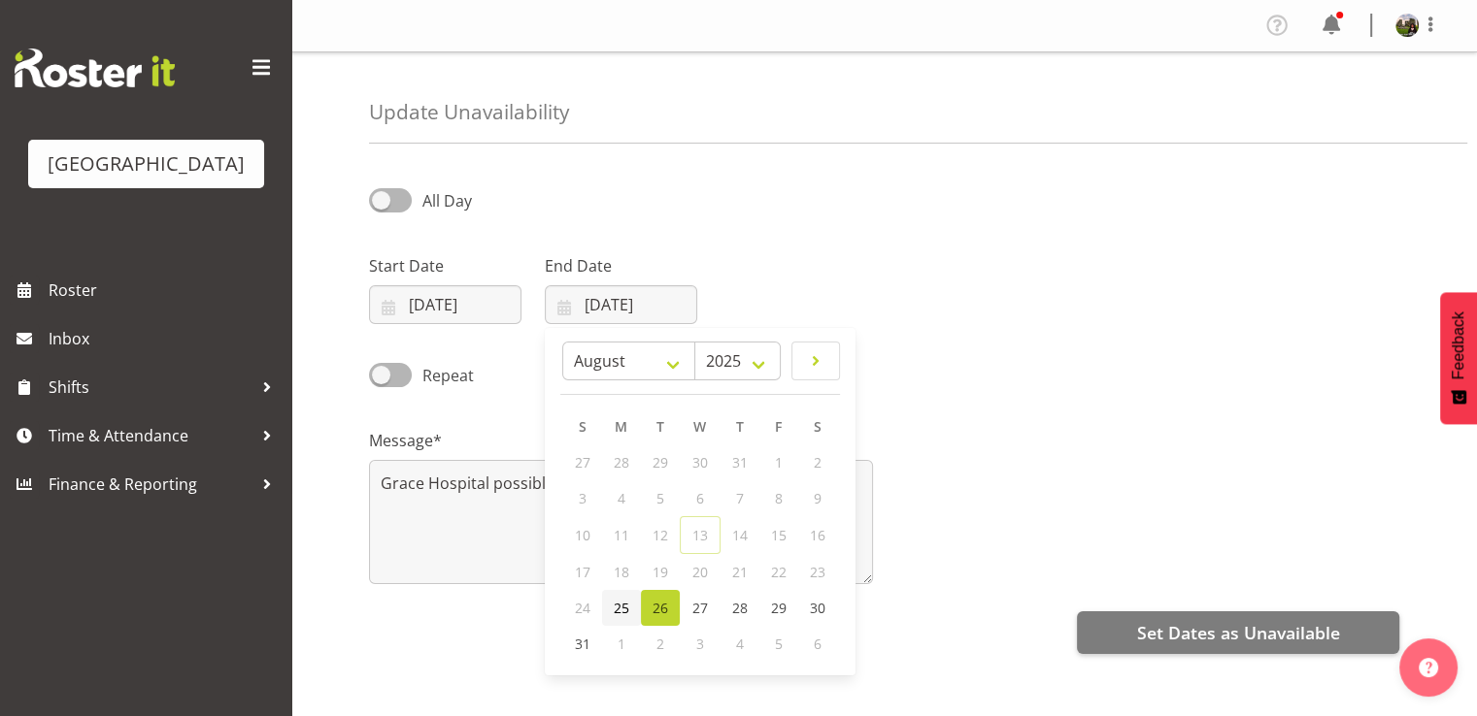
click at [618, 604] on span "25" at bounding box center [622, 608] width 16 height 18
type input "25/08/2025"
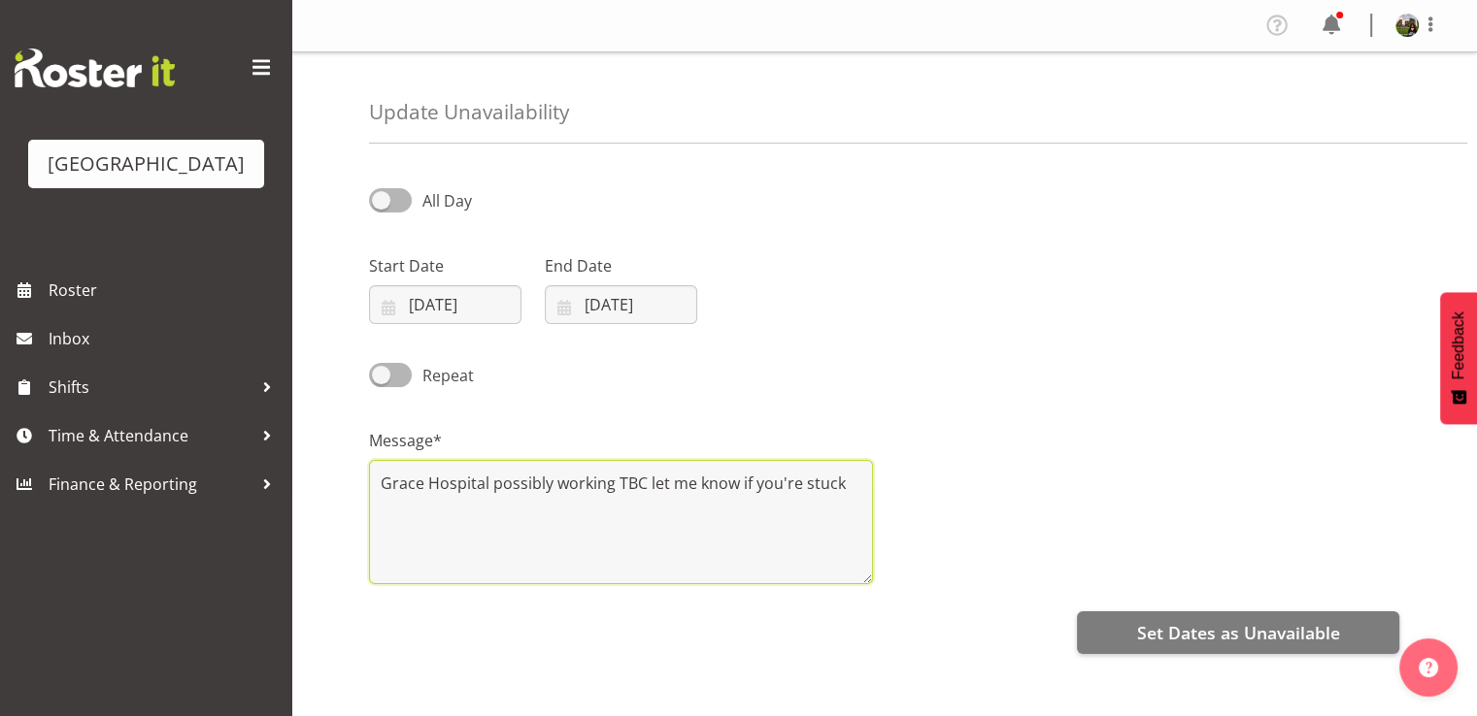
click at [850, 486] on textarea "Grace Hospital possibly working TBC let me know if you're stuck" at bounding box center [621, 522] width 504 height 124
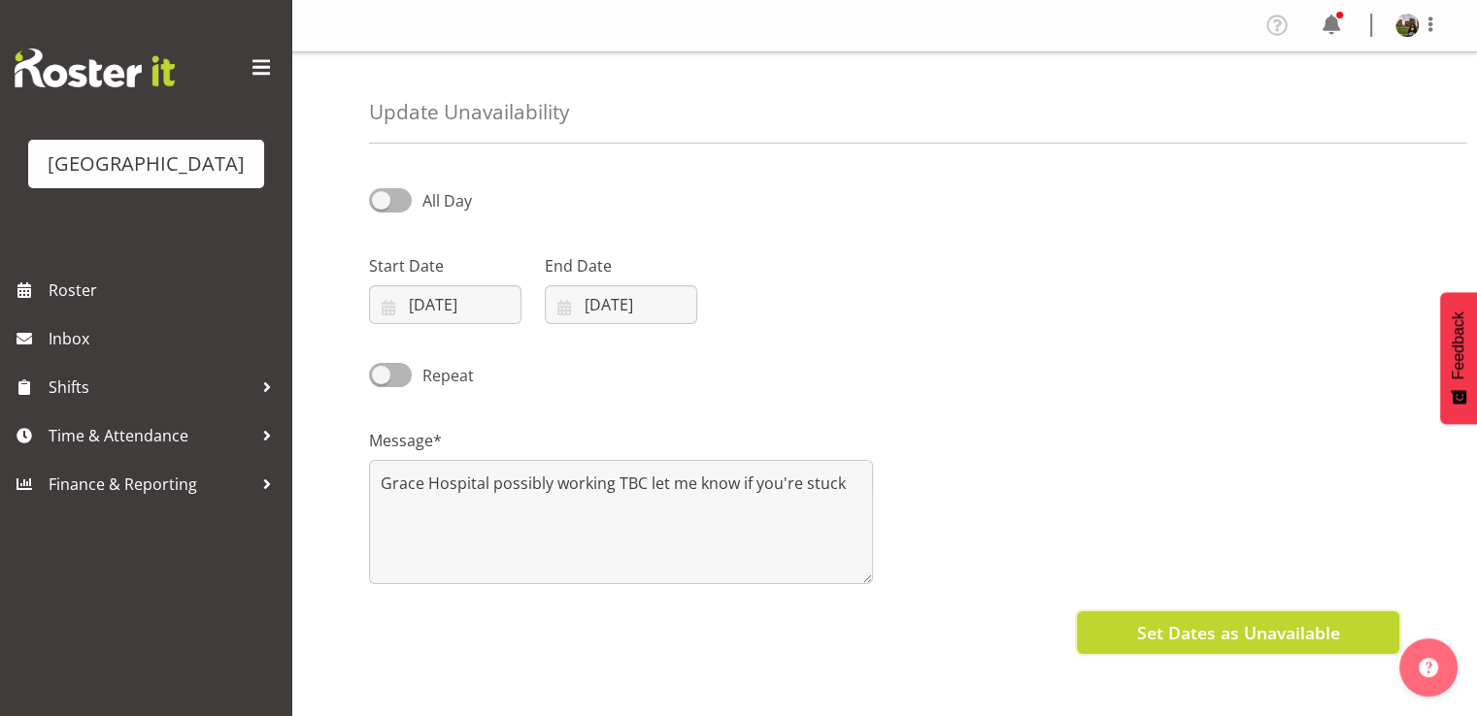
click at [1153, 628] on span "Set Dates as Unavailable" at bounding box center [1237, 632] width 203 height 25
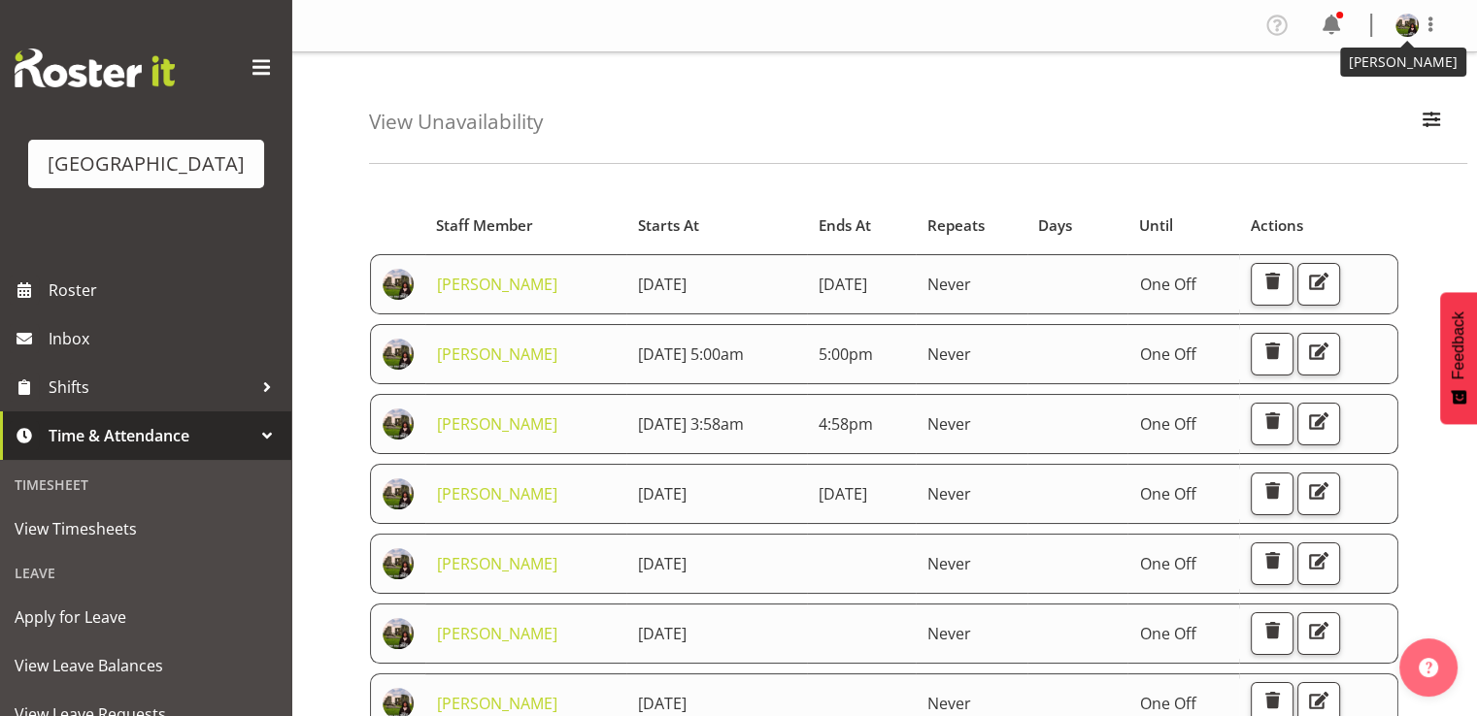
click at [1398, 29] on img at bounding box center [1406, 25] width 23 height 23
click at [1320, 98] on link "Log Out" at bounding box center [1348, 101] width 186 height 35
